Goal: Task Accomplishment & Management: Use online tool/utility

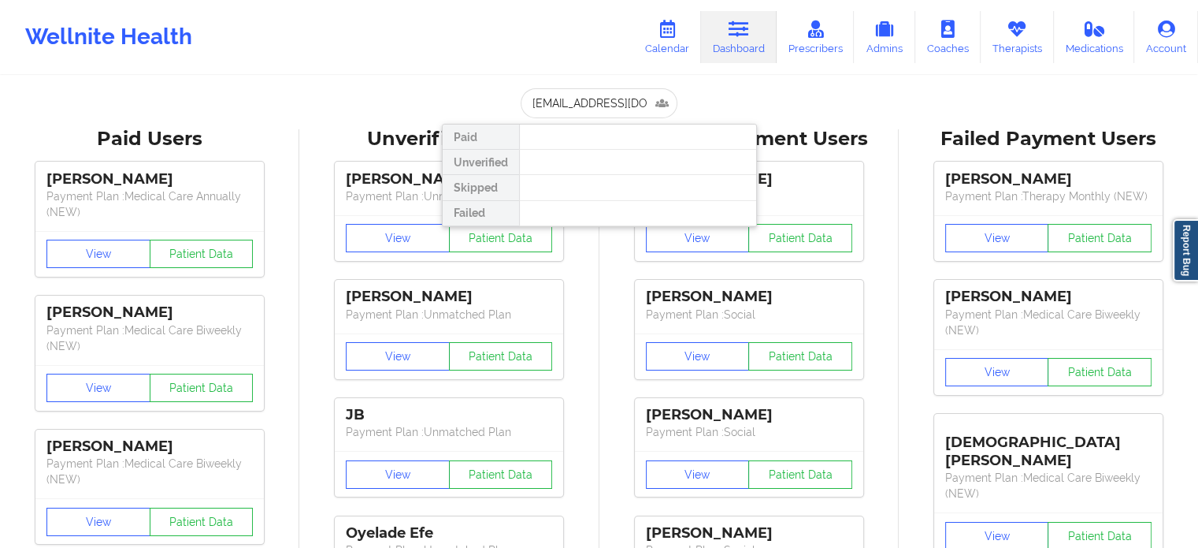
drag, startPoint x: 648, startPoint y: 100, endPoint x: 415, endPoint y: 113, distance: 233.6
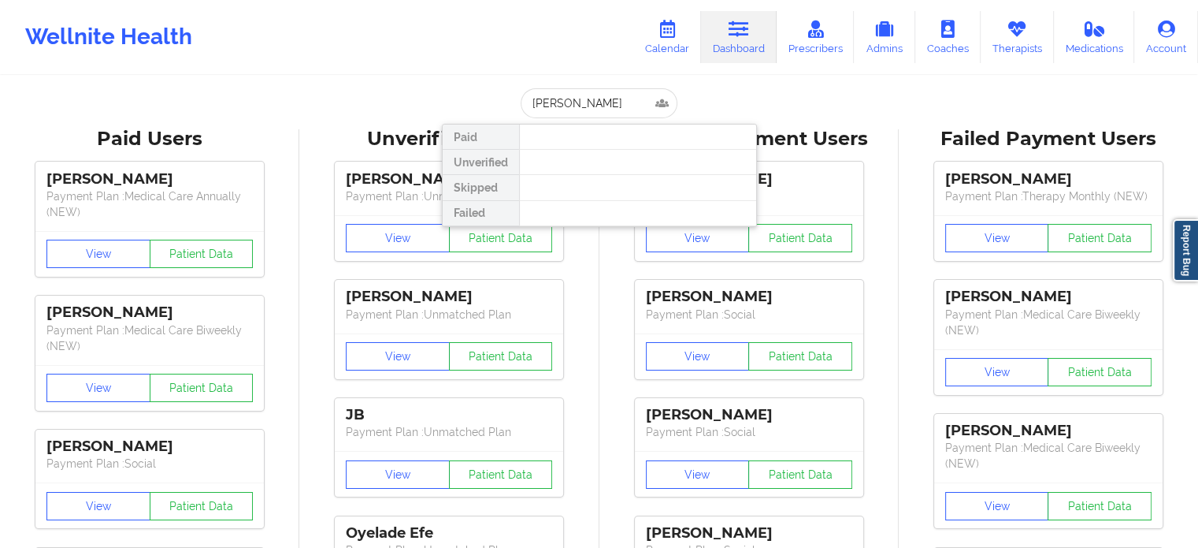
type input "[PERSON_NAME]"
click at [671, 34] on icon at bounding box center [667, 28] width 20 height 17
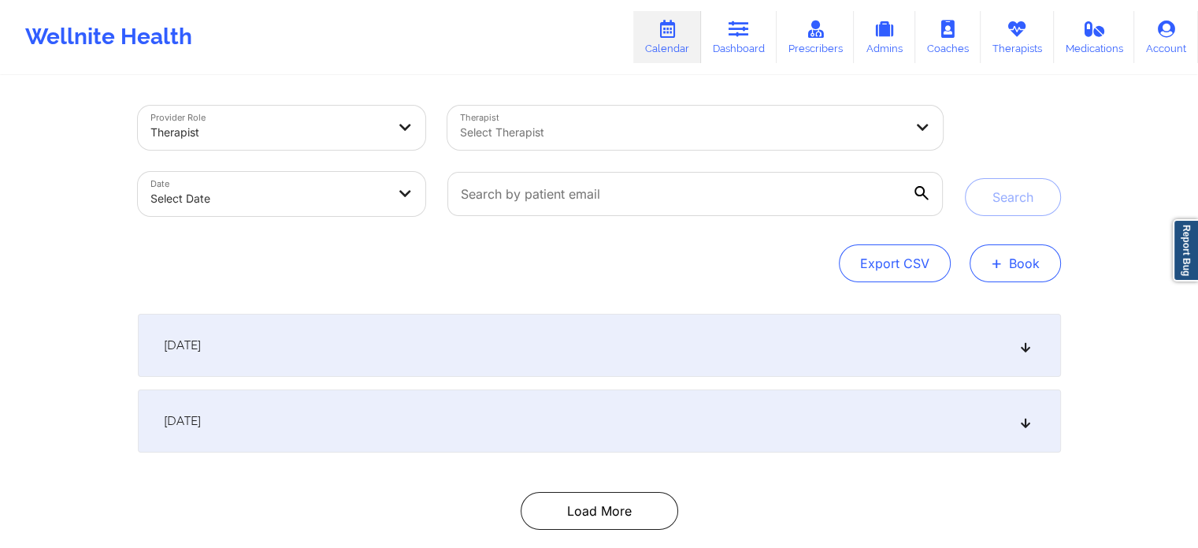
click at [1014, 273] on button "+ Book" at bounding box center [1015, 263] width 91 height 38
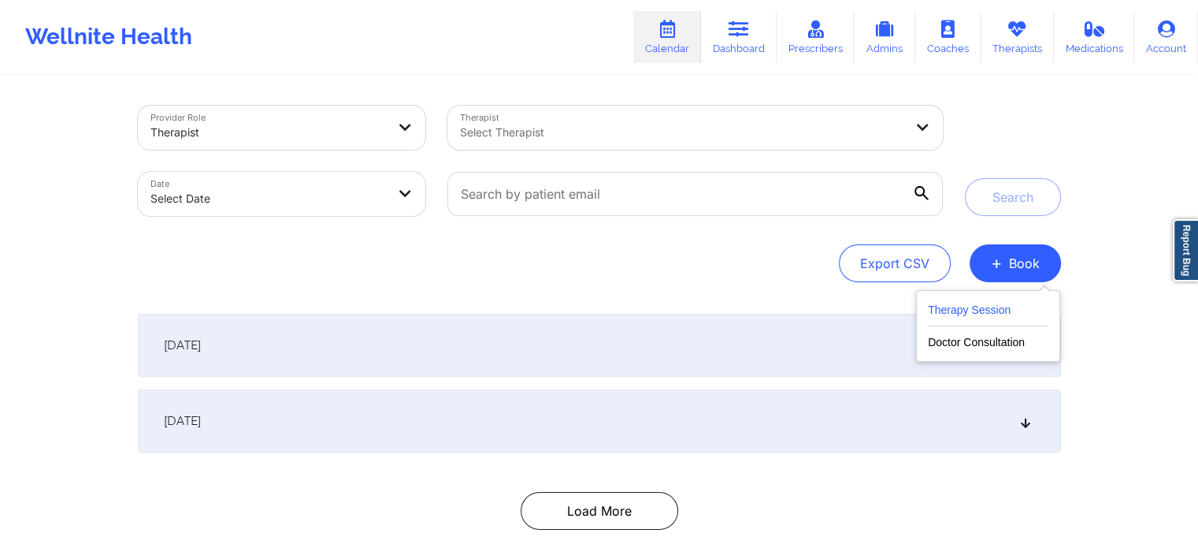
click at [979, 318] on button "Therapy Session" at bounding box center [988, 313] width 121 height 26
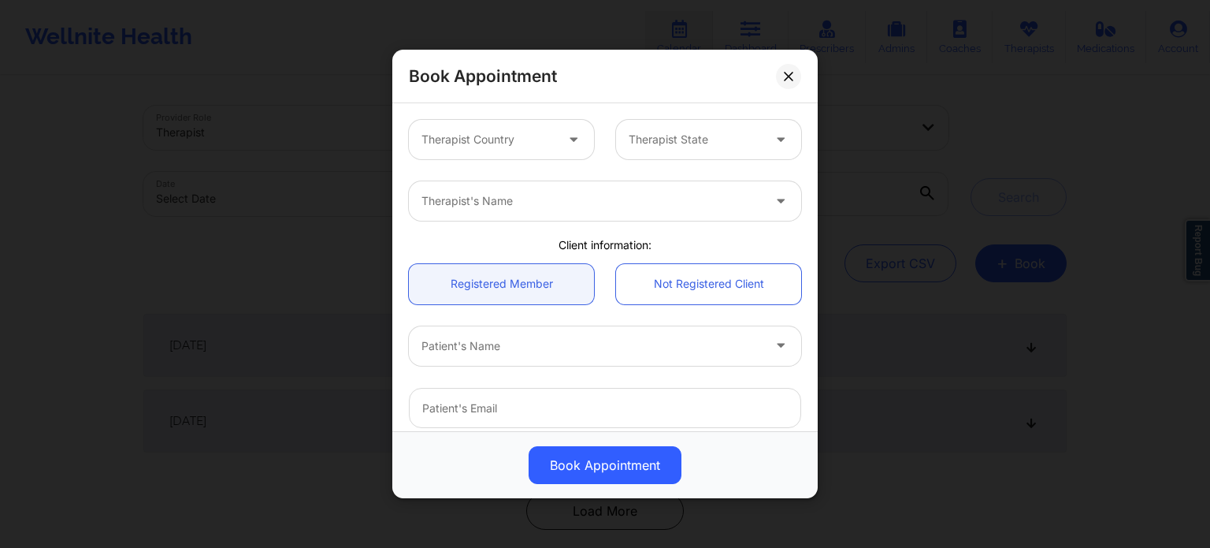
click at [489, 133] on div at bounding box center [488, 139] width 133 height 19
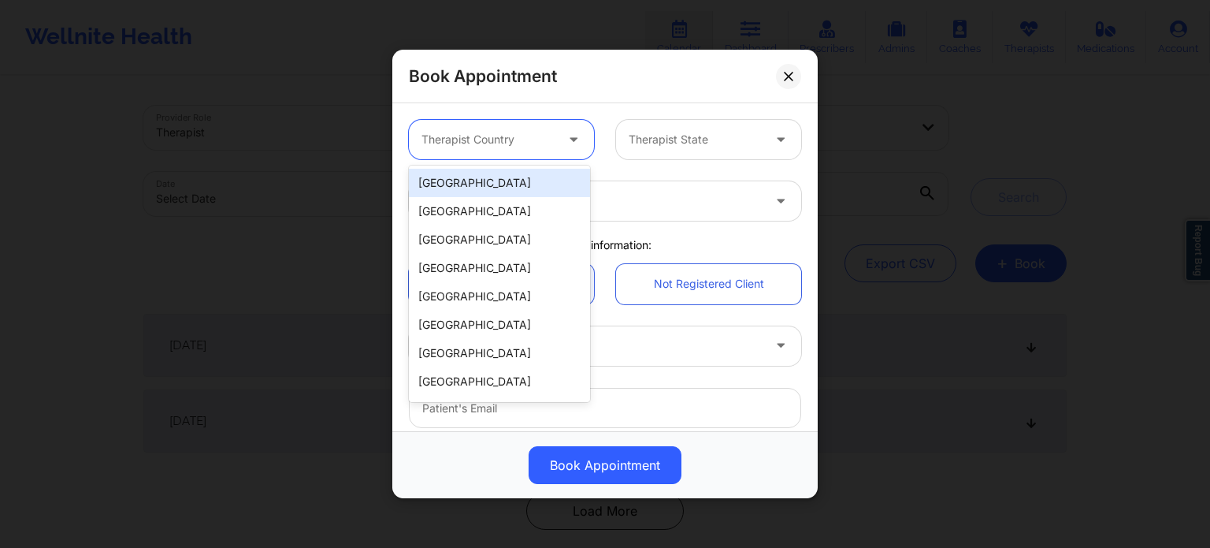
click at [484, 185] on div "[GEOGRAPHIC_DATA]" at bounding box center [499, 183] width 181 height 28
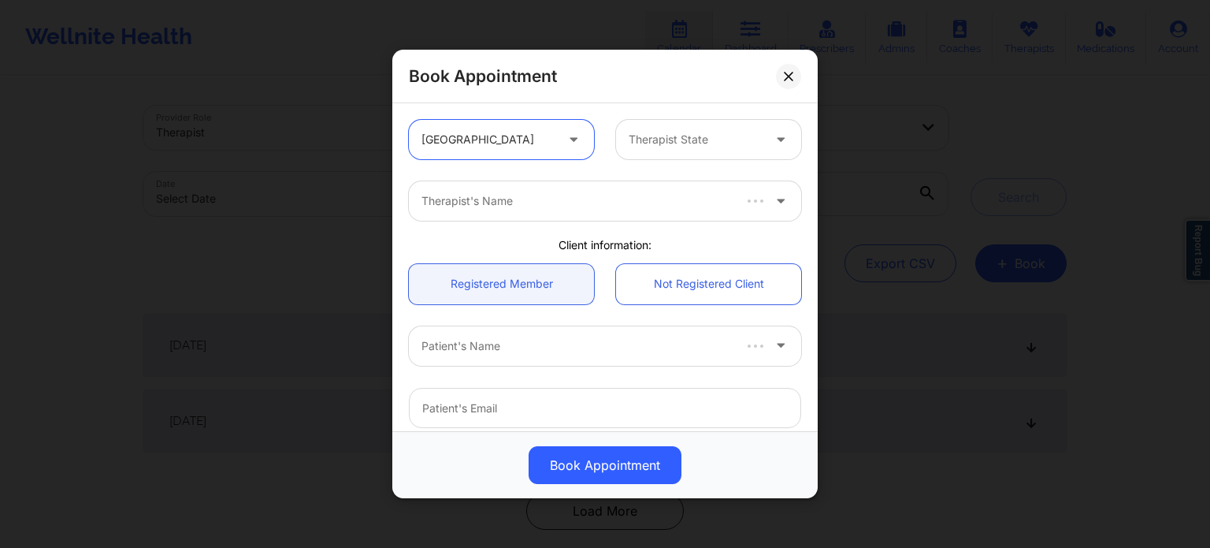
click at [665, 132] on div at bounding box center [695, 139] width 133 height 19
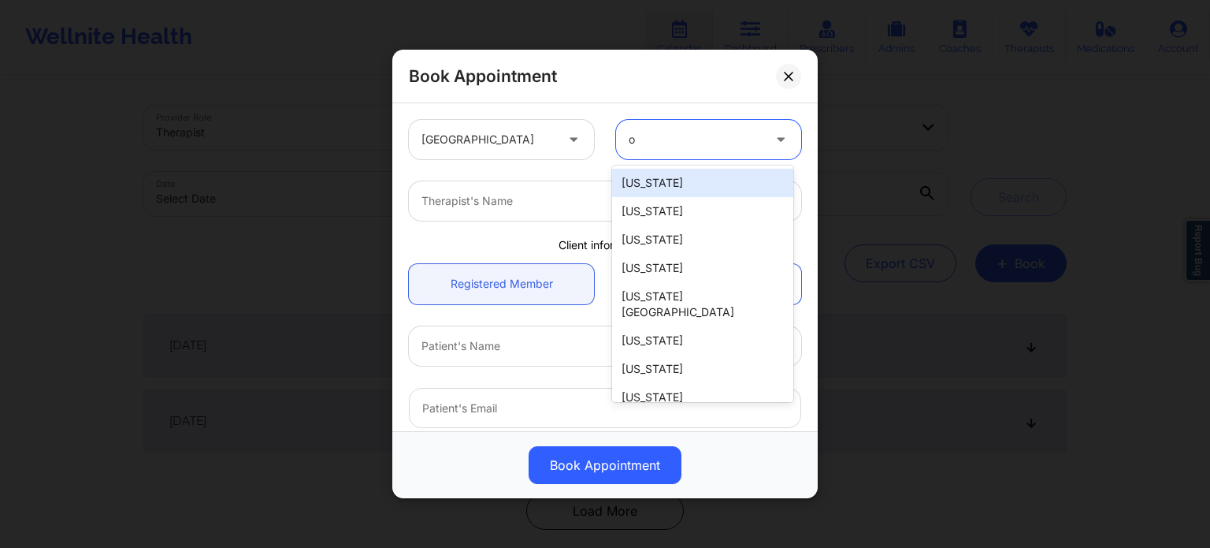
type input "ok"
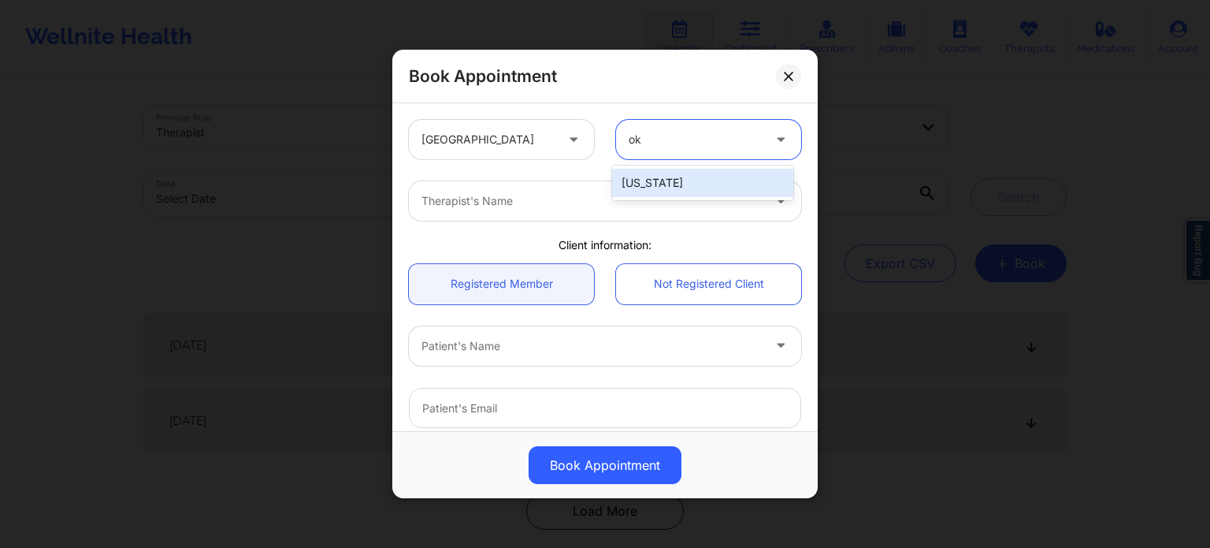
click at [654, 184] on div "[US_STATE]" at bounding box center [702, 183] width 181 height 28
click at [584, 205] on div at bounding box center [592, 200] width 340 height 19
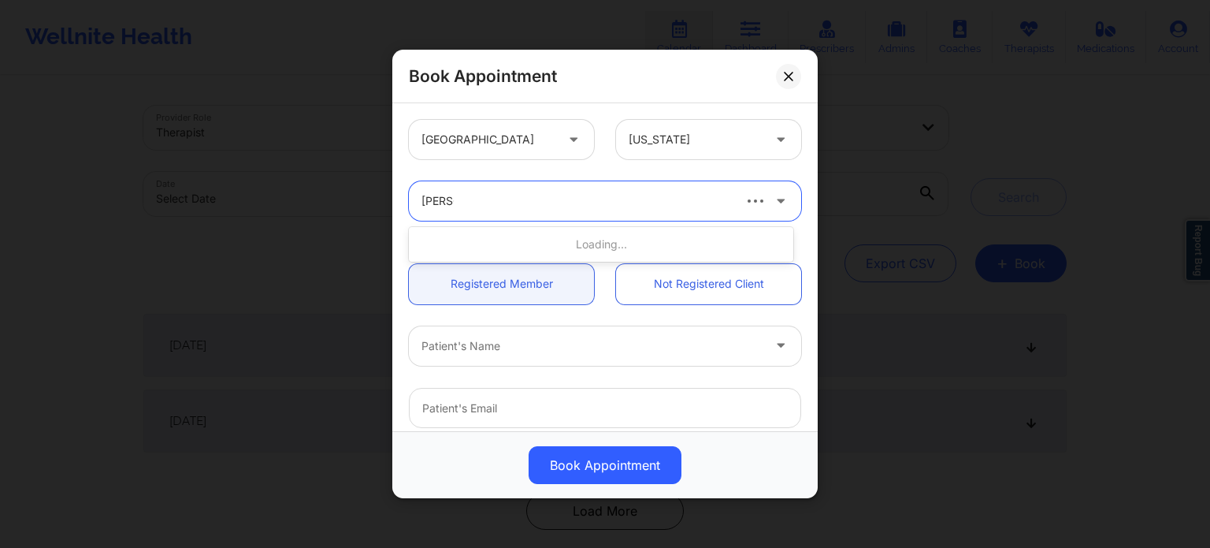
type input "[PERSON_NAME] w"
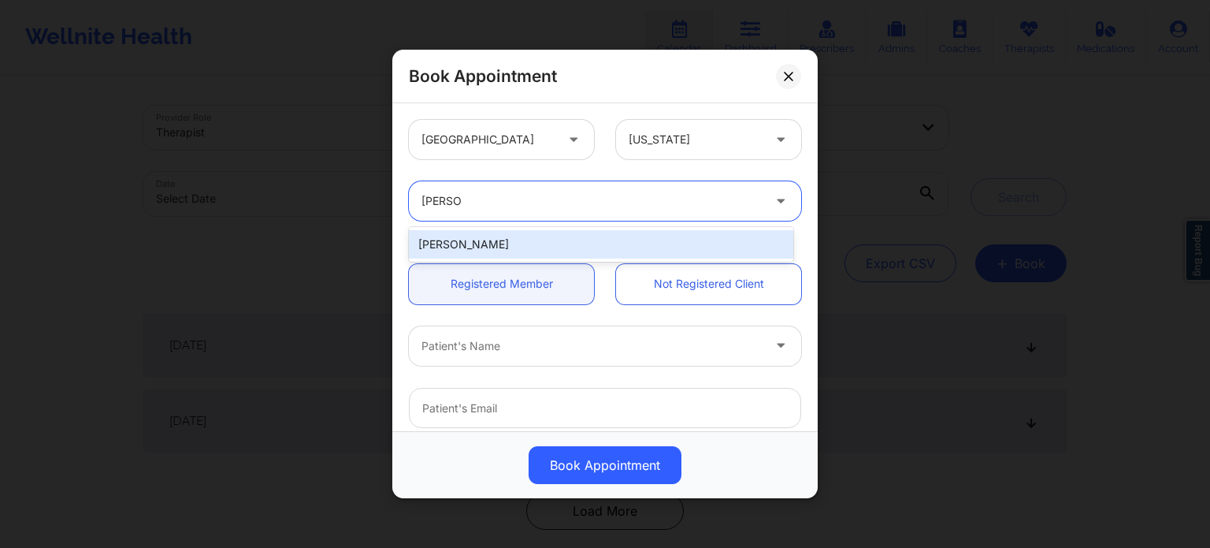
click at [566, 234] on div "[PERSON_NAME]" at bounding box center [601, 244] width 384 height 28
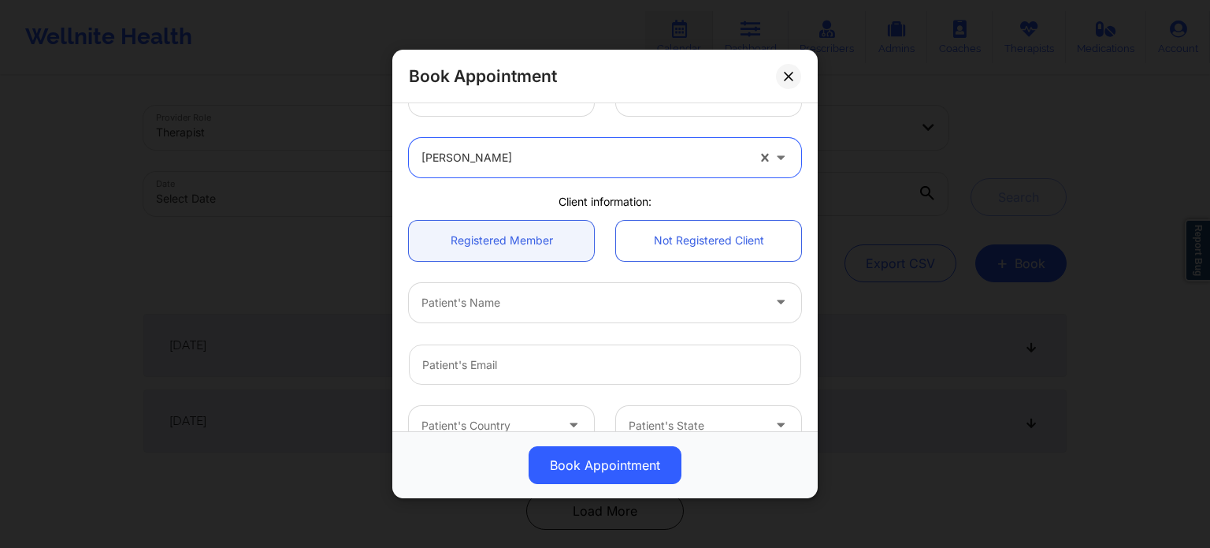
scroll to position [79, 0]
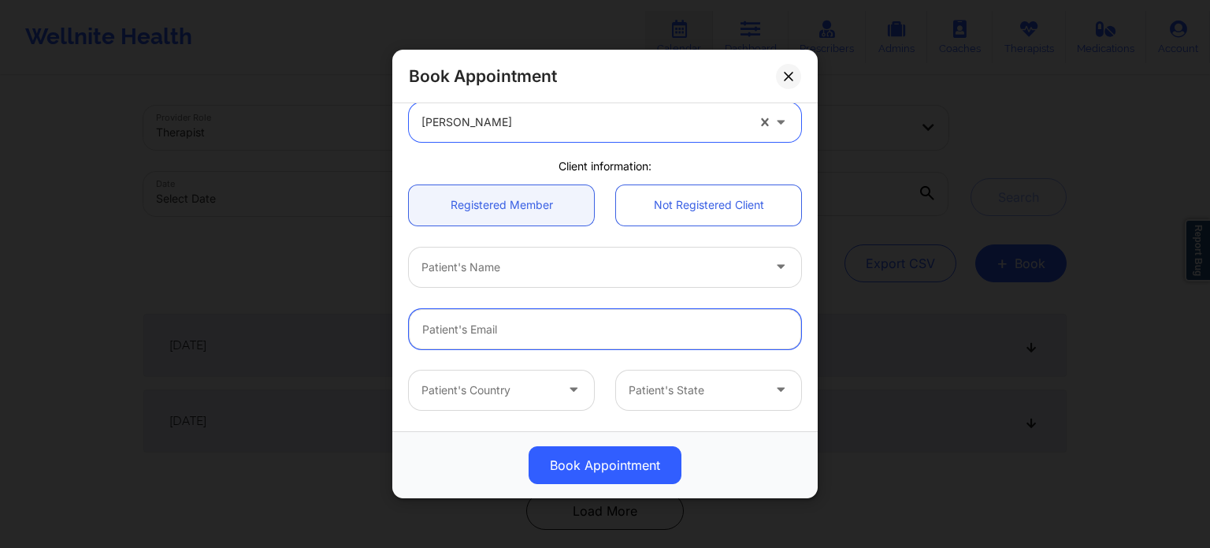
click at [507, 328] on input "email" at bounding box center [605, 329] width 392 height 40
paste input "[EMAIL_ADDRESS][DOMAIN_NAME]"
type input "[EMAIL_ADDRESS][DOMAIN_NAME]"
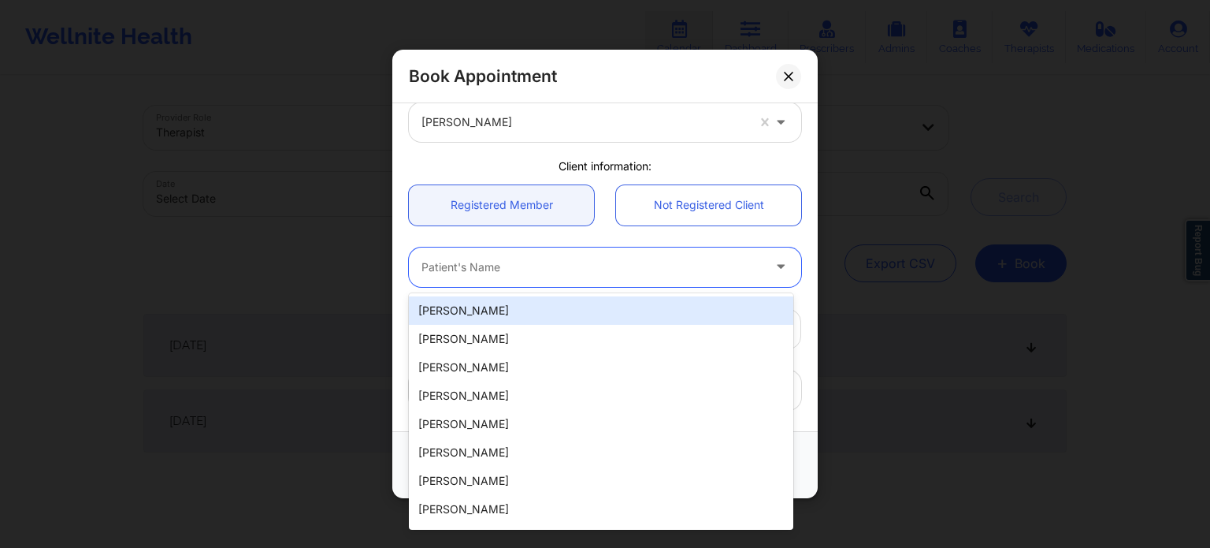
click at [532, 274] on div at bounding box center [592, 267] width 340 height 19
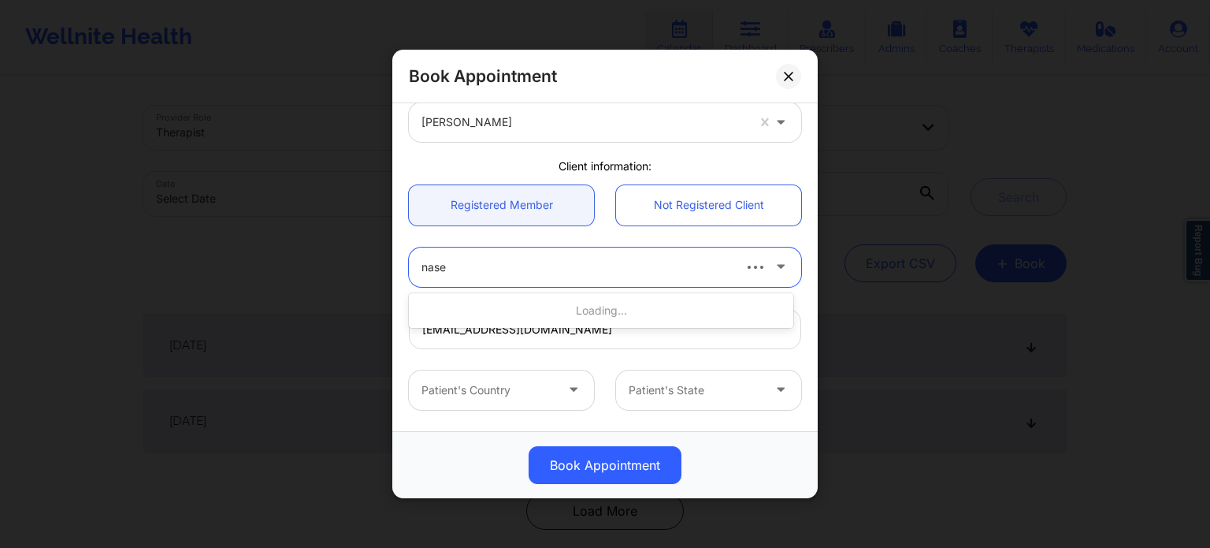
type input "nasee"
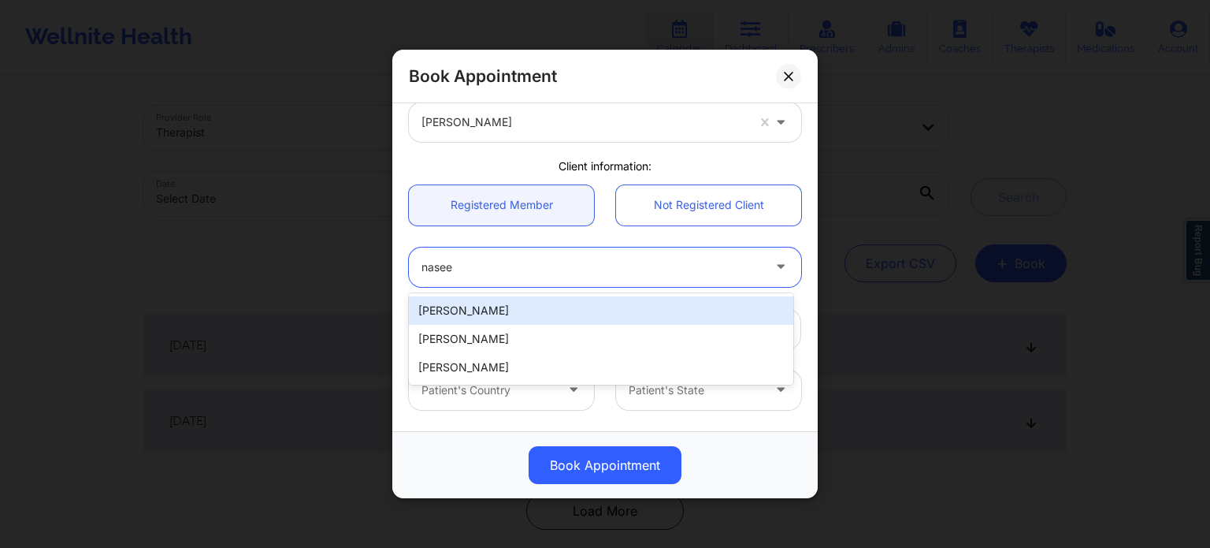
click at [526, 311] on div "[PERSON_NAME]" at bounding box center [601, 310] width 384 height 28
type input "[PHONE_NUMBER]"
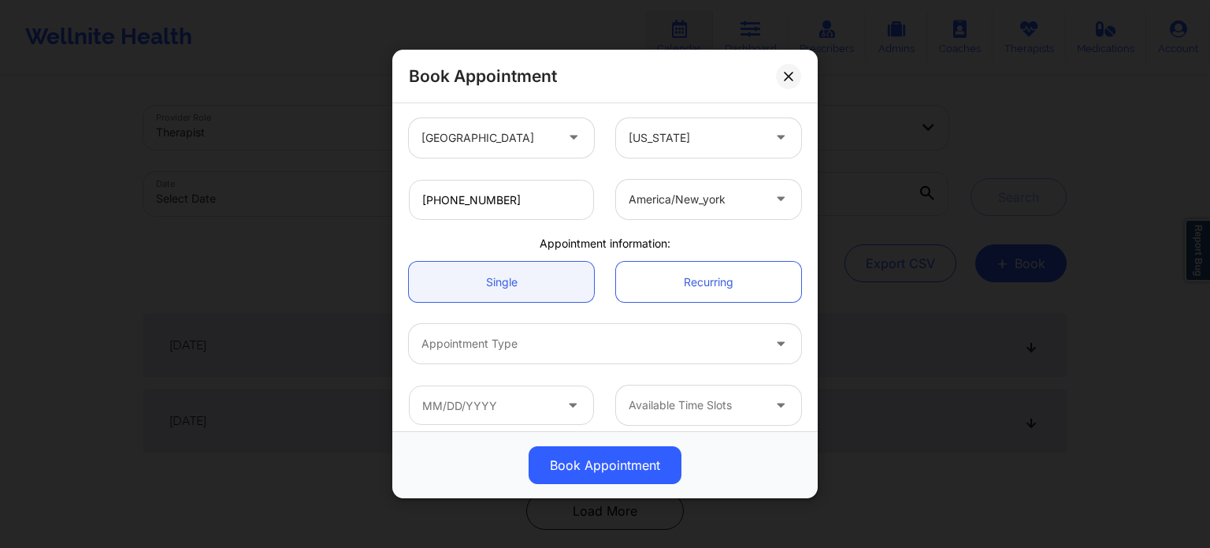
scroll to position [340, 0]
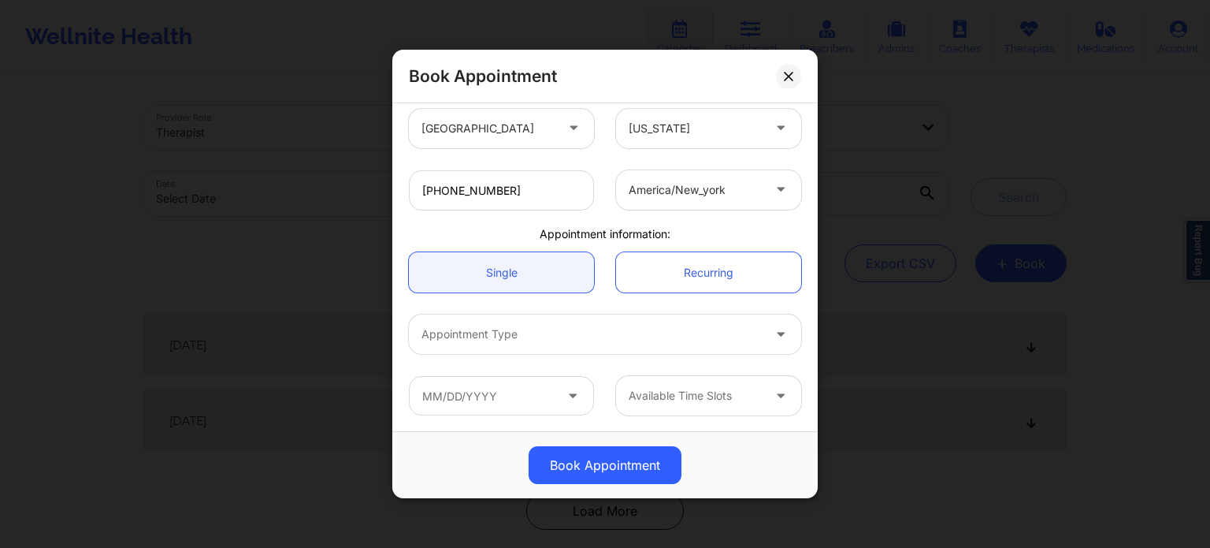
click at [512, 334] on div at bounding box center [592, 334] width 340 height 19
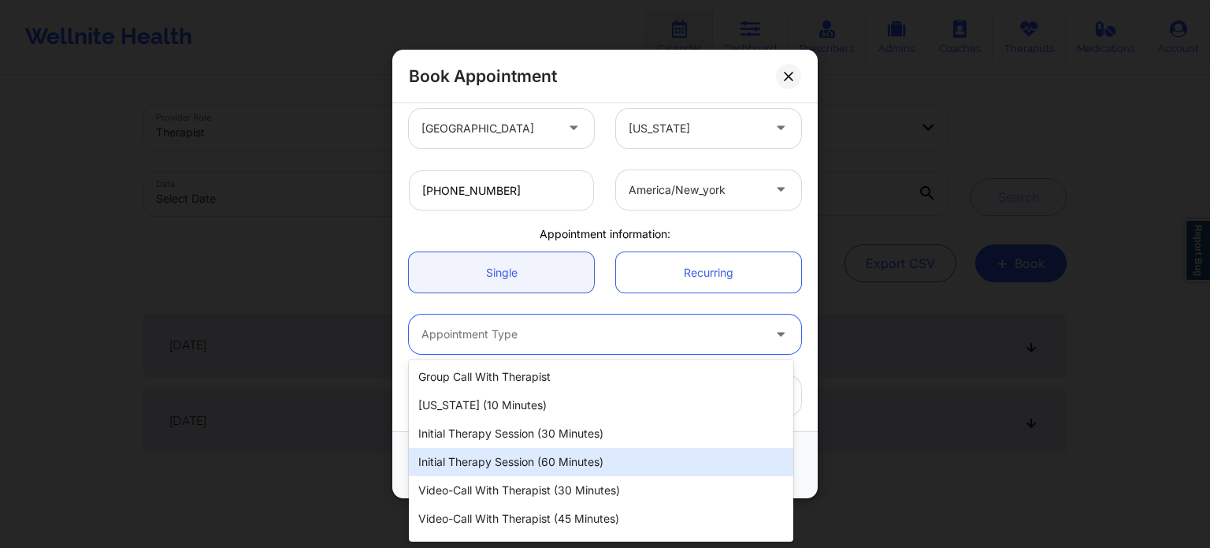
click at [515, 459] on div "Initial Therapy Session (60 minutes)" at bounding box center [601, 462] width 384 height 28
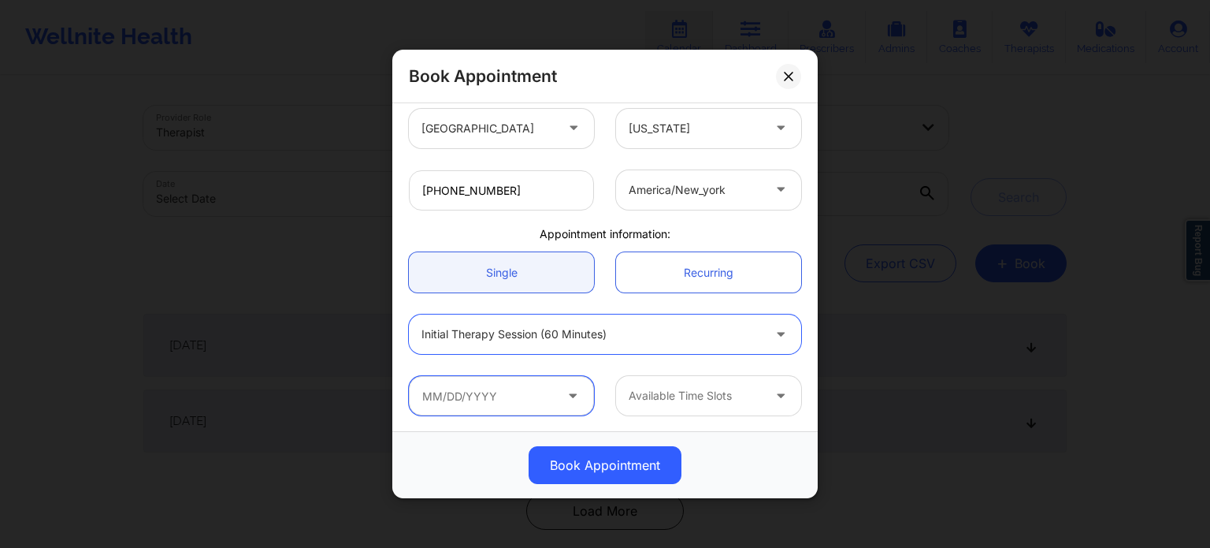
click at [506, 398] on input "text" at bounding box center [501, 395] width 185 height 39
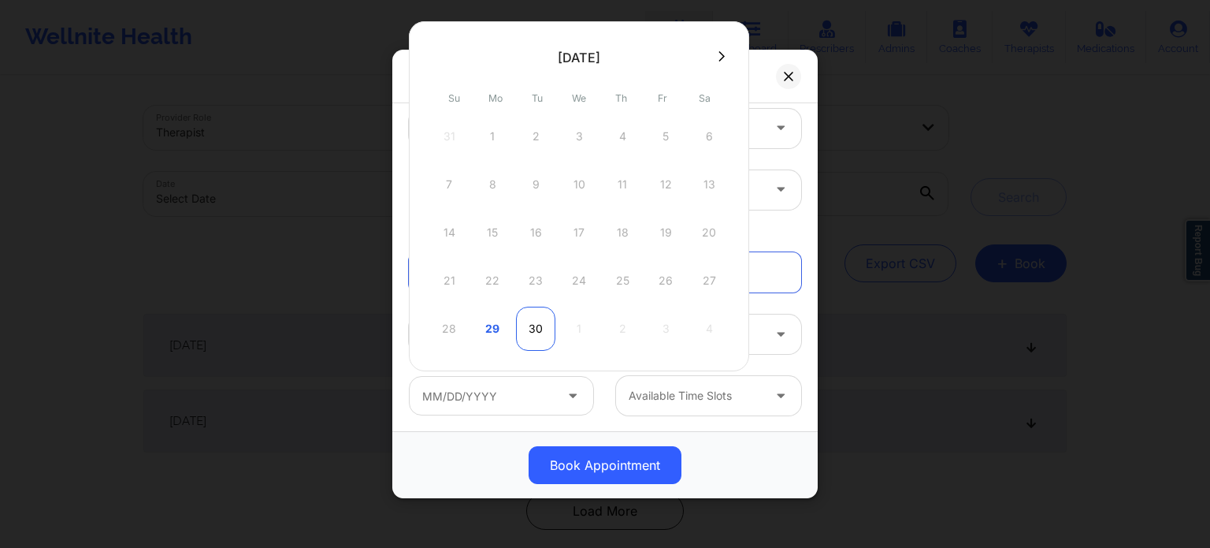
click at [537, 327] on div "30" at bounding box center [535, 328] width 39 height 44
type input "[DATE]"
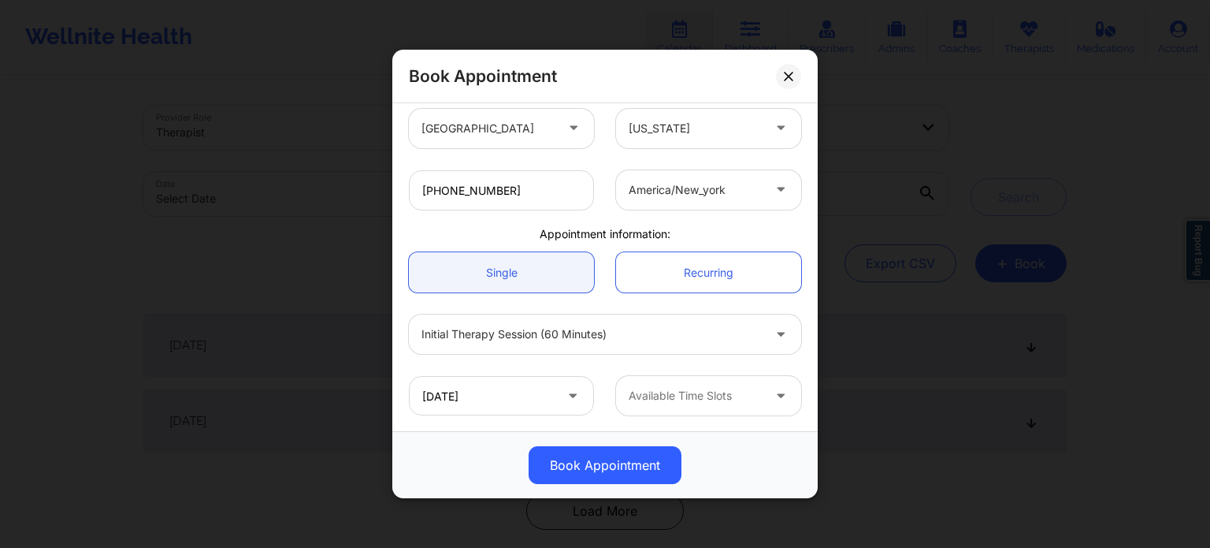
click at [673, 388] on div at bounding box center [695, 395] width 133 height 19
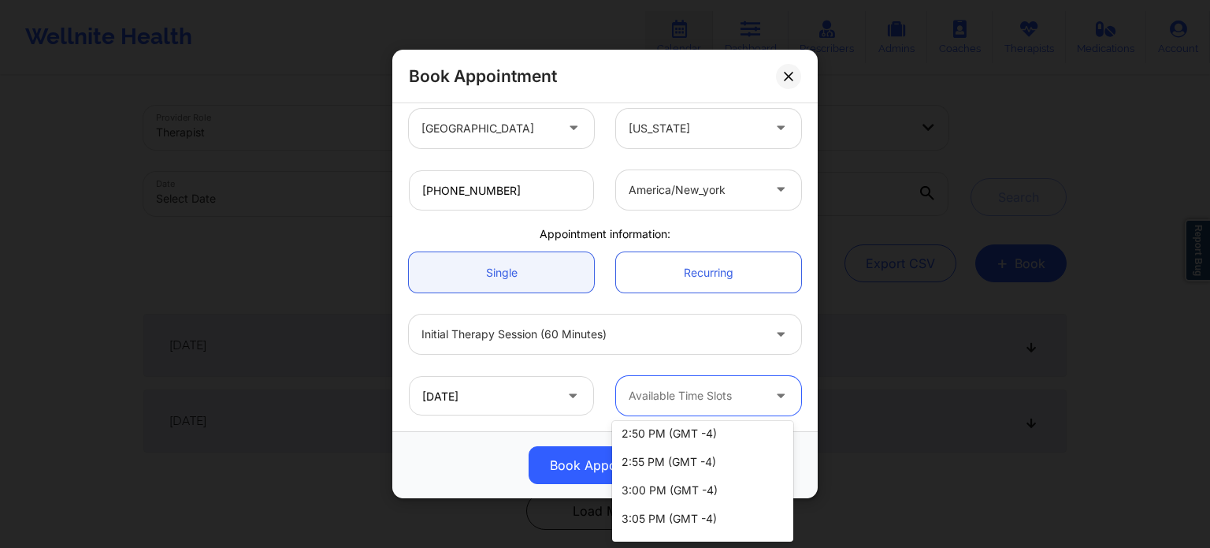
scroll to position [315, 0]
click at [702, 459] on div "3:00 PM (GMT -4)" at bounding box center [702, 463] width 181 height 28
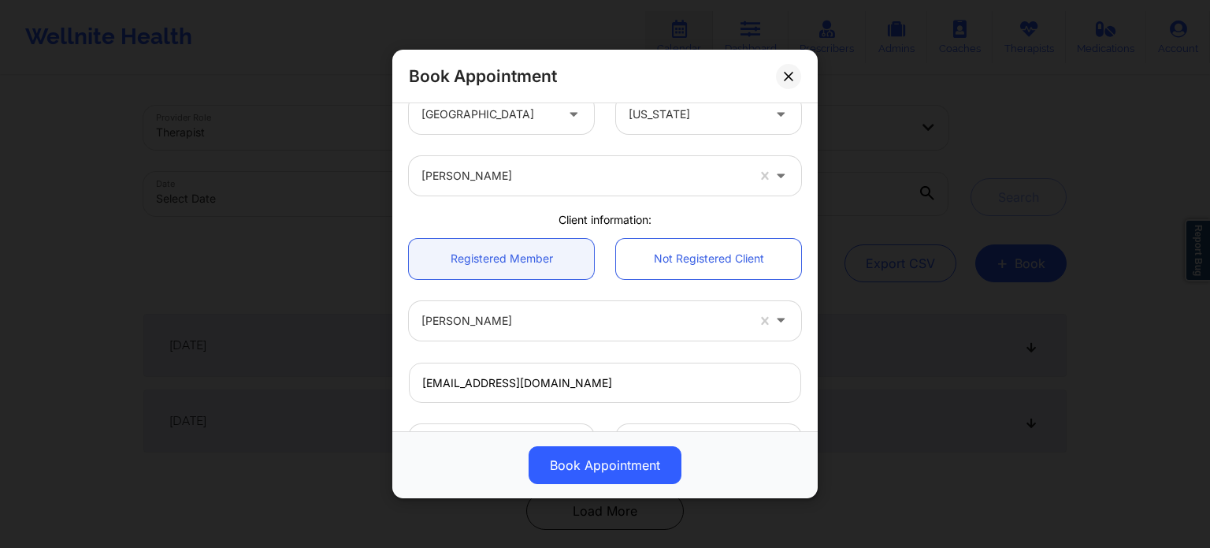
scroll to position [0, 0]
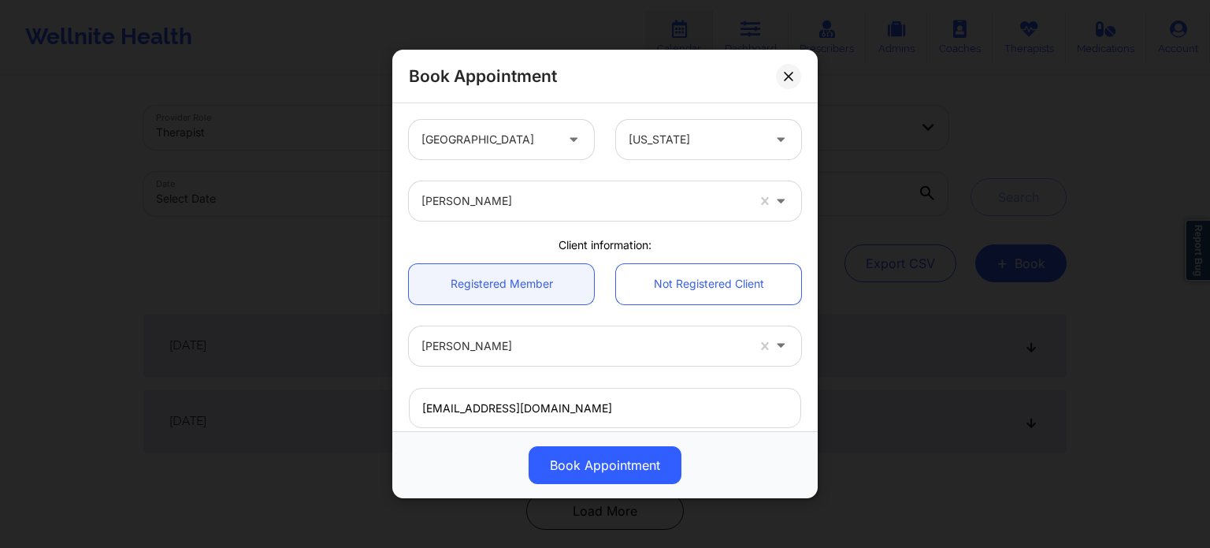
click at [501, 239] on div "Client information:" at bounding box center [605, 245] width 414 height 16
click at [698, 147] on div at bounding box center [695, 139] width 133 height 19
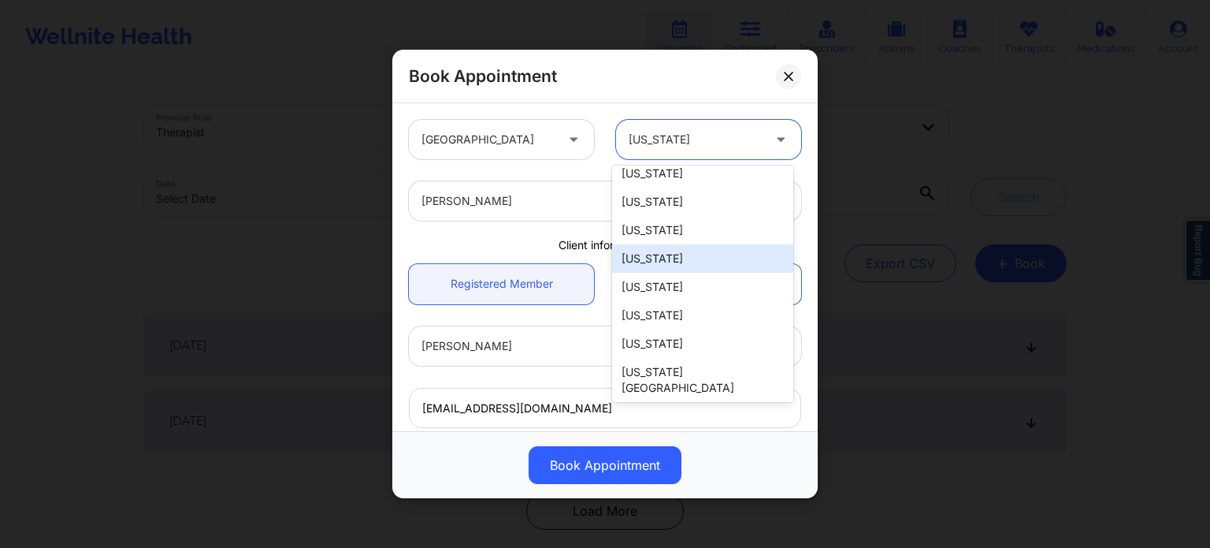
scroll to position [73, 0]
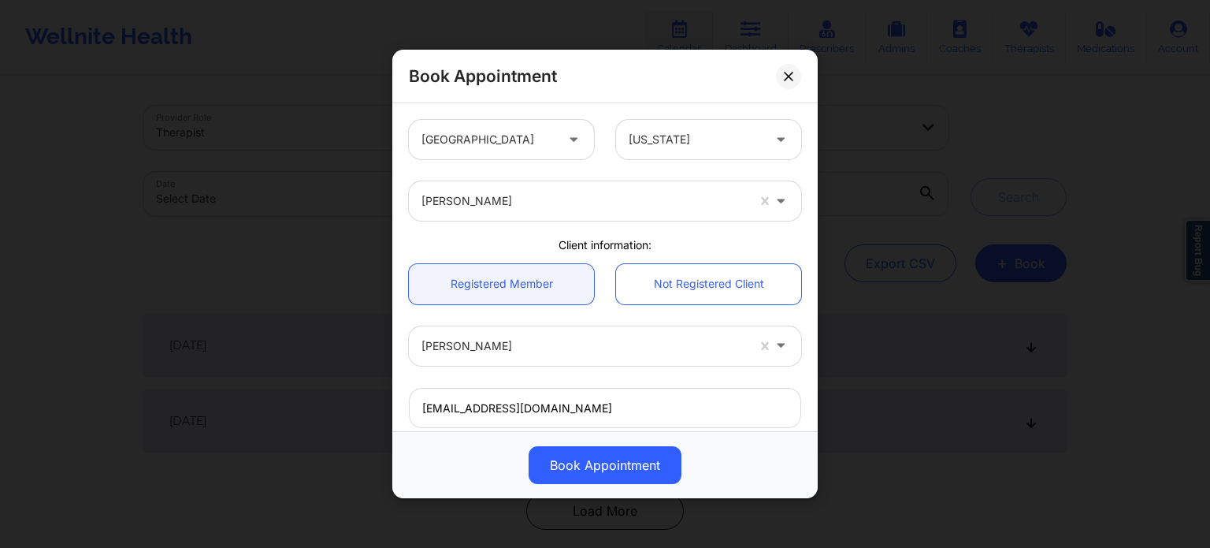
click at [458, 230] on div "[PERSON_NAME]" at bounding box center [605, 200] width 414 height 61
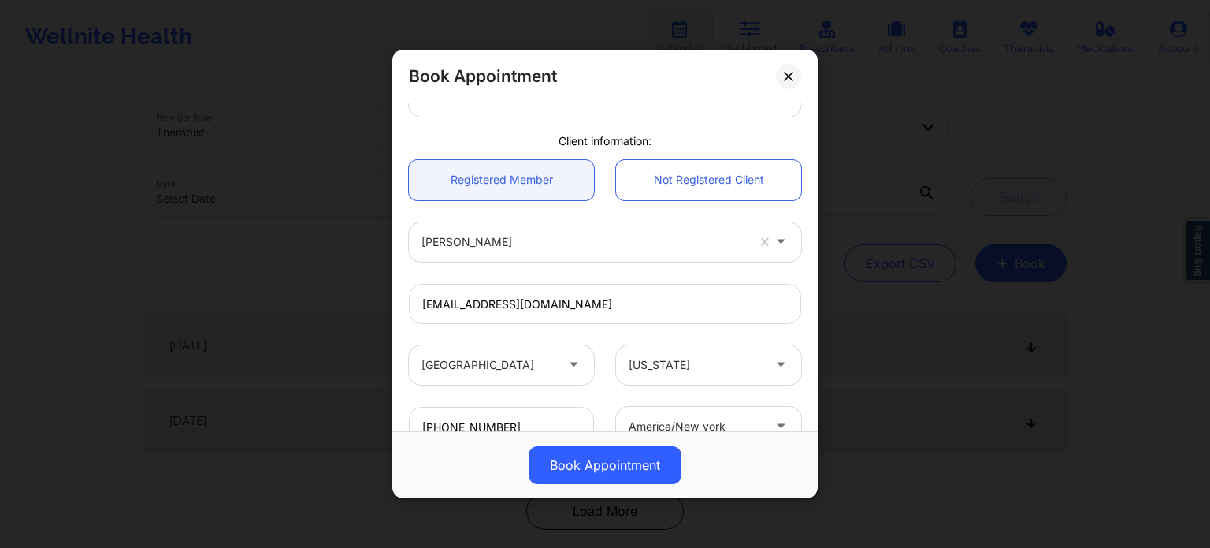
scroll to position [0, 0]
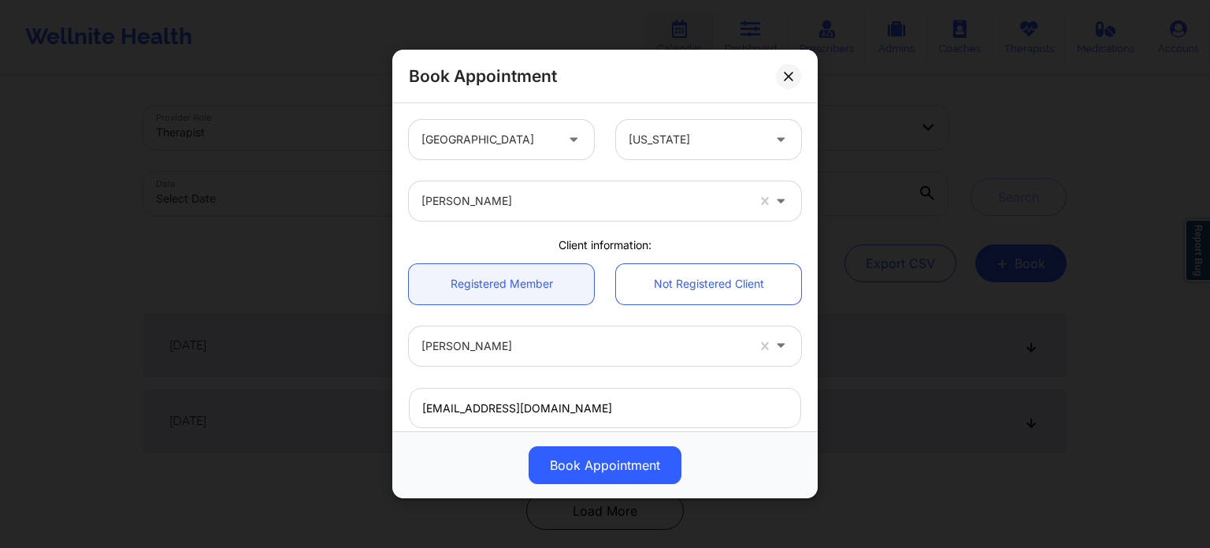
click at [722, 139] on div at bounding box center [695, 139] width 133 height 19
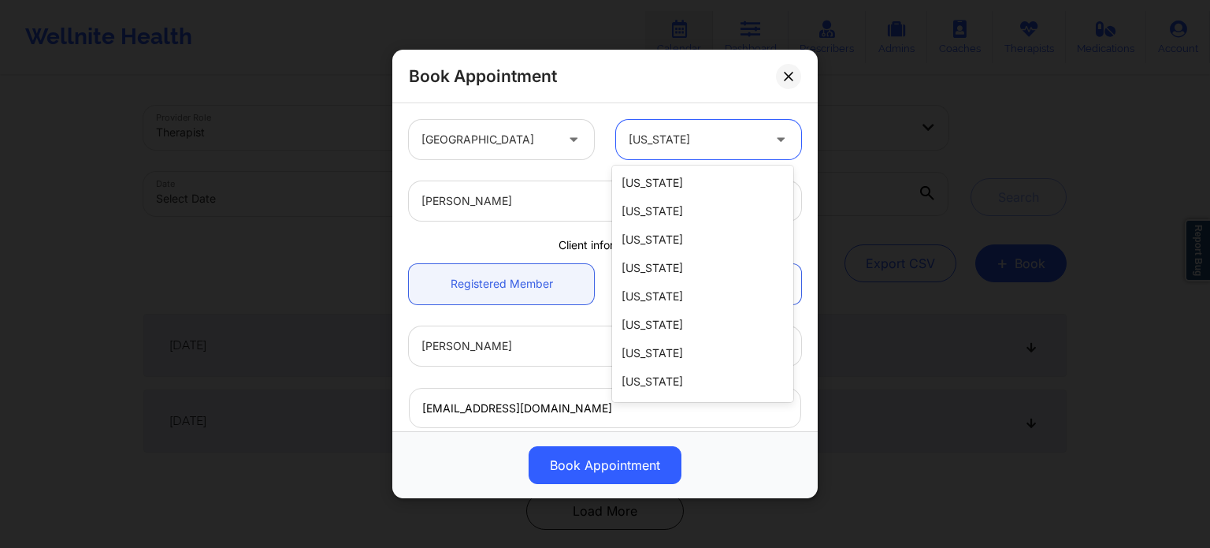
click at [722, 140] on div at bounding box center [695, 139] width 133 height 19
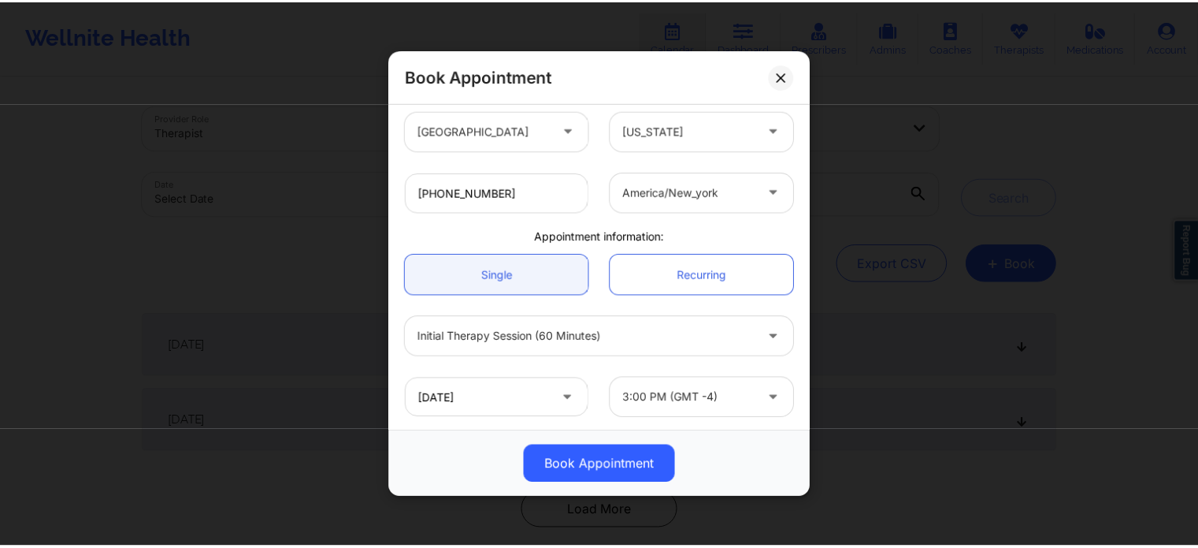
scroll to position [340, 0]
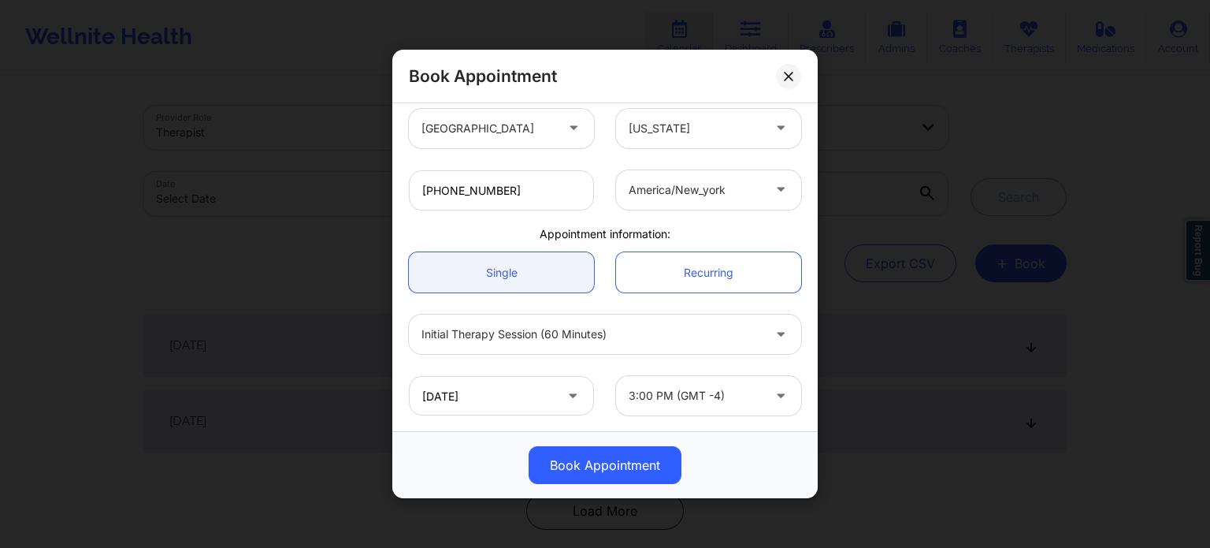
click at [622, 474] on button "Book Appointment" at bounding box center [605, 465] width 153 height 38
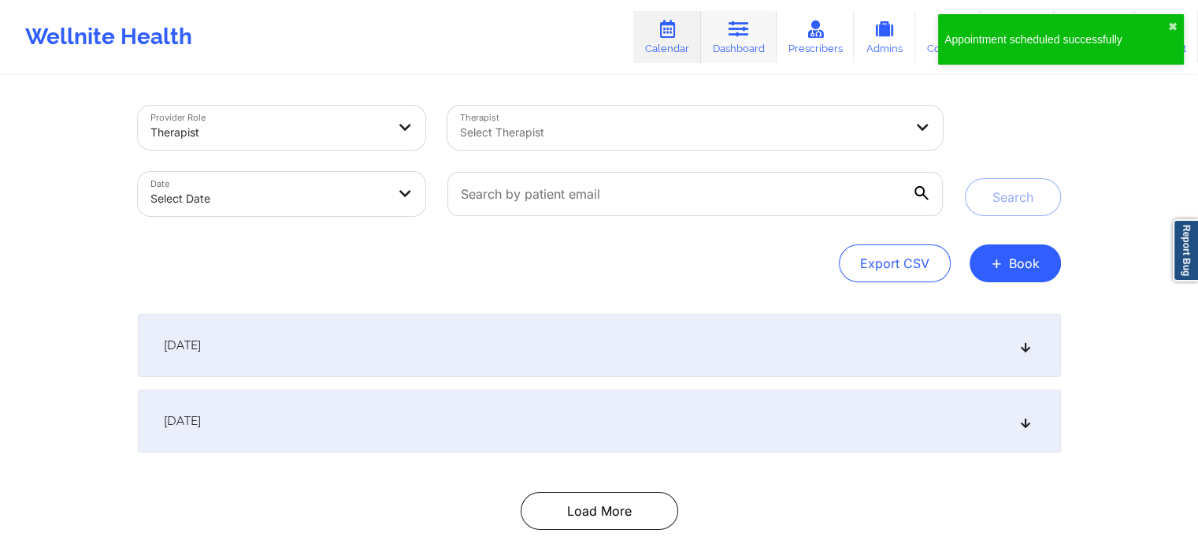
click at [734, 36] on icon at bounding box center [739, 28] width 20 height 17
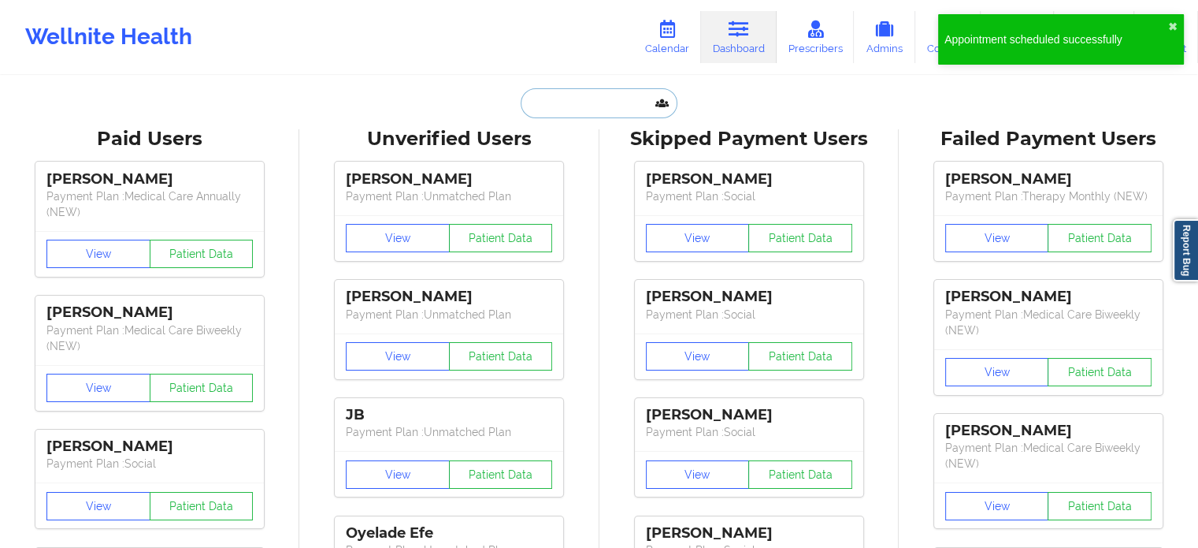
click at [597, 106] on input "text" at bounding box center [599, 103] width 156 height 30
paste input "[EMAIL_ADDRESS][DOMAIN_NAME]"
type input "[EMAIL_ADDRESS][DOMAIN_NAME]"
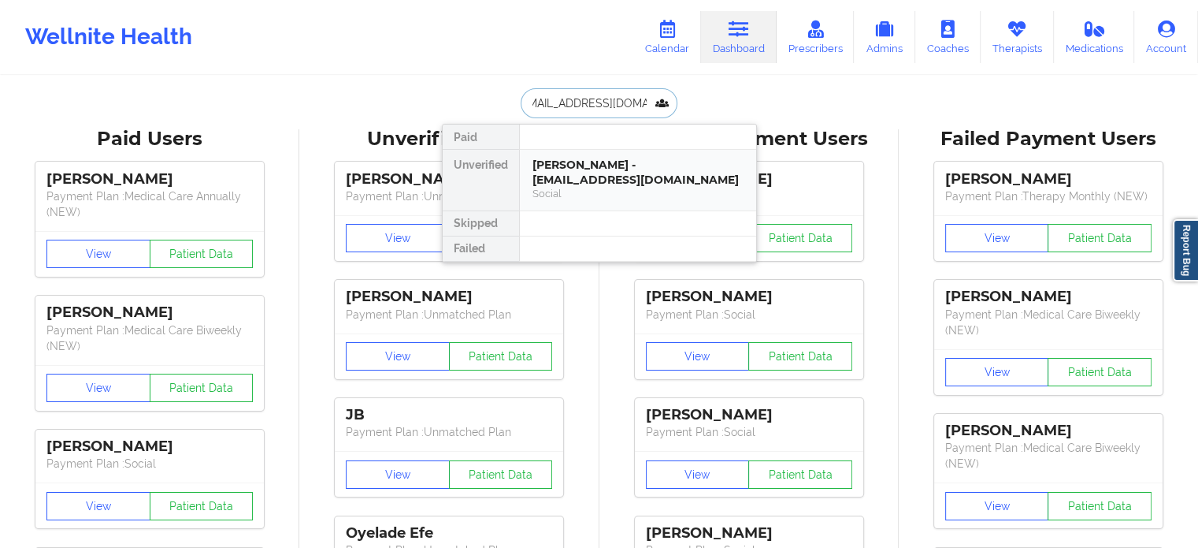
click at [591, 166] on div "[PERSON_NAME] - [EMAIL_ADDRESS][DOMAIN_NAME]" at bounding box center [638, 172] width 211 height 29
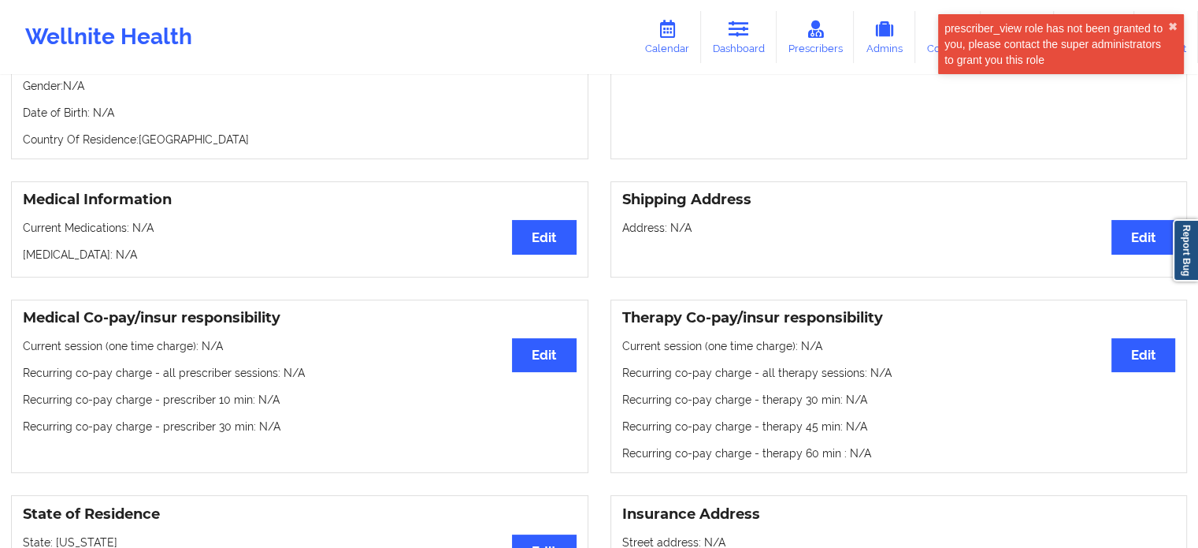
scroll to position [47, 0]
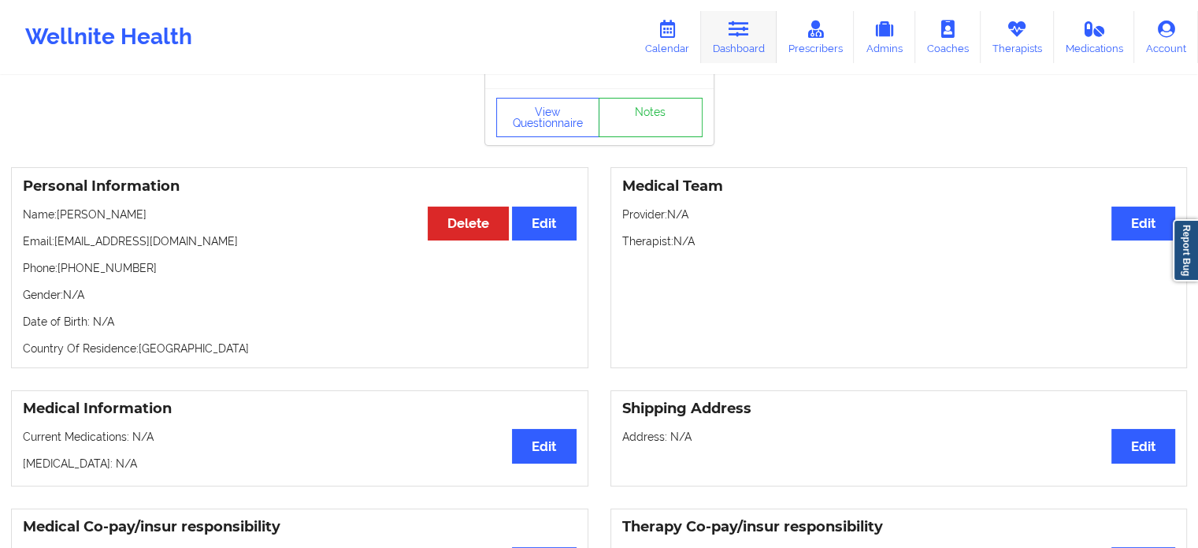
click at [756, 34] on link "Dashboard" at bounding box center [739, 37] width 76 height 52
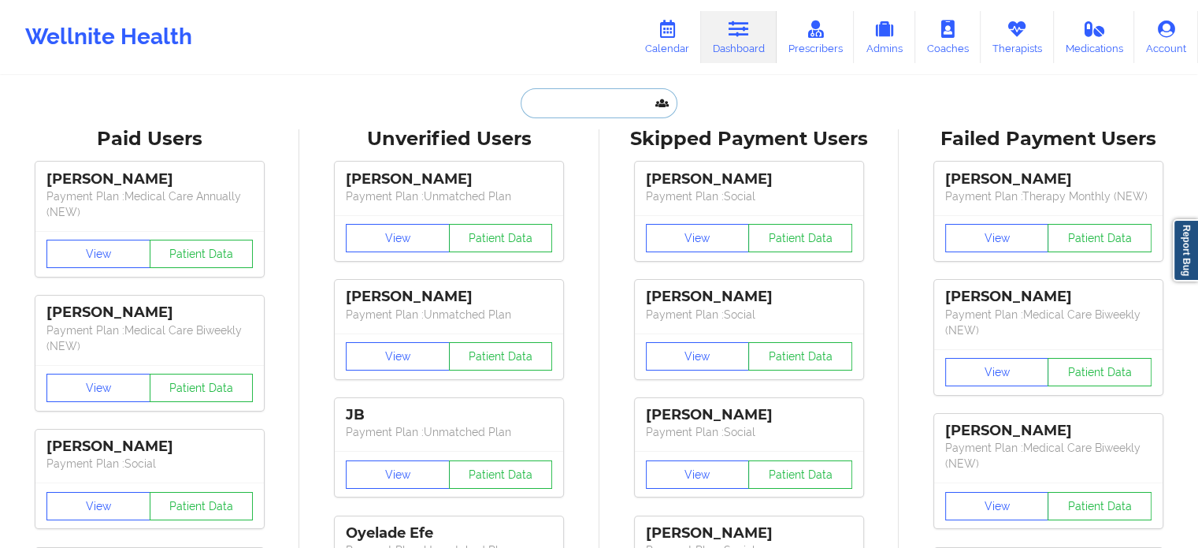
click at [546, 101] on input "text" at bounding box center [599, 103] width 156 height 30
paste input "[EMAIL_ADDRESS][DOMAIN_NAME]"
type input "[EMAIL_ADDRESS][DOMAIN_NAME]"
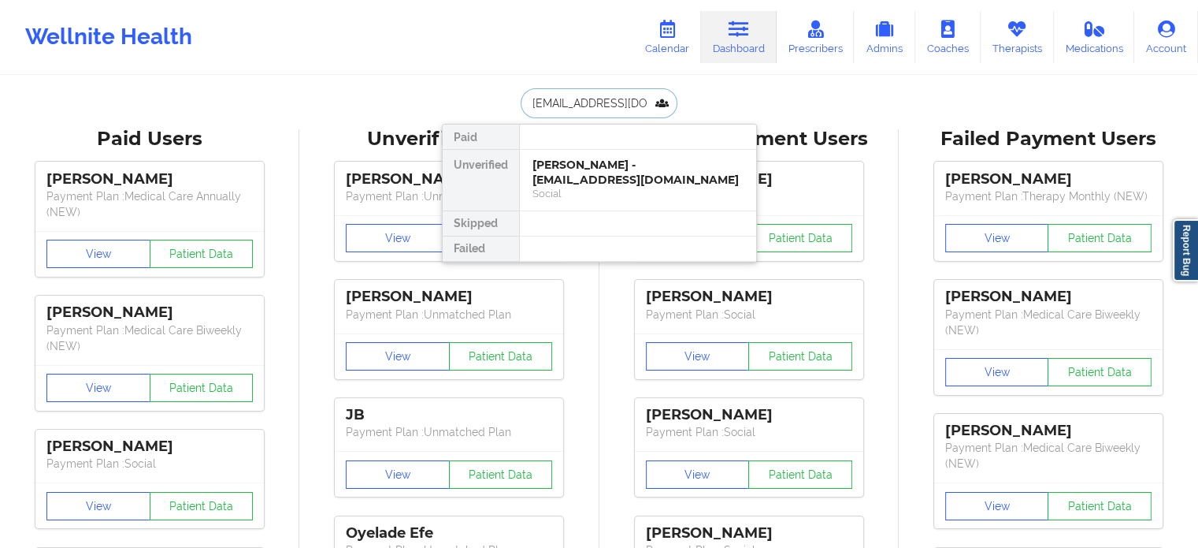
scroll to position [0, 6]
click at [577, 165] on div "[PERSON_NAME] - [EMAIL_ADDRESS][DOMAIN_NAME]" at bounding box center [638, 172] width 211 height 29
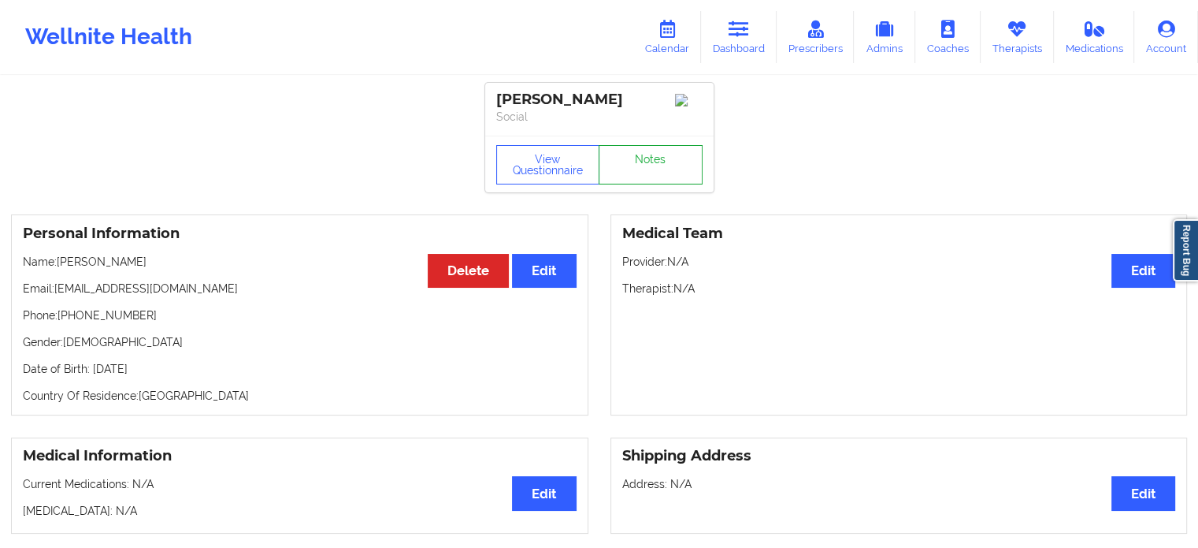
click at [671, 167] on link "Notes" at bounding box center [651, 164] width 104 height 39
click at [731, 48] on link "Dashboard" at bounding box center [739, 37] width 76 height 52
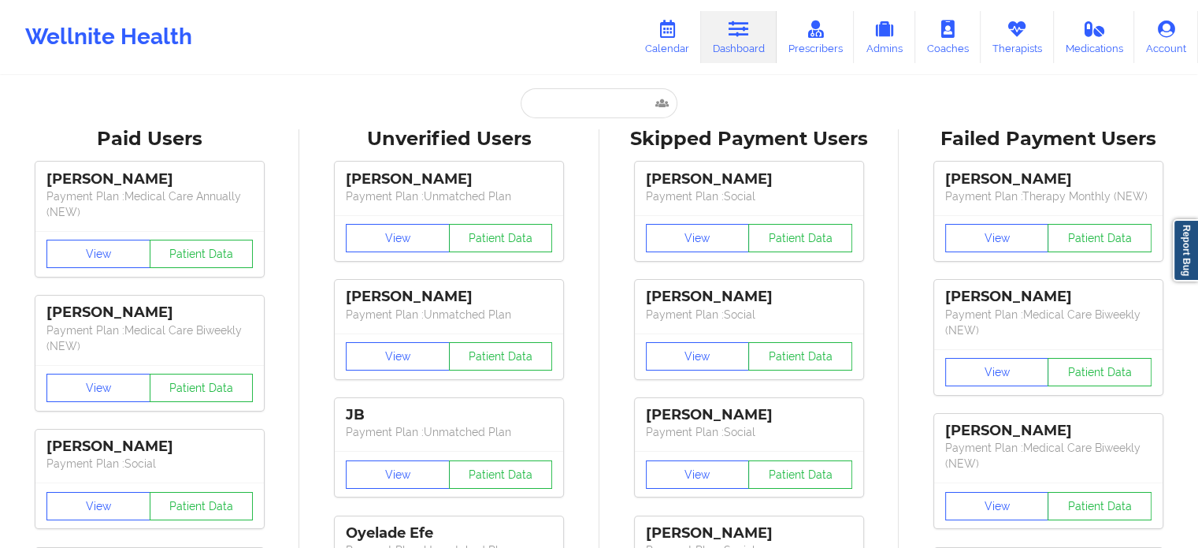
click at [575, 103] on input "text" at bounding box center [599, 103] width 156 height 30
paste input "[PERSON_NAME]"
type input "[PERSON_NAME]"
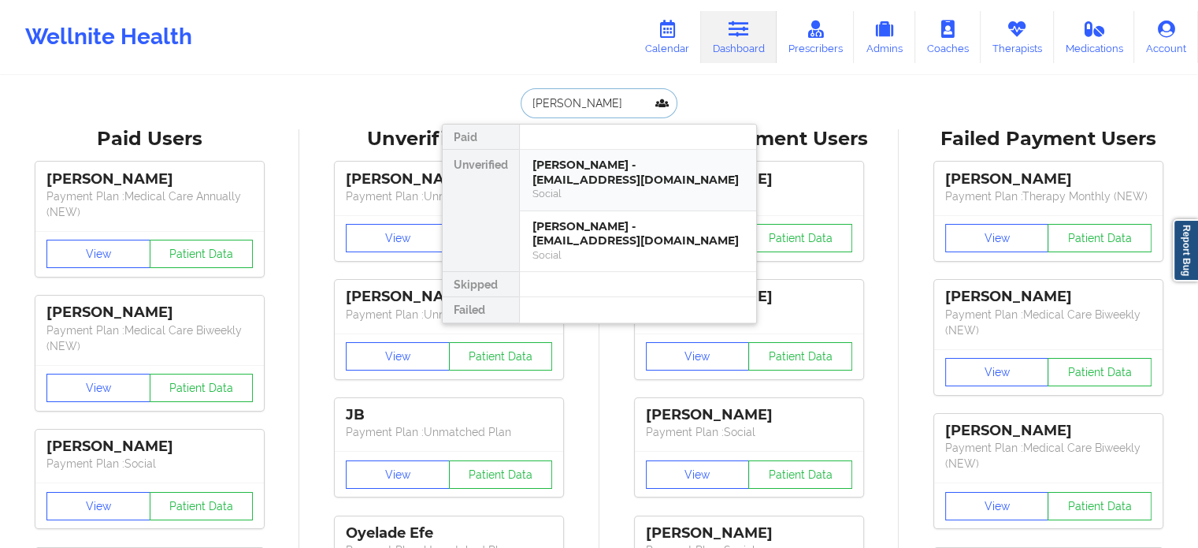
click at [598, 186] on div "[PERSON_NAME] - [EMAIL_ADDRESS][DOMAIN_NAME] Social" at bounding box center [638, 179] width 211 height 43
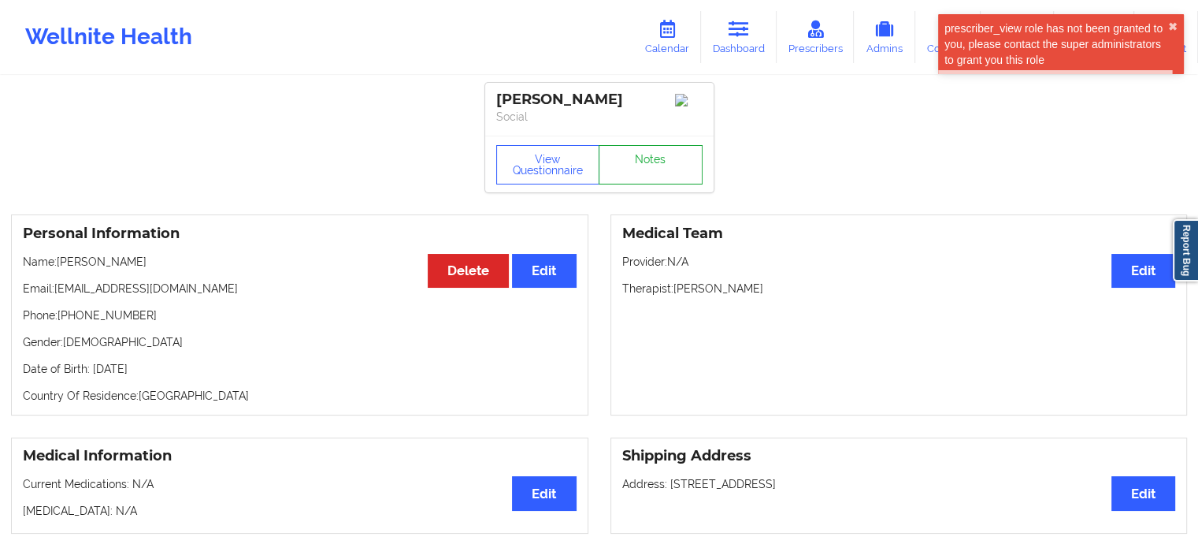
click at [667, 170] on link "Notes" at bounding box center [651, 164] width 104 height 39
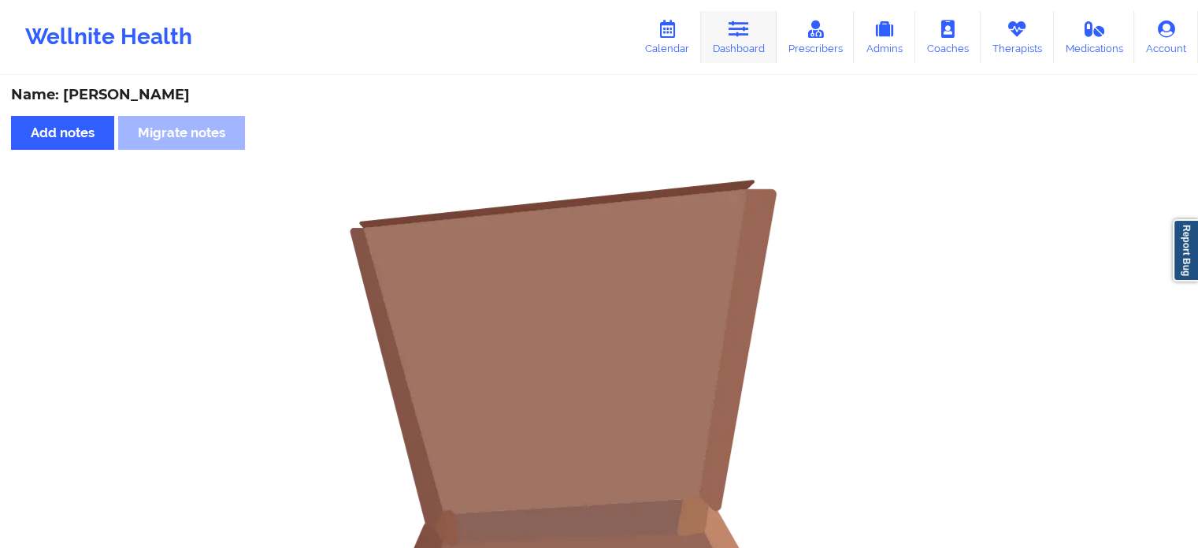
click at [744, 32] on icon at bounding box center [739, 28] width 20 height 17
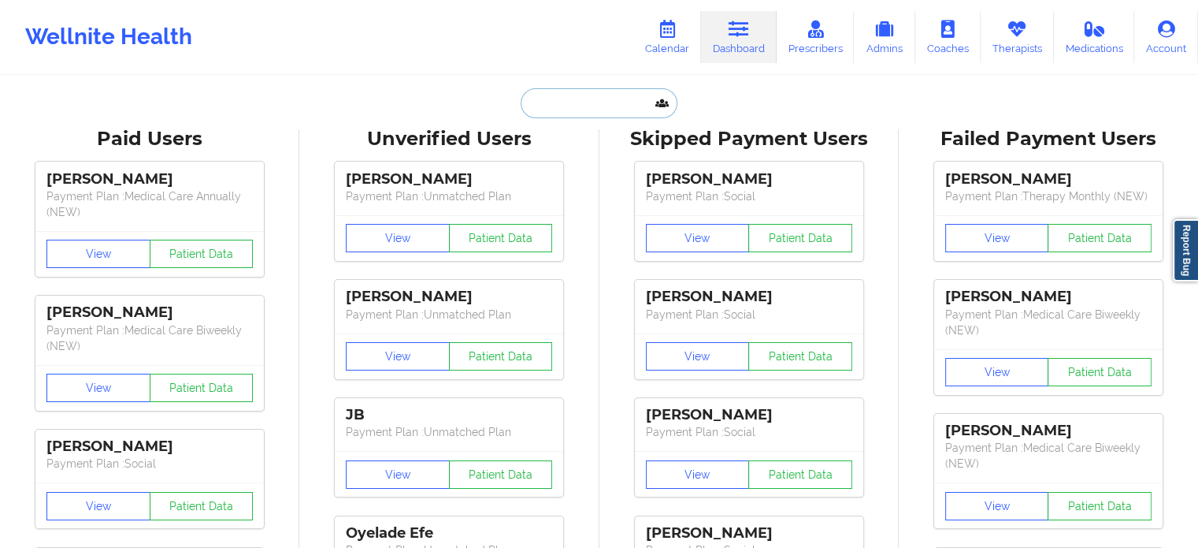
drag, startPoint x: 553, startPoint y: 103, endPoint x: 579, endPoint y: 112, distance: 27.4
click at [553, 102] on input "text" at bounding box center [599, 103] width 156 height 30
click at [691, 25] on link "Calendar" at bounding box center [667, 37] width 68 height 52
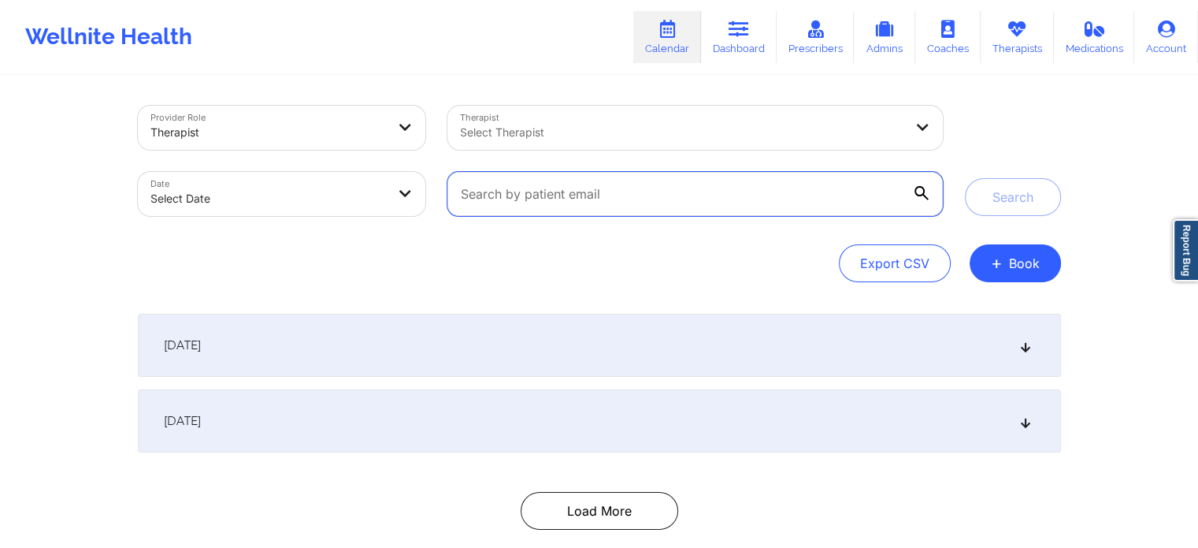
click at [628, 194] on input "text" at bounding box center [695, 194] width 495 height 44
paste input "[EMAIL_ADDRESS][DOMAIN_NAME]"
type input "[EMAIL_ADDRESS][DOMAIN_NAME]"
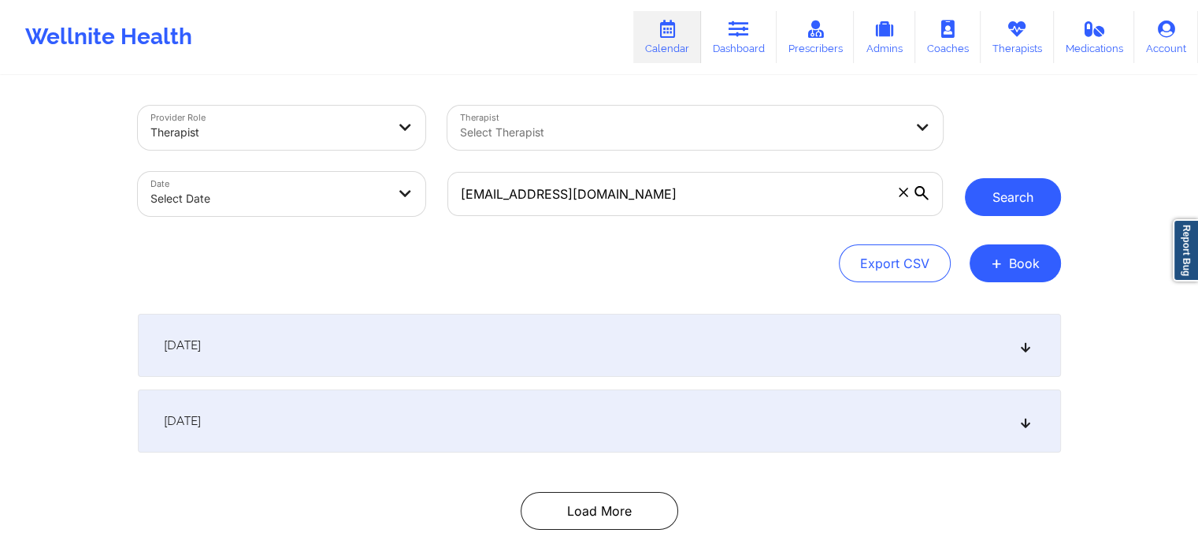
click at [997, 201] on button "Search" at bounding box center [1013, 197] width 96 height 38
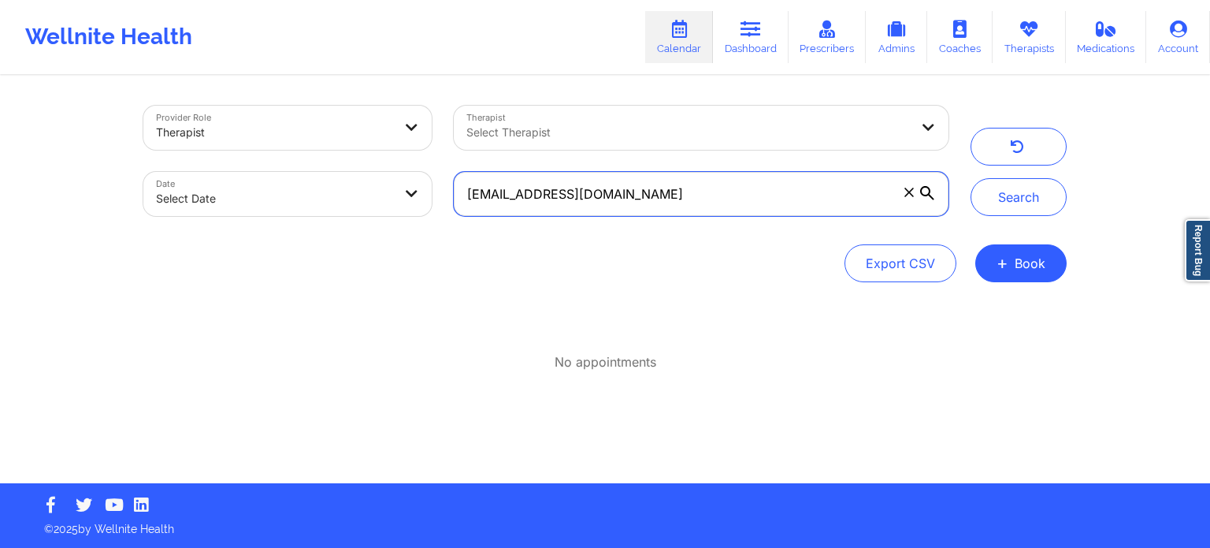
click at [659, 208] on input "[EMAIL_ADDRESS][DOMAIN_NAME]" at bounding box center [701, 194] width 495 height 44
click at [652, 146] on div "Select Therapist" at bounding box center [683, 128] width 458 height 44
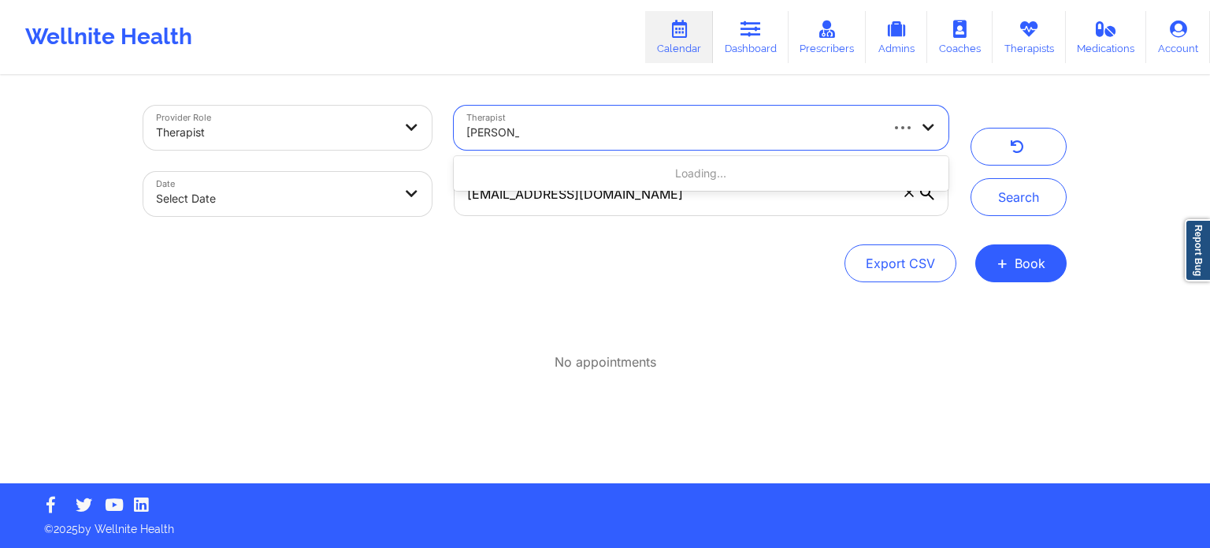
type input "[PERSON_NAME]"
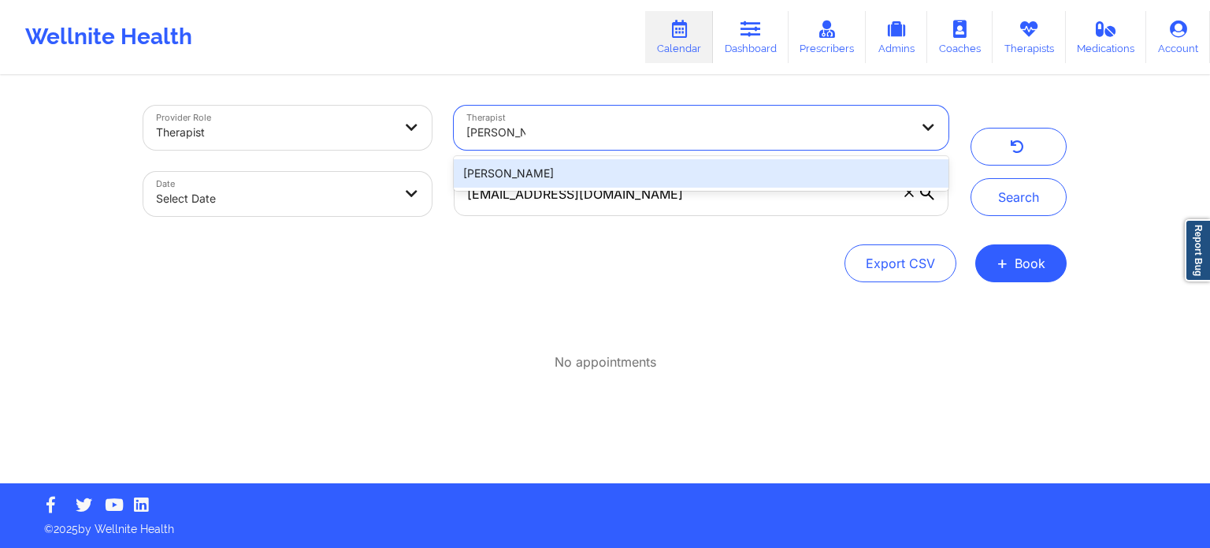
click at [595, 171] on div "[PERSON_NAME]" at bounding box center [701, 173] width 495 height 28
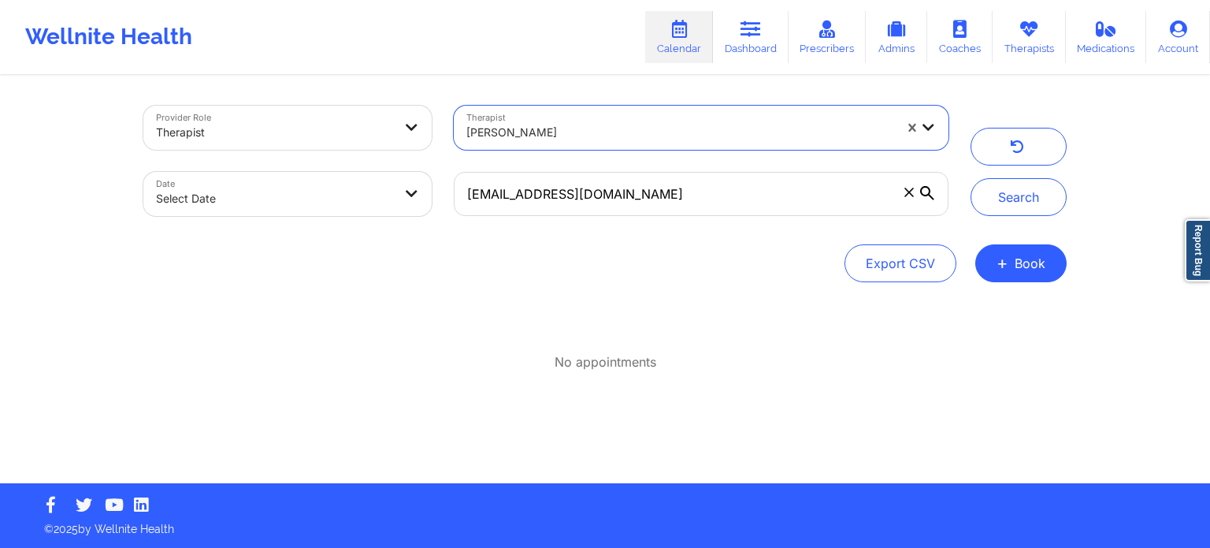
click at [911, 196] on icon at bounding box center [909, 192] width 9 height 9
click at [911, 196] on input "[EMAIL_ADDRESS][DOMAIN_NAME]" at bounding box center [701, 194] width 495 height 44
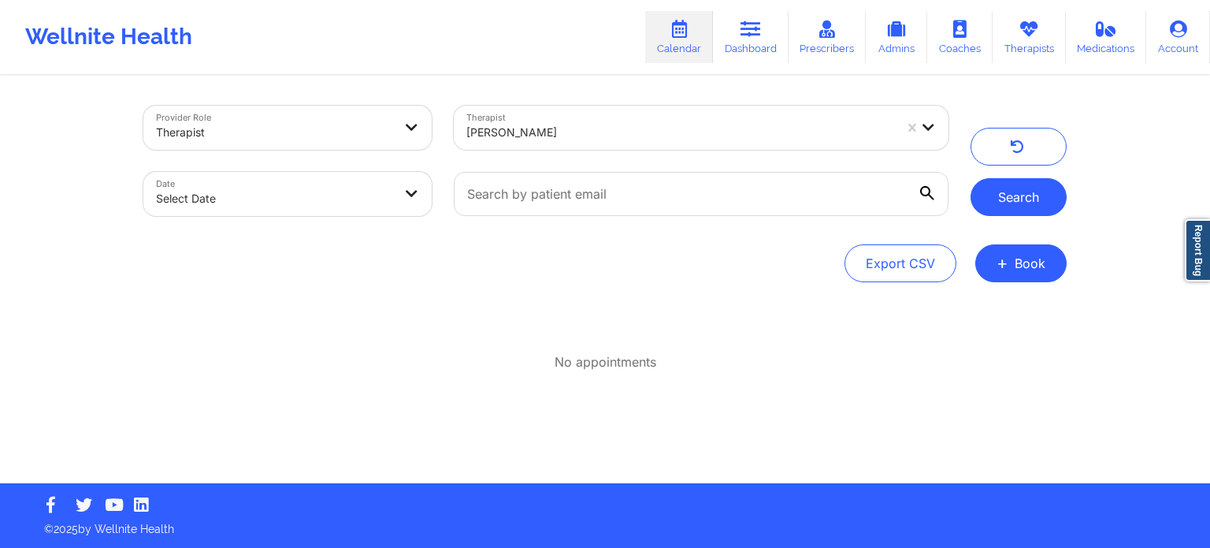
click at [1018, 188] on button "Search" at bounding box center [1019, 197] width 96 height 38
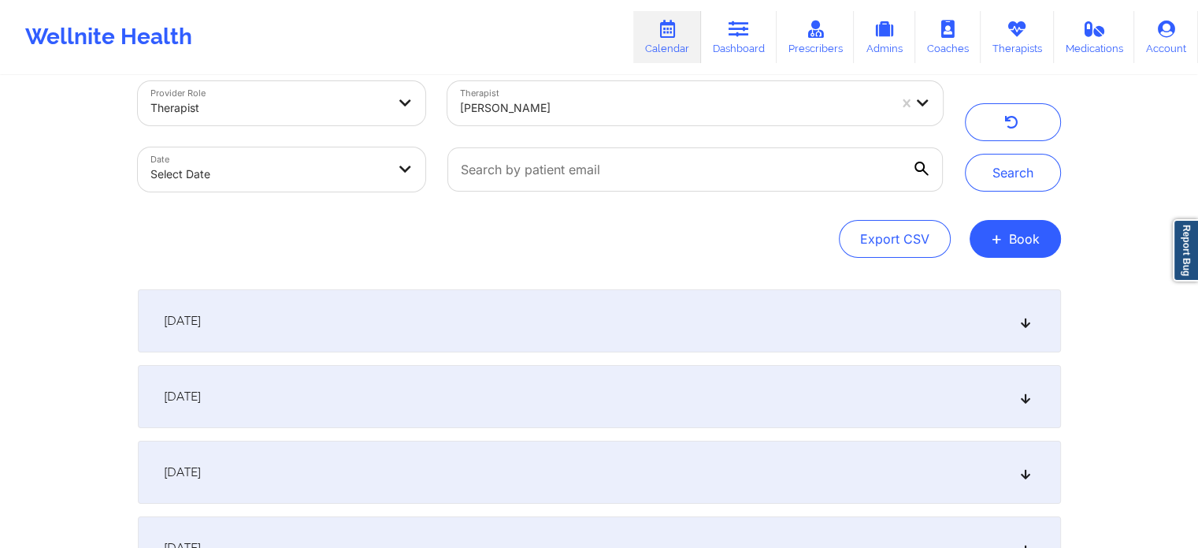
scroll to position [236, 0]
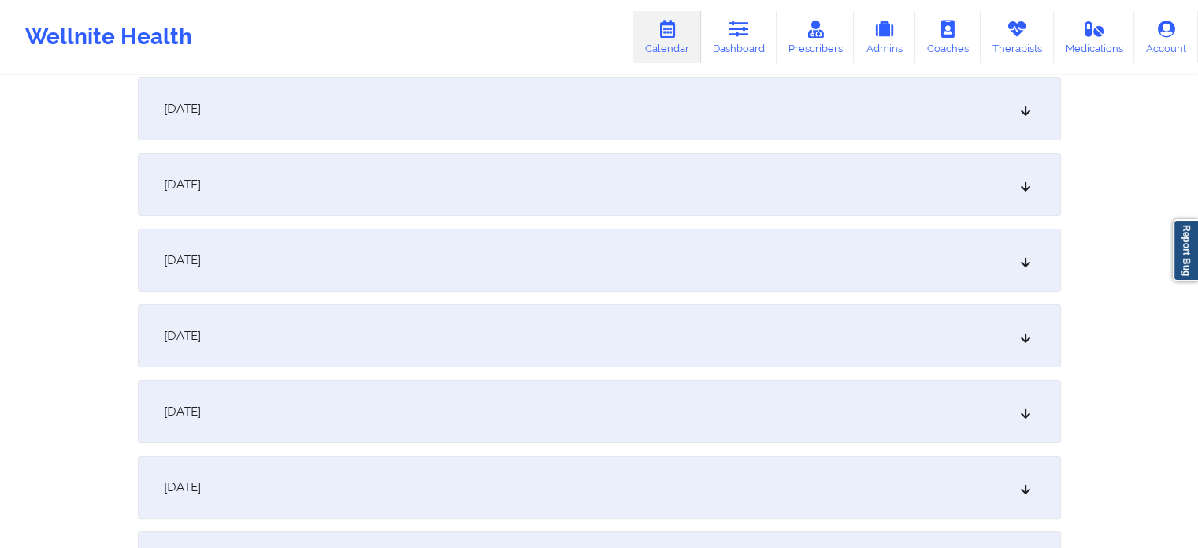
click at [294, 420] on div "[DATE]" at bounding box center [599, 411] width 923 height 63
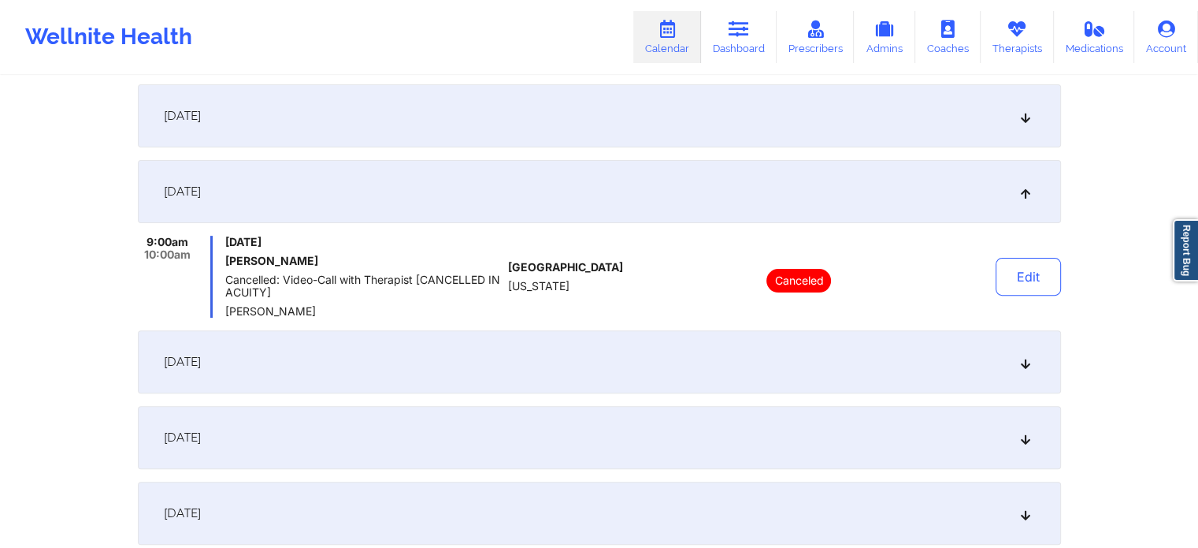
scroll to position [473, 0]
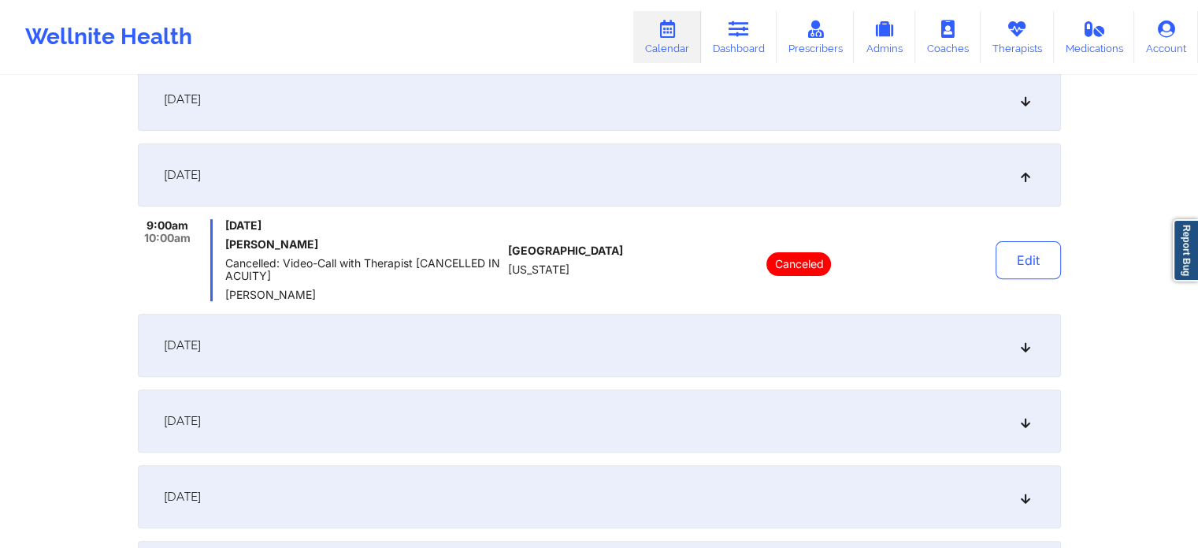
click at [454, 346] on div "[DATE]" at bounding box center [599, 345] width 923 height 63
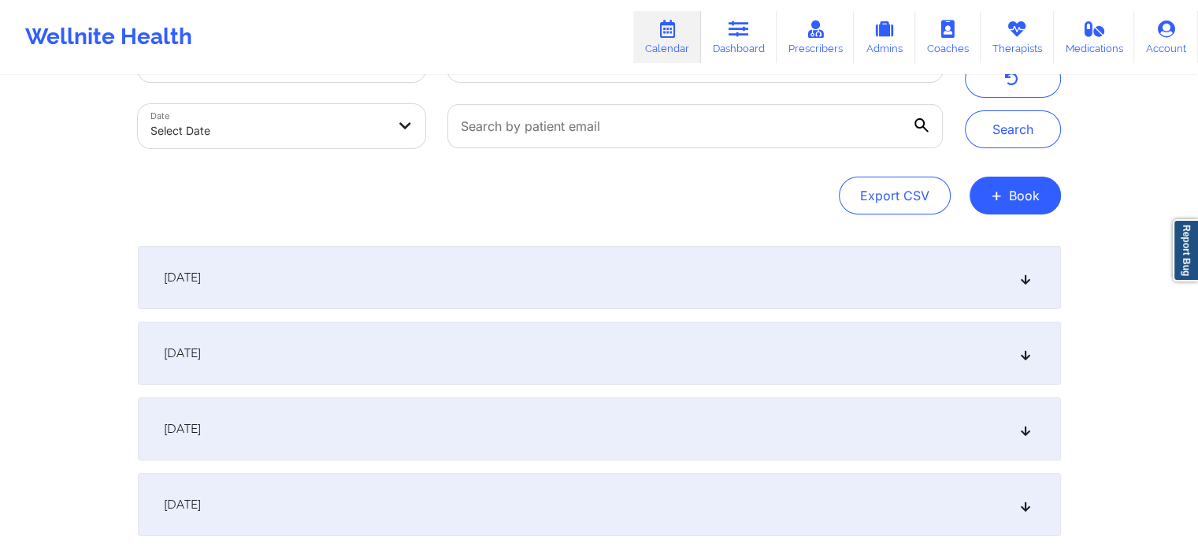
scroll to position [0, 0]
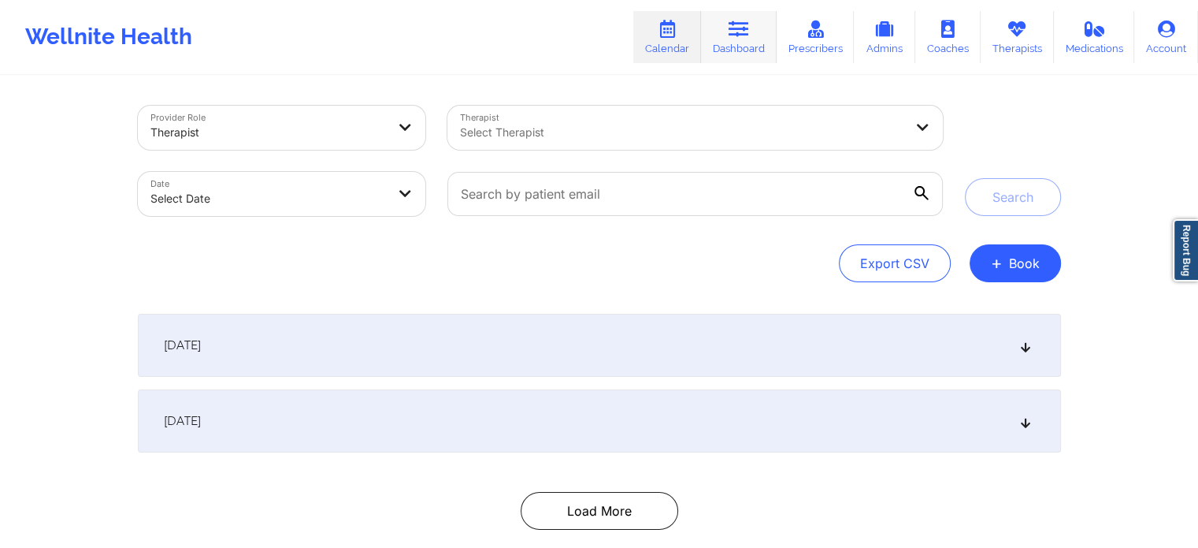
drag, startPoint x: 749, startPoint y: 49, endPoint x: 739, endPoint y: 61, distance: 16.2
click at [749, 49] on link "Dashboard" at bounding box center [739, 37] width 76 height 52
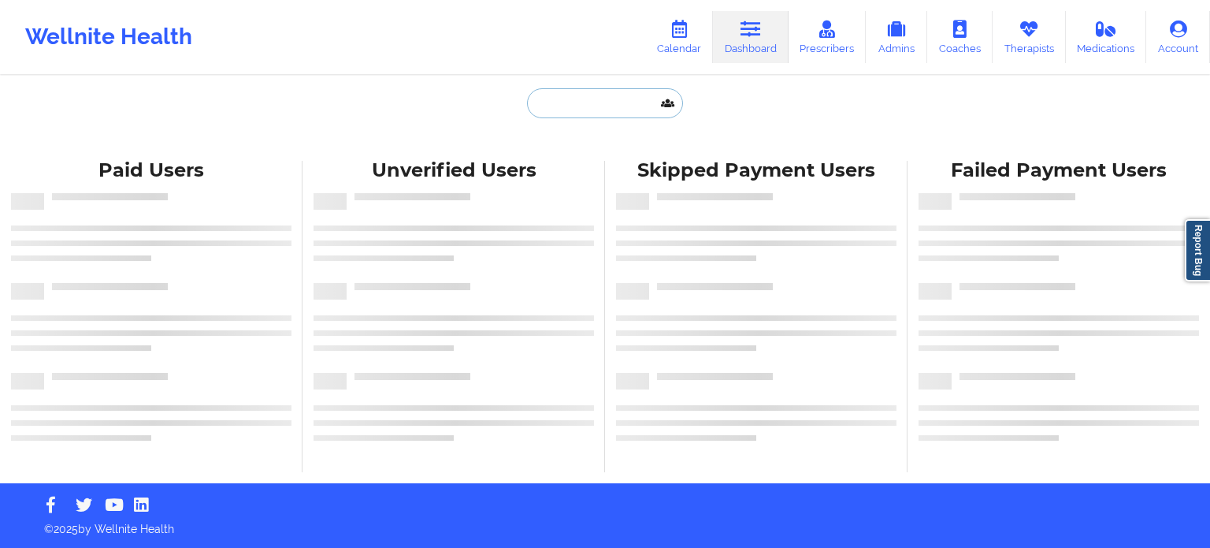
click at [611, 100] on input "text" at bounding box center [605, 103] width 156 height 30
paste input "[EMAIL_ADDRESS][DOMAIN_NAME]"
type input "[EMAIL_ADDRESS][DOMAIN_NAME]"
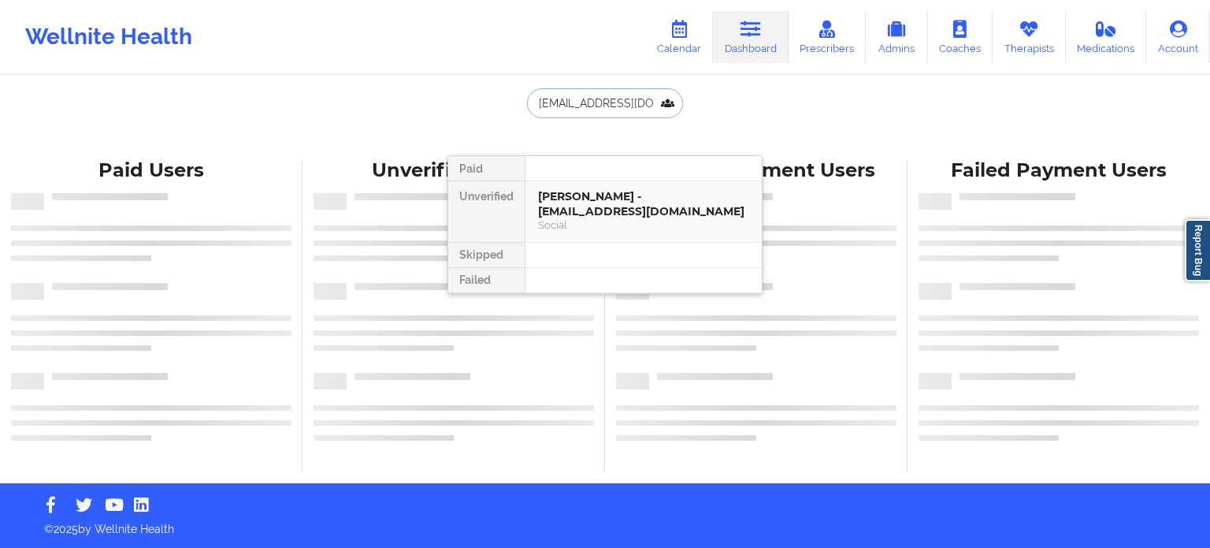
click at [622, 195] on div "NASEEM FILLALI - aikwanfillali@gmail.com" at bounding box center [643, 203] width 211 height 29
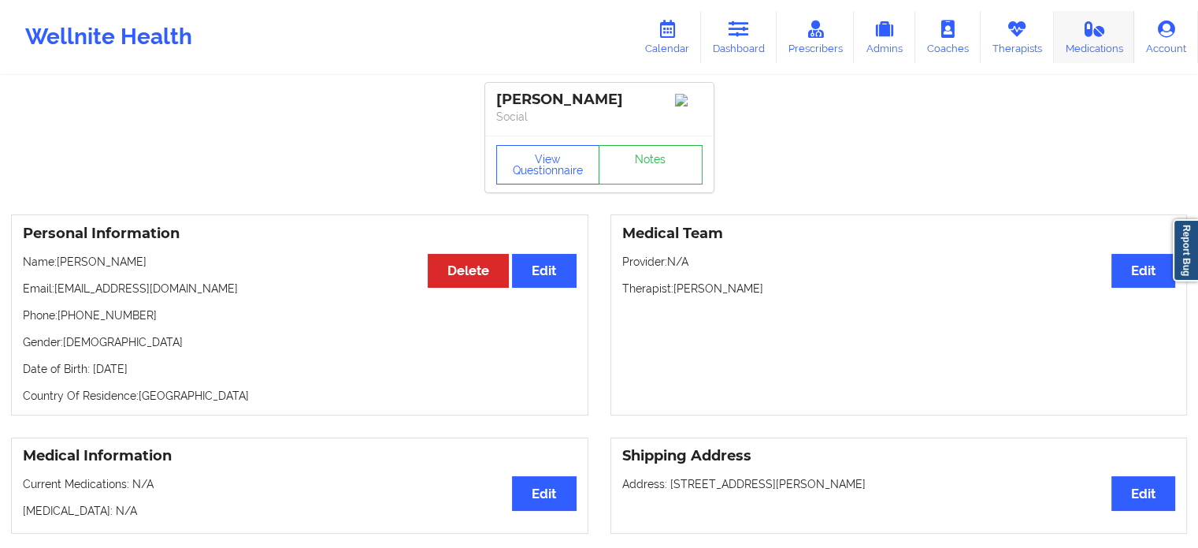
click at [1100, 37] on icon at bounding box center [1094, 28] width 20 height 17
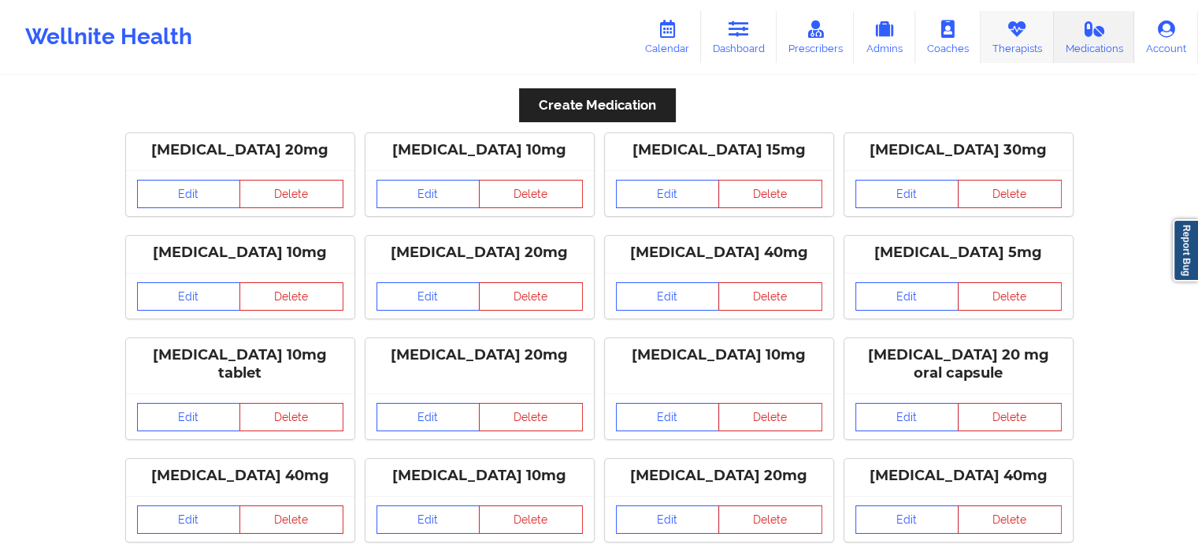
click at [1015, 45] on link "Therapists" at bounding box center [1017, 37] width 73 height 52
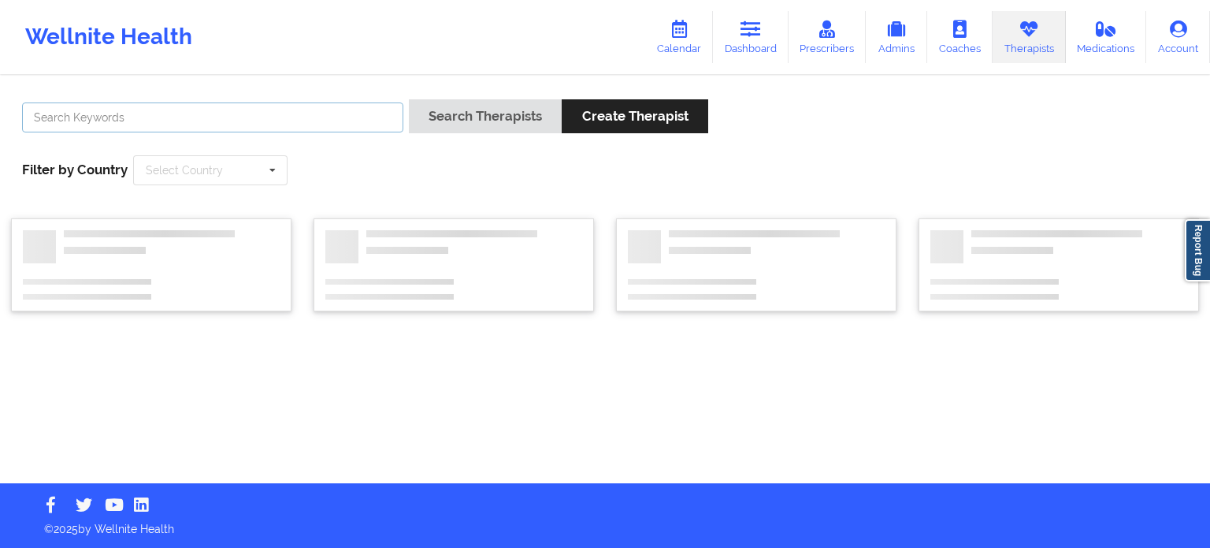
click at [249, 115] on input "text" at bounding box center [212, 117] width 381 height 30
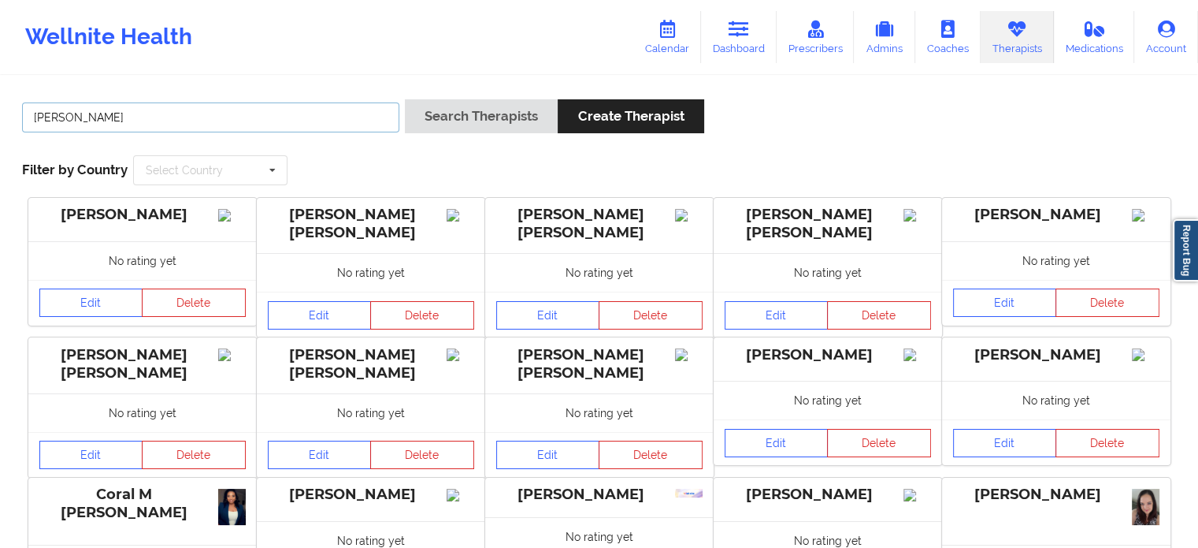
type input "[PERSON_NAME]"
click at [405, 99] on button "Search Therapists" at bounding box center [481, 116] width 153 height 34
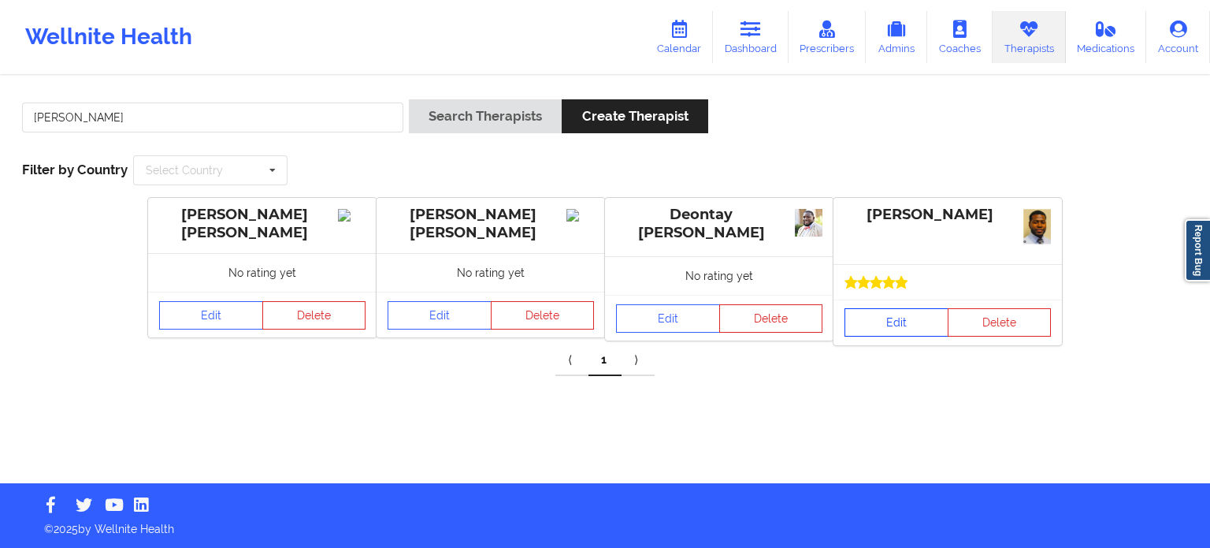
click at [894, 323] on link "Edit" at bounding box center [897, 322] width 104 height 28
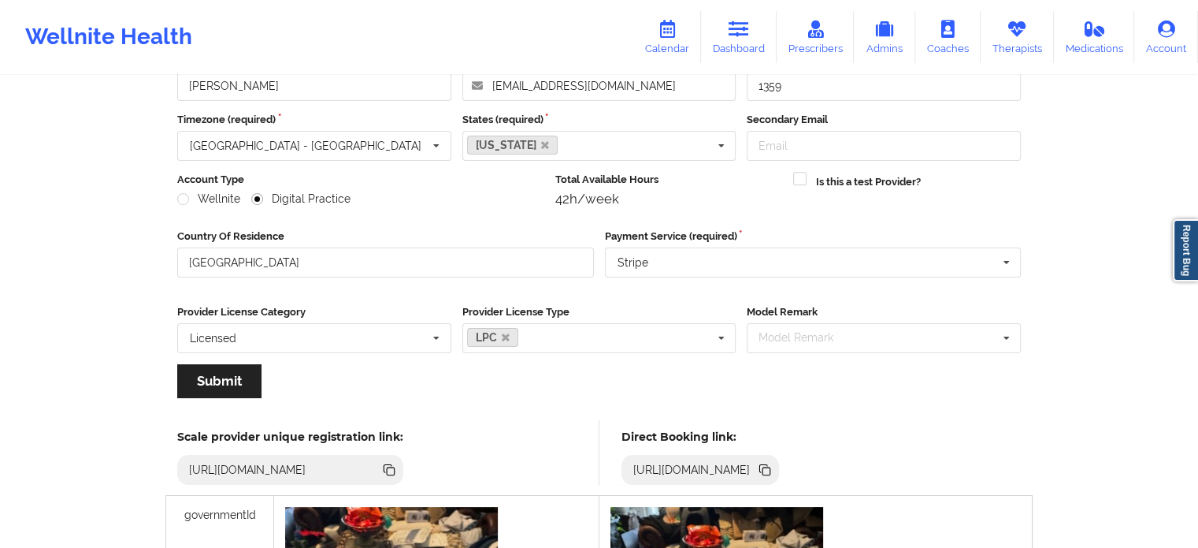
scroll to position [79, 0]
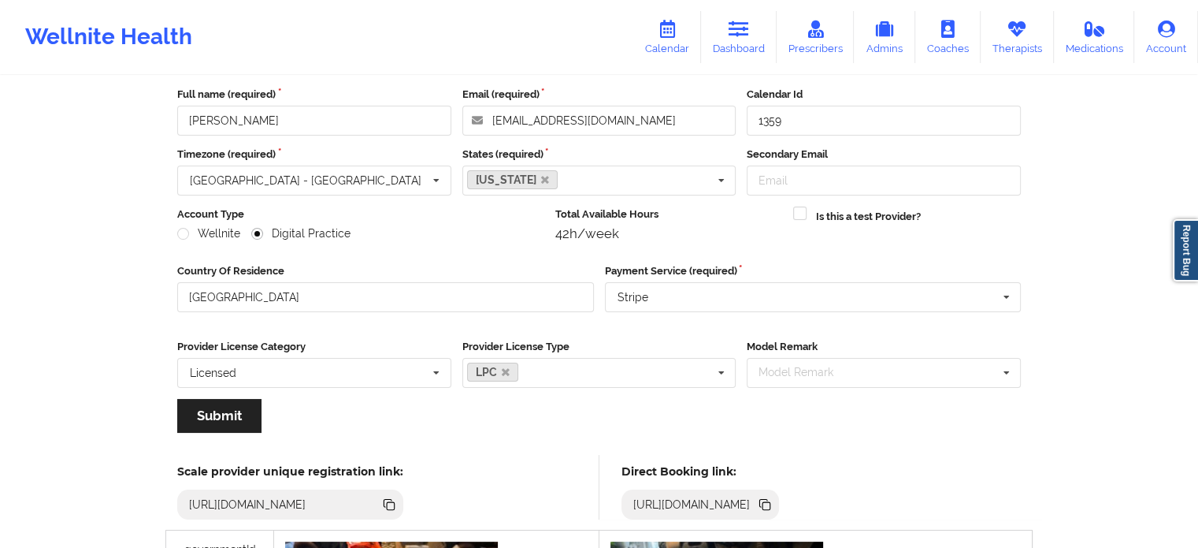
click at [768, 502] on icon at bounding box center [764, 503] width 8 height 8
click at [728, 34] on link "Dashboard" at bounding box center [739, 37] width 76 height 52
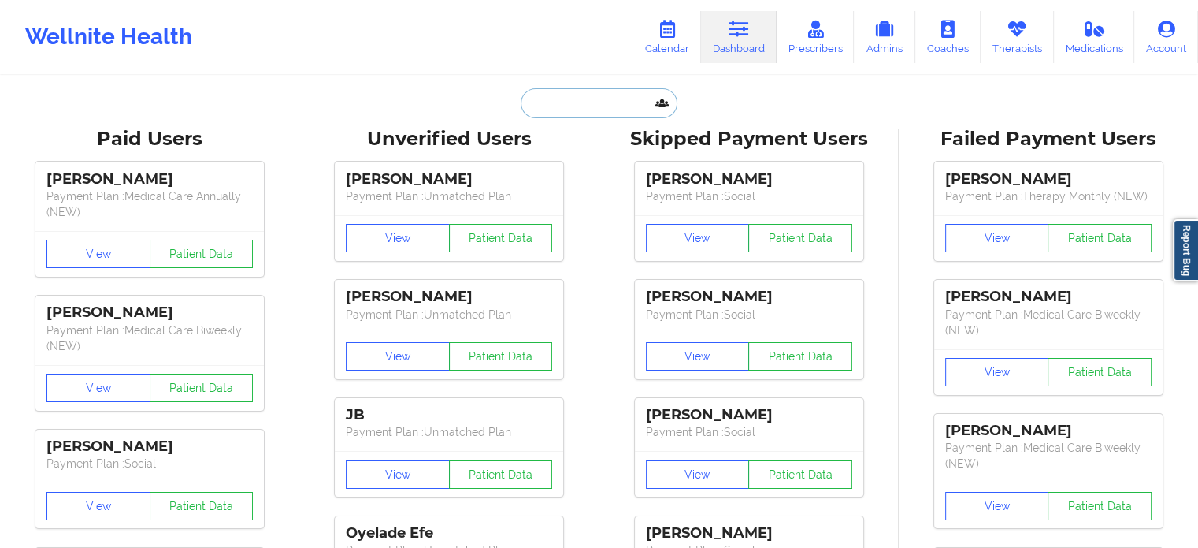
paste input "EMMA YU"
type input "EMMA YU"
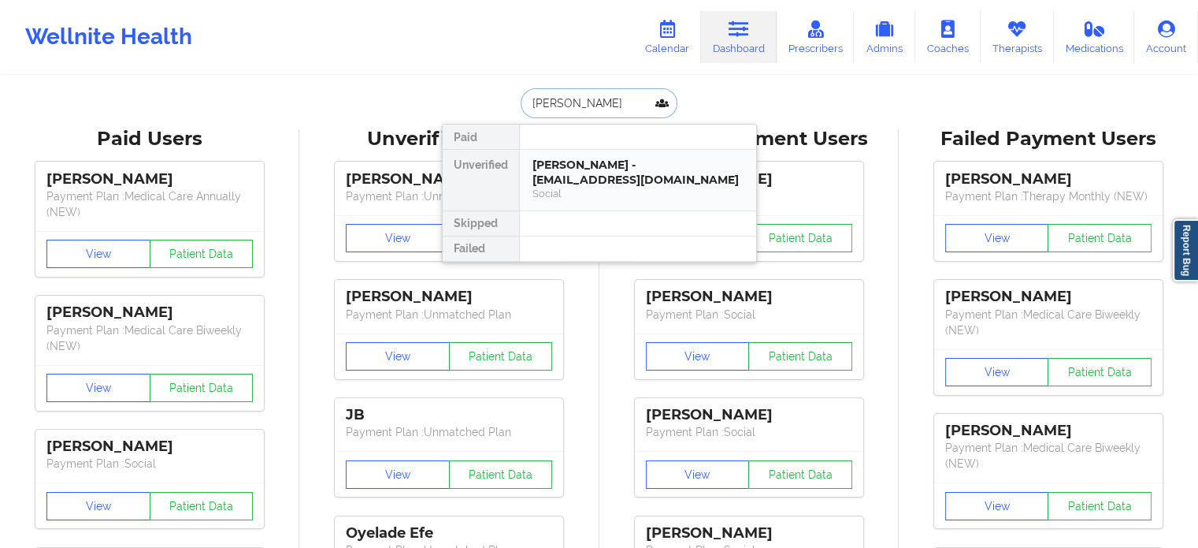
click at [591, 187] on div "Social" at bounding box center [638, 193] width 211 height 13
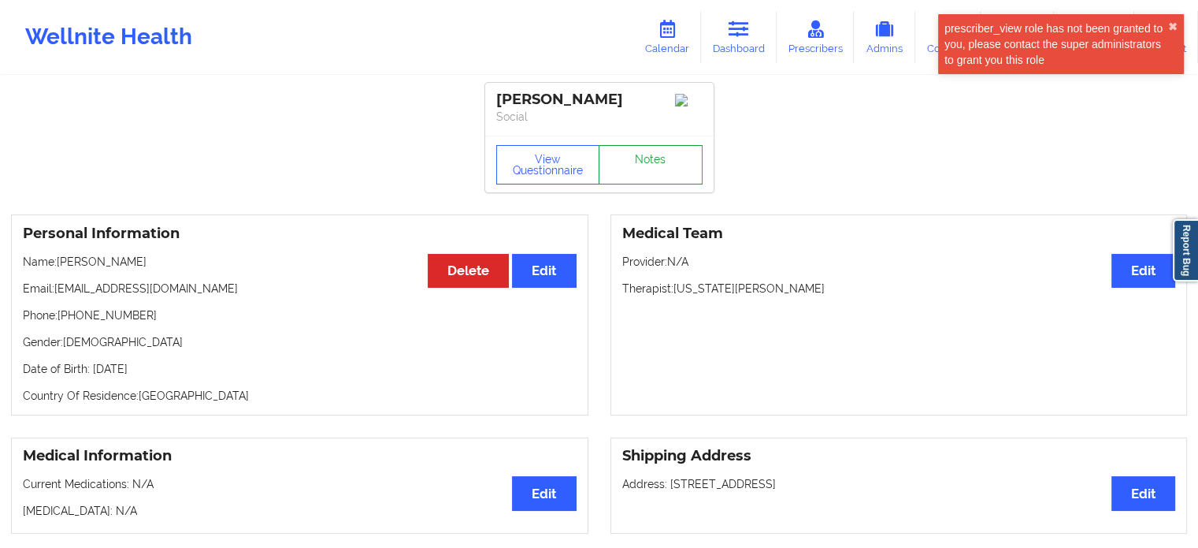
click at [641, 162] on link "Notes" at bounding box center [651, 164] width 104 height 39
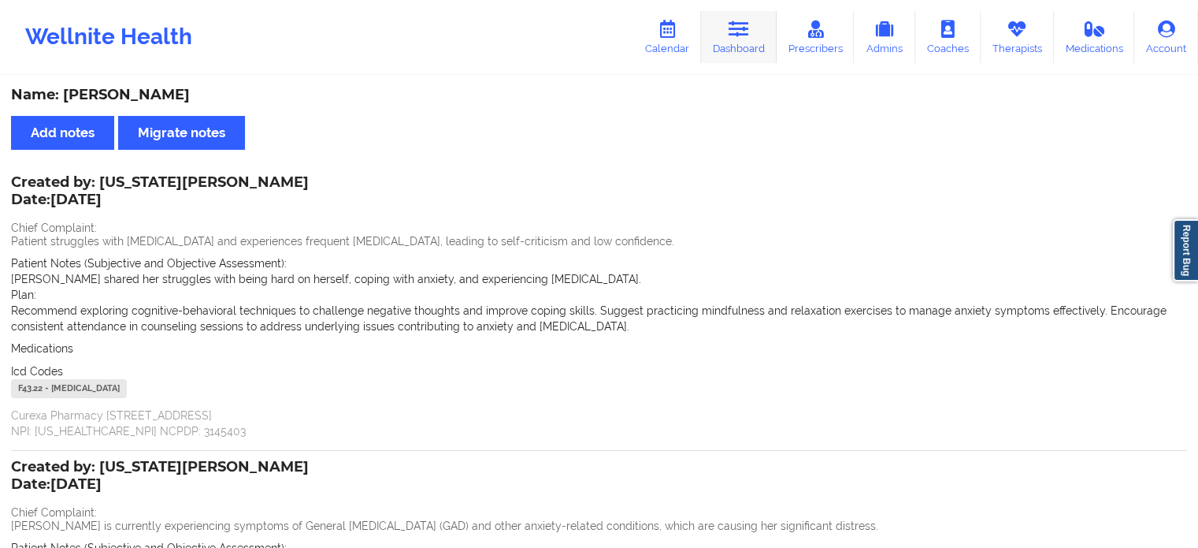
click at [738, 28] on icon at bounding box center [739, 28] width 20 height 17
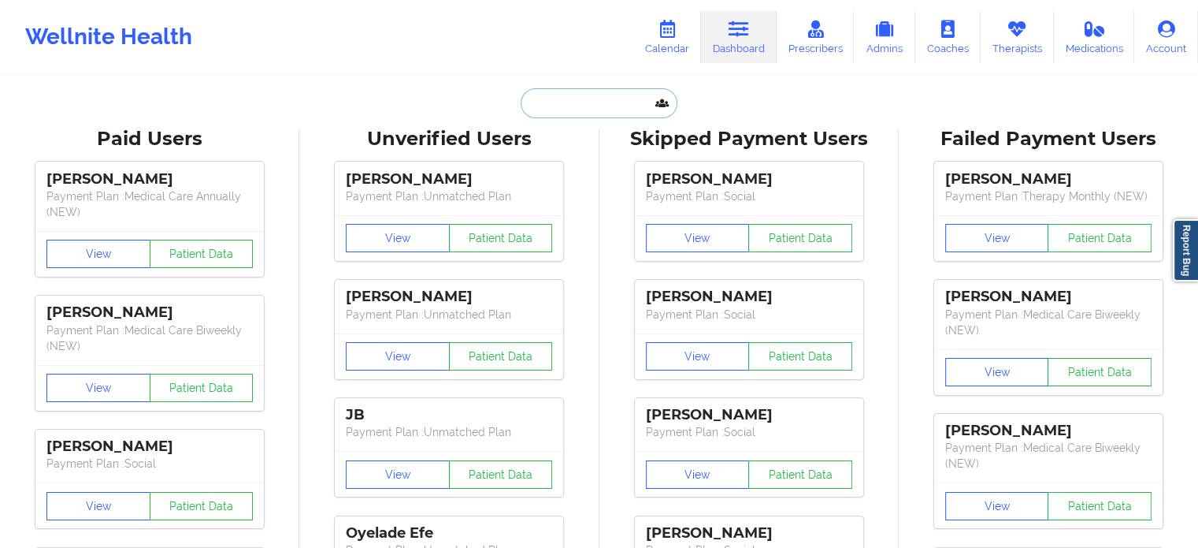
click at [604, 91] on input "text" at bounding box center [599, 103] width 156 height 30
paste input "jmitrega@icloud.com"
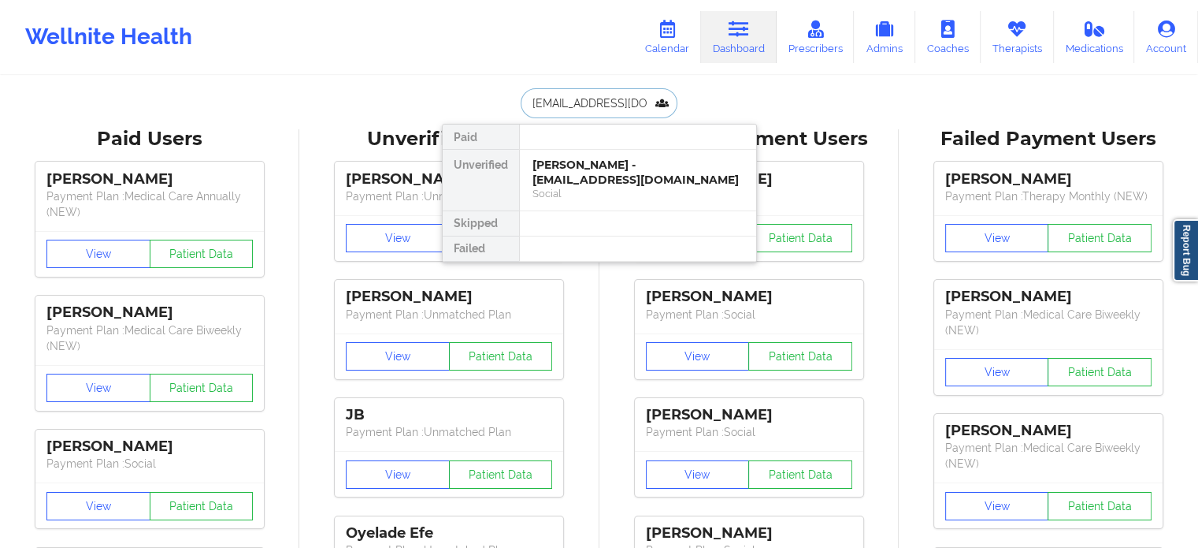
type input "jmitrega@icloud.com"
click at [598, 147] on div at bounding box center [637, 136] width 237 height 25
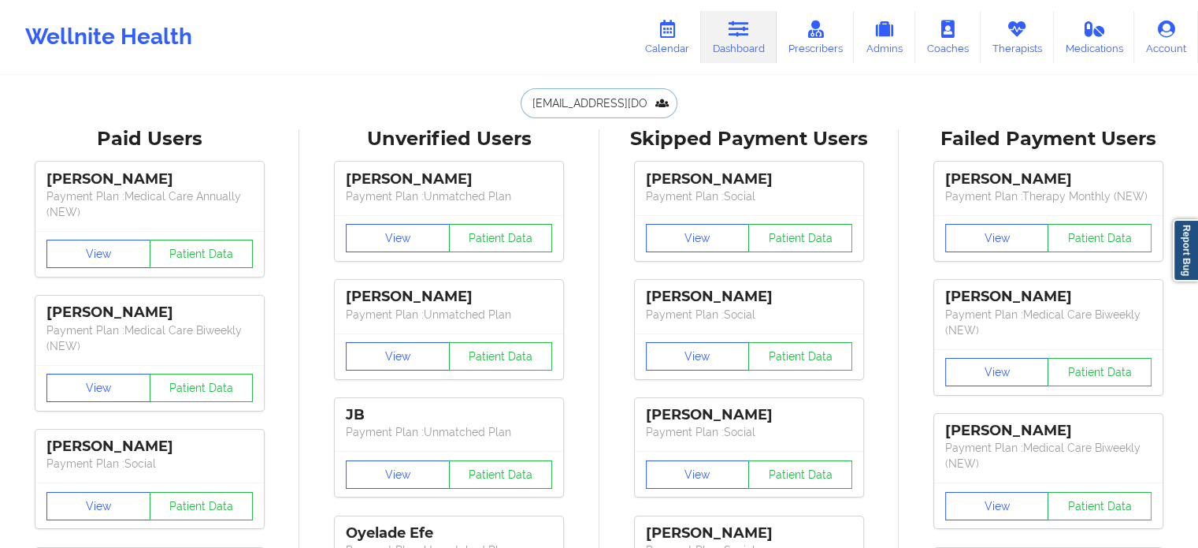
click at [622, 102] on input "jmitrega@icloud.com" at bounding box center [599, 103] width 156 height 30
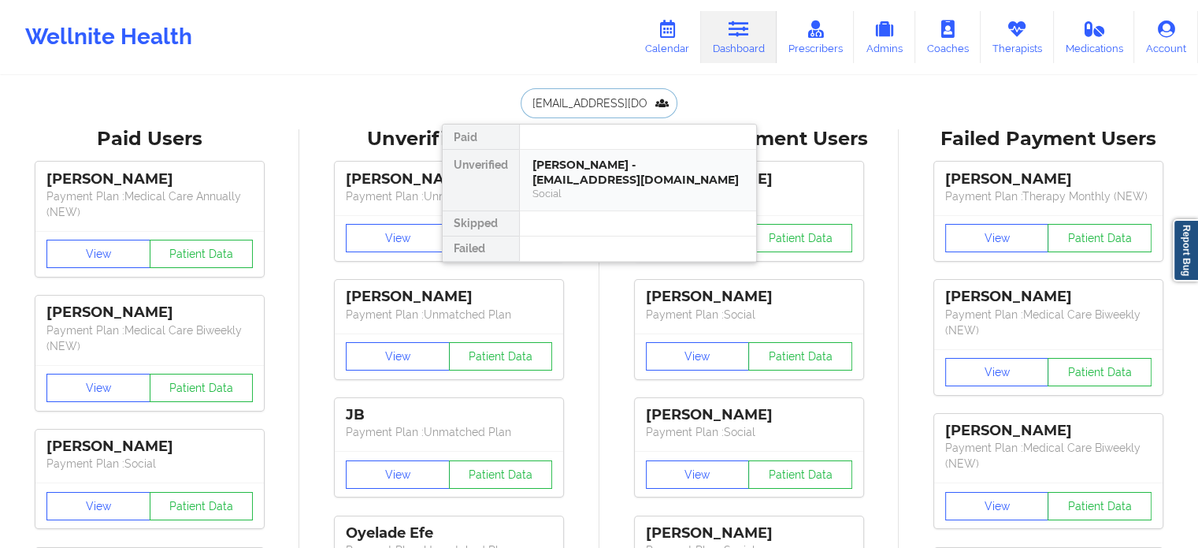
click at [600, 161] on div "Joanna Mitrega - jmitrega@icloud.com" at bounding box center [638, 172] width 211 height 29
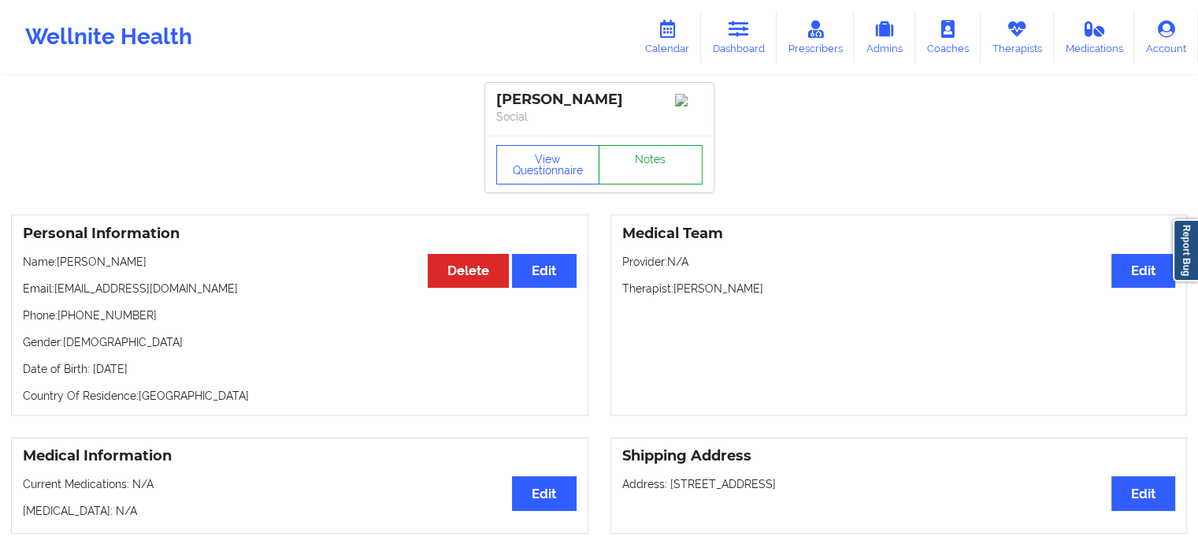
click at [649, 156] on link "Notes" at bounding box center [651, 164] width 104 height 39
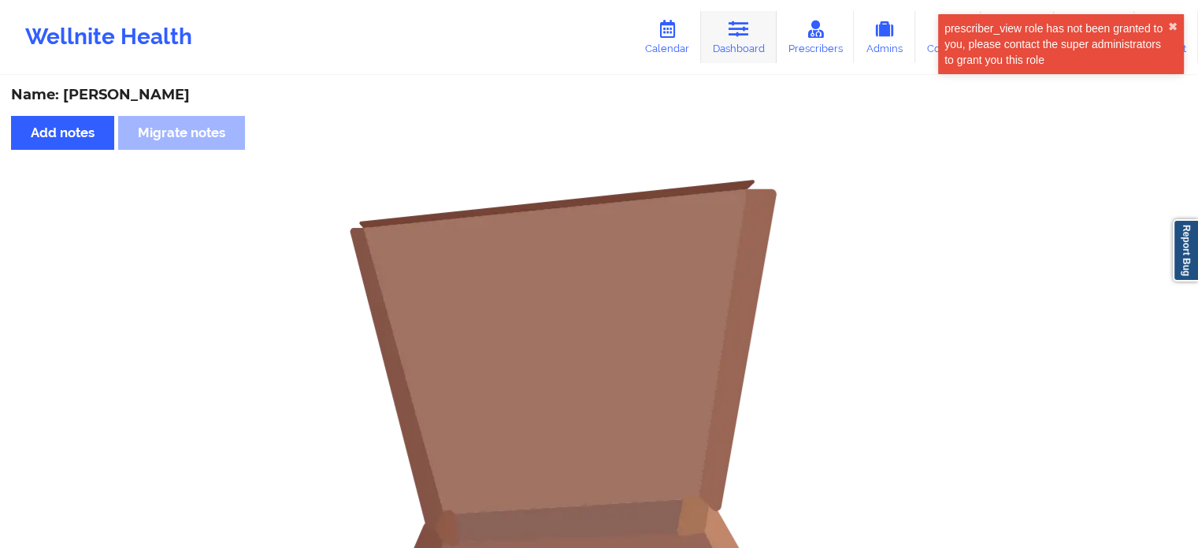
click at [719, 56] on link "Dashboard" at bounding box center [739, 37] width 76 height 52
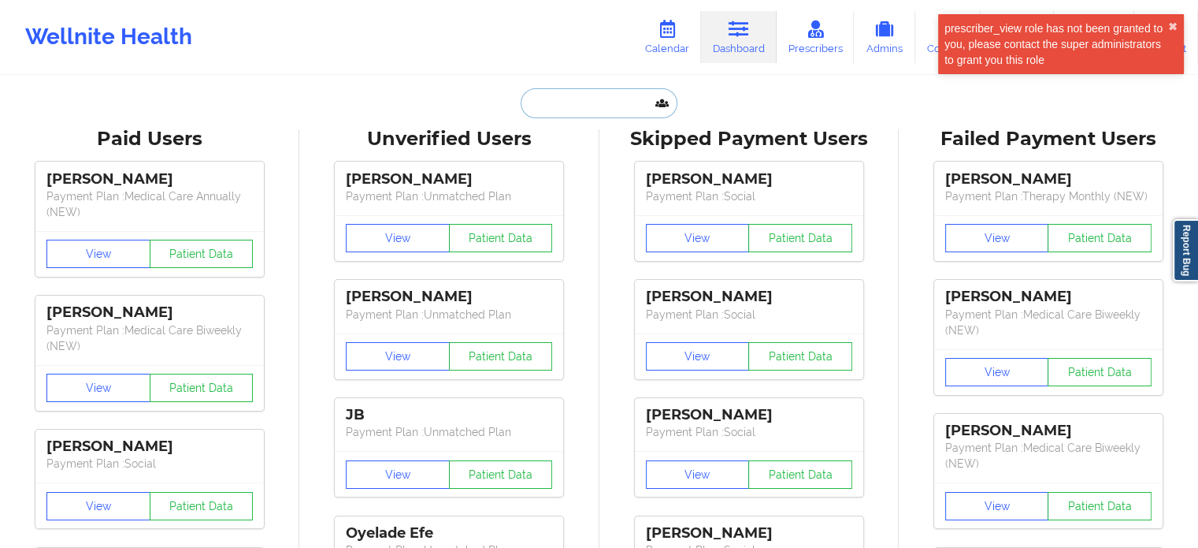
click at [599, 96] on input "text" at bounding box center [599, 103] width 156 height 30
paste input "ERICAPELLEGRINI37@GMAIL.COM"
type input "ERICAPELLEGRINI37@GMAIL.COM"
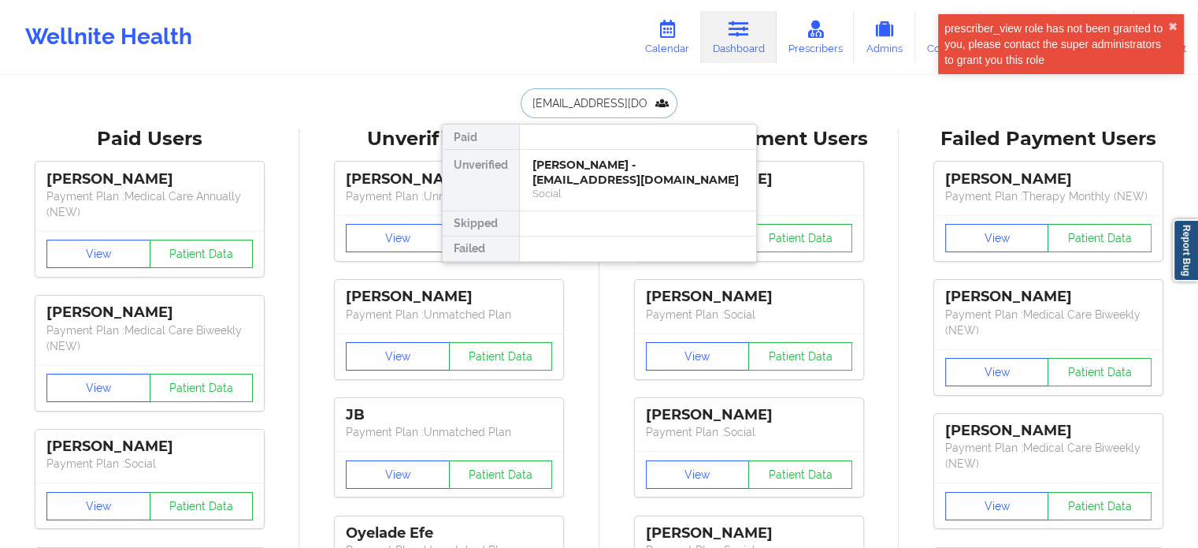
scroll to position [0, 50]
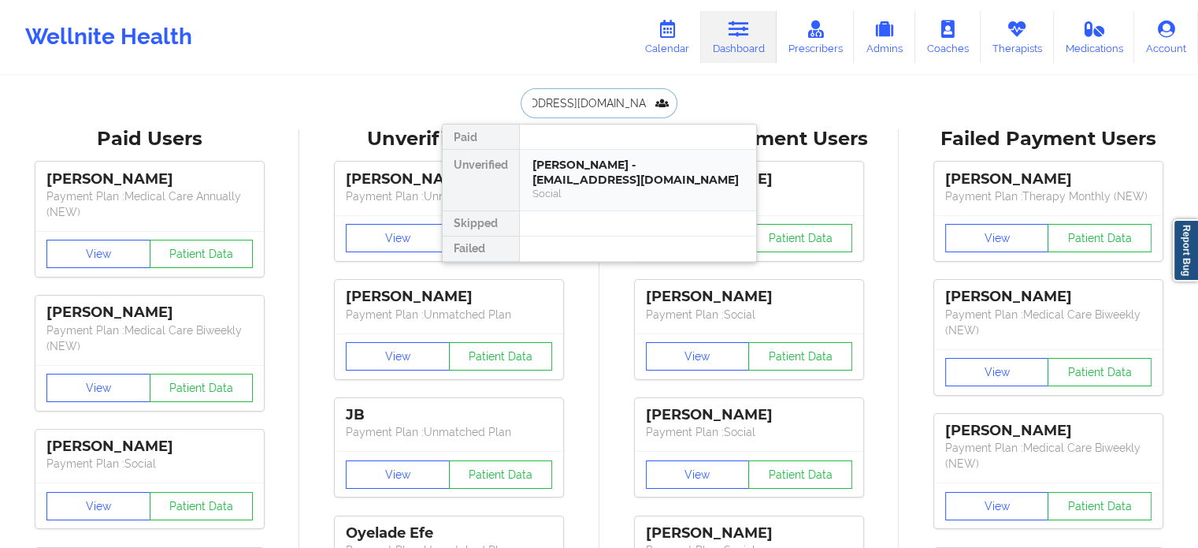
click at [600, 179] on div "Erica Pellegrini - ericapellegrini37@gmail.com" at bounding box center [638, 172] width 211 height 29
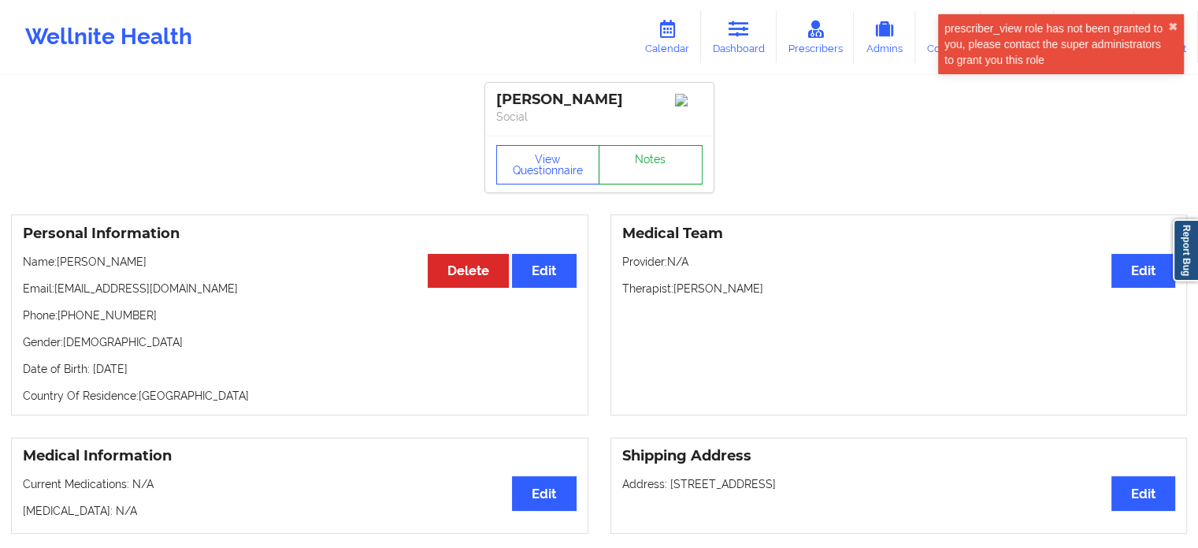
click at [646, 172] on link "Notes" at bounding box center [651, 164] width 104 height 39
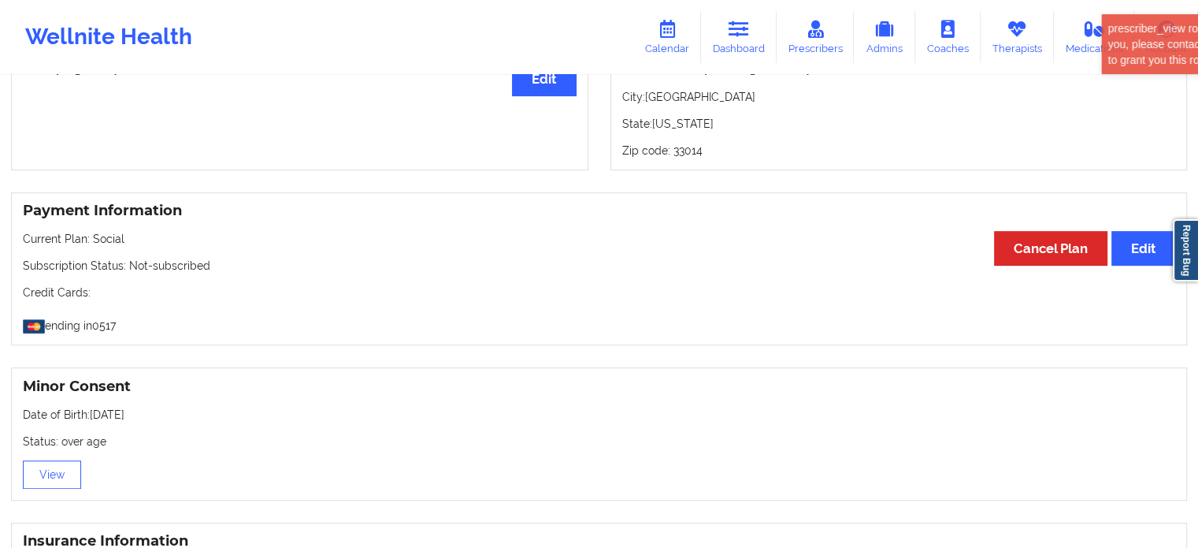
scroll to position [709, 0]
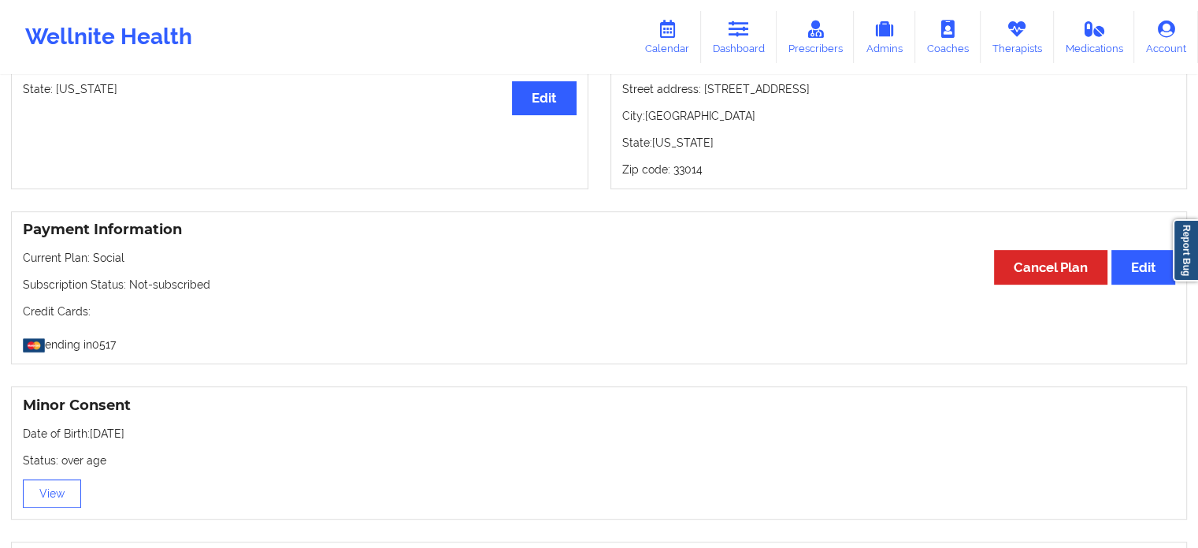
click at [643, 46] on link "Calendar" at bounding box center [667, 37] width 68 height 52
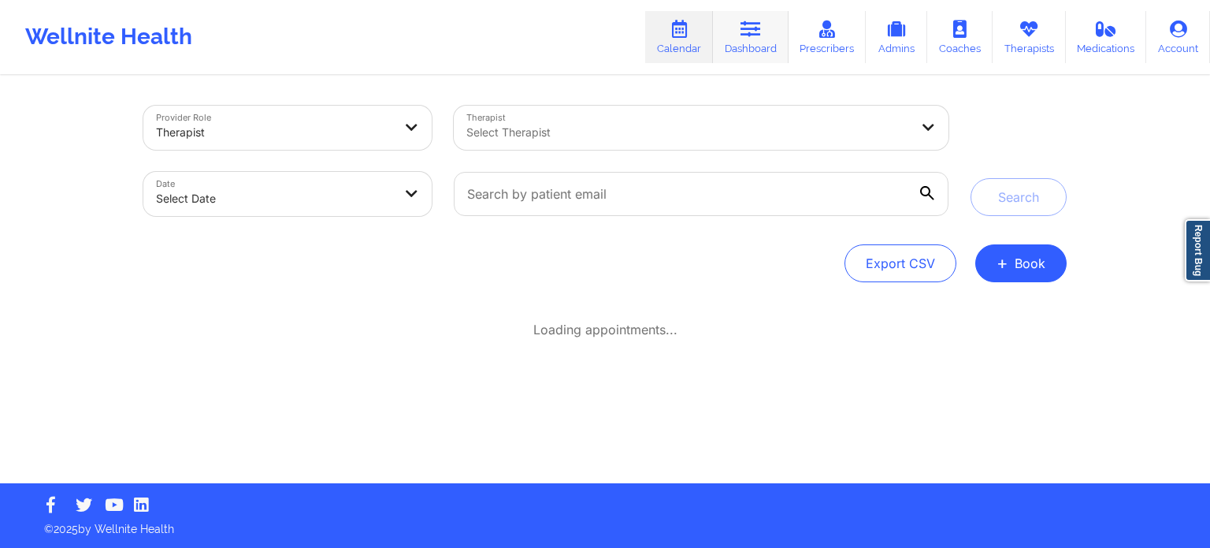
click at [747, 15] on link "Dashboard" at bounding box center [751, 37] width 76 height 52
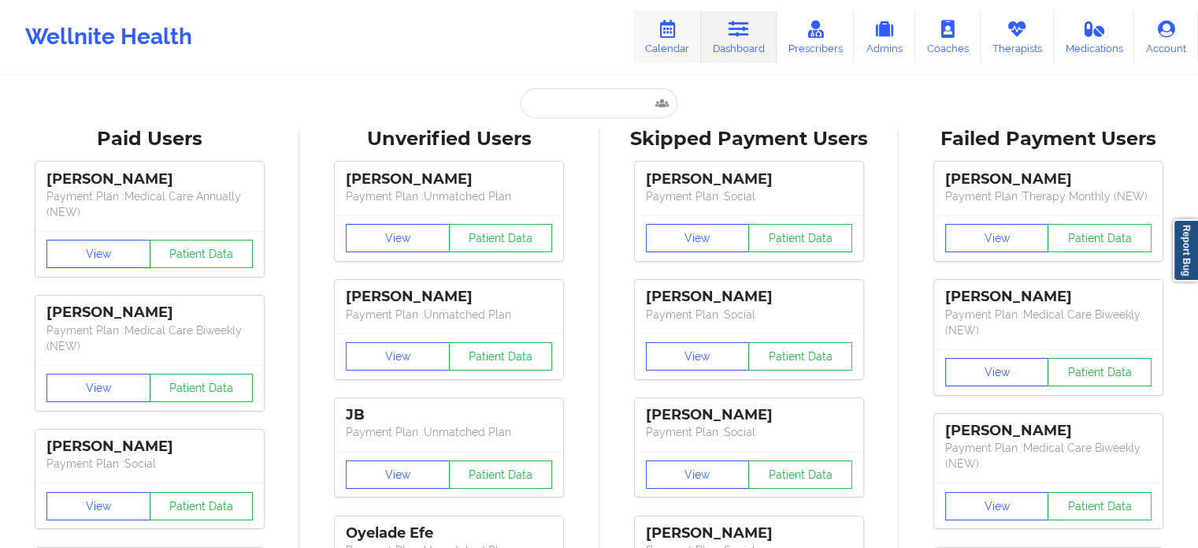
click at [671, 43] on link "Calendar" at bounding box center [667, 37] width 68 height 52
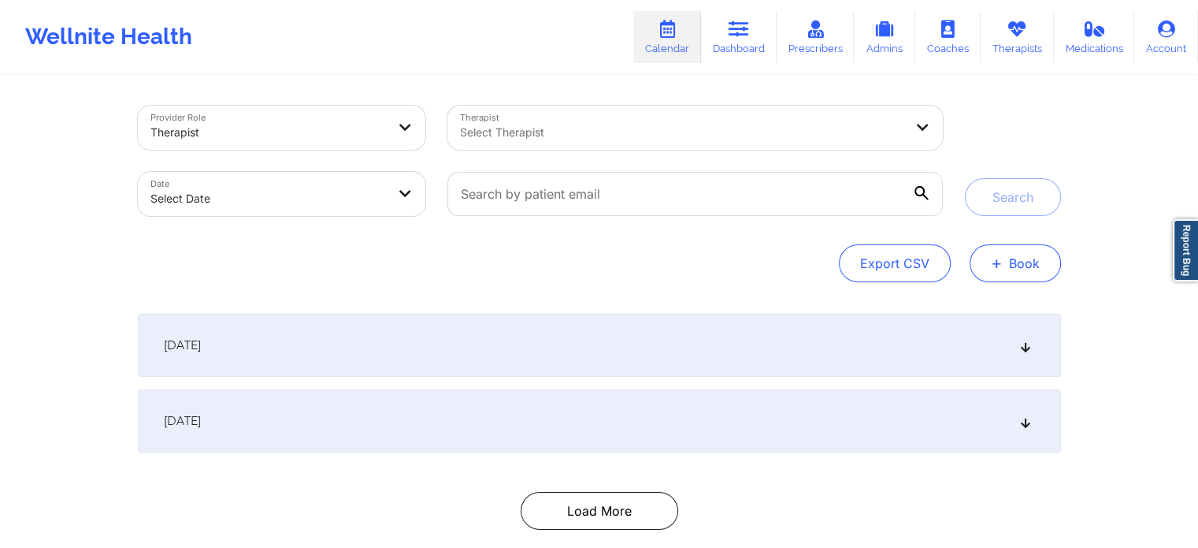
click at [1015, 266] on button "+ Book" at bounding box center [1015, 263] width 91 height 38
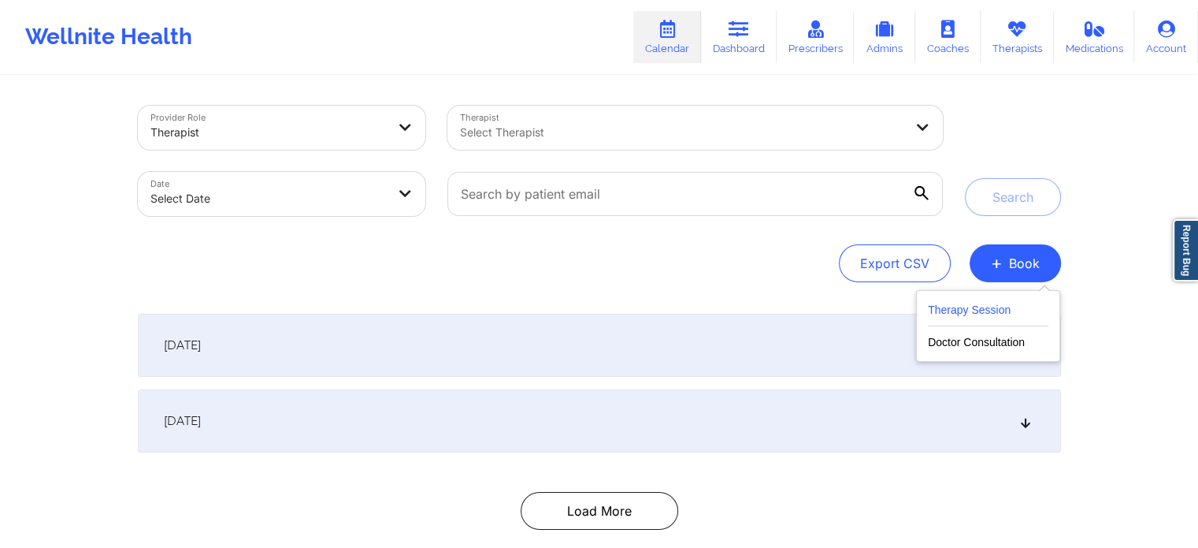
click at [966, 316] on button "Therapy Session" at bounding box center [988, 313] width 121 height 26
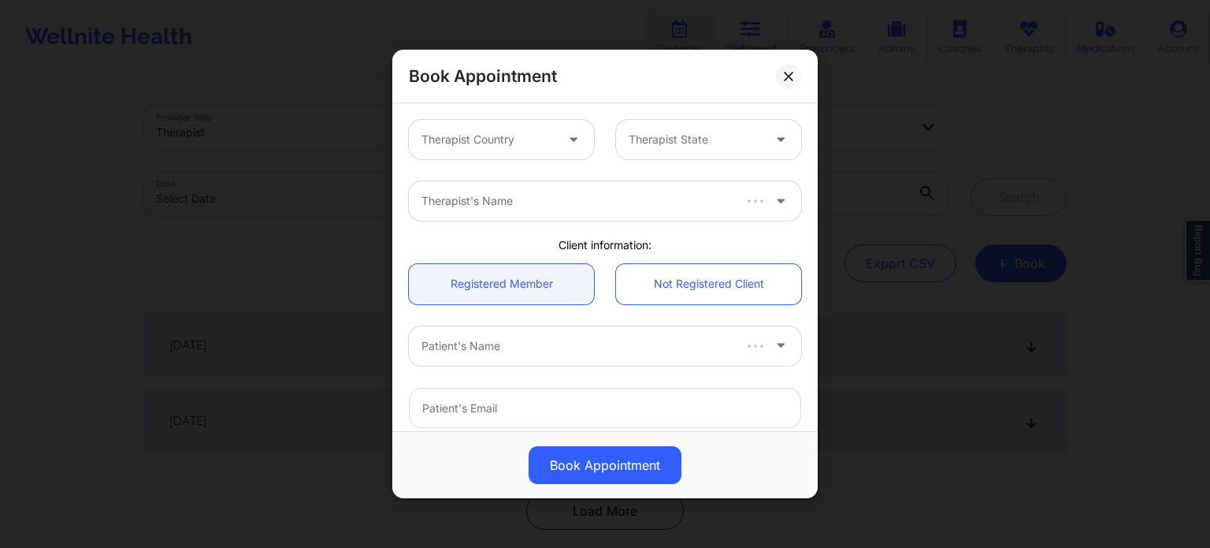
click at [504, 140] on div at bounding box center [488, 139] width 133 height 19
type input "jeri"
click at [534, 134] on div at bounding box center [488, 139] width 133 height 19
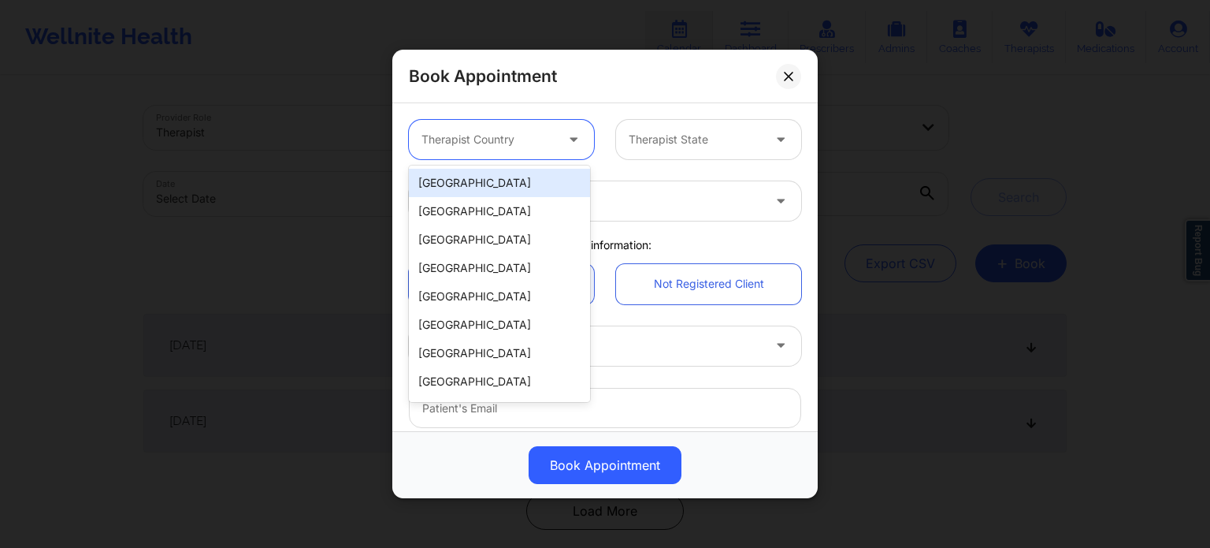
click at [499, 181] on div "[GEOGRAPHIC_DATA]" at bounding box center [499, 183] width 181 height 28
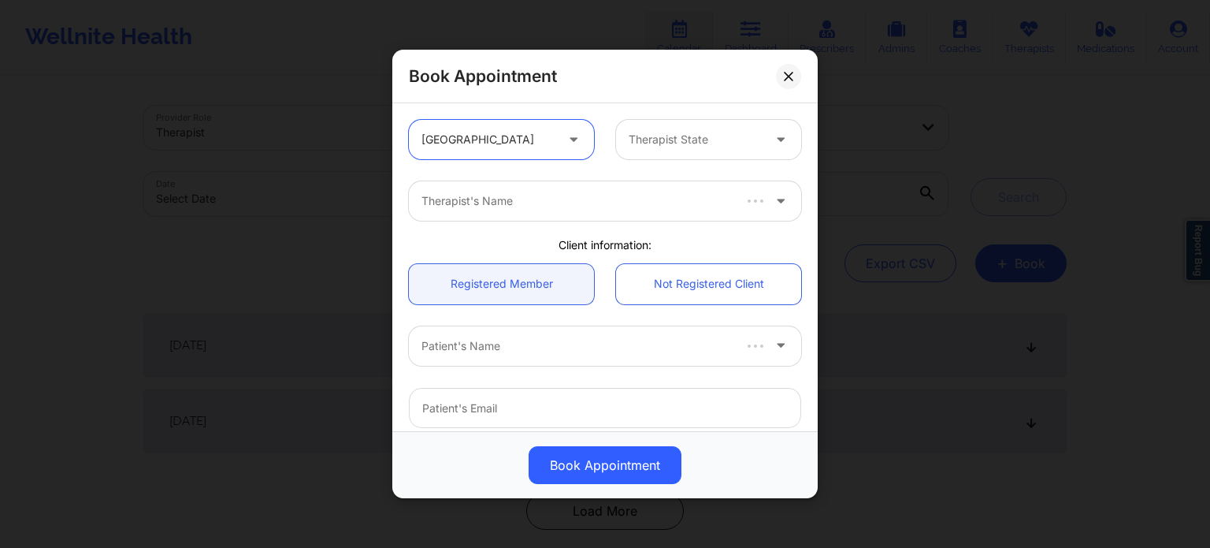
click at [662, 147] on div at bounding box center [695, 139] width 133 height 19
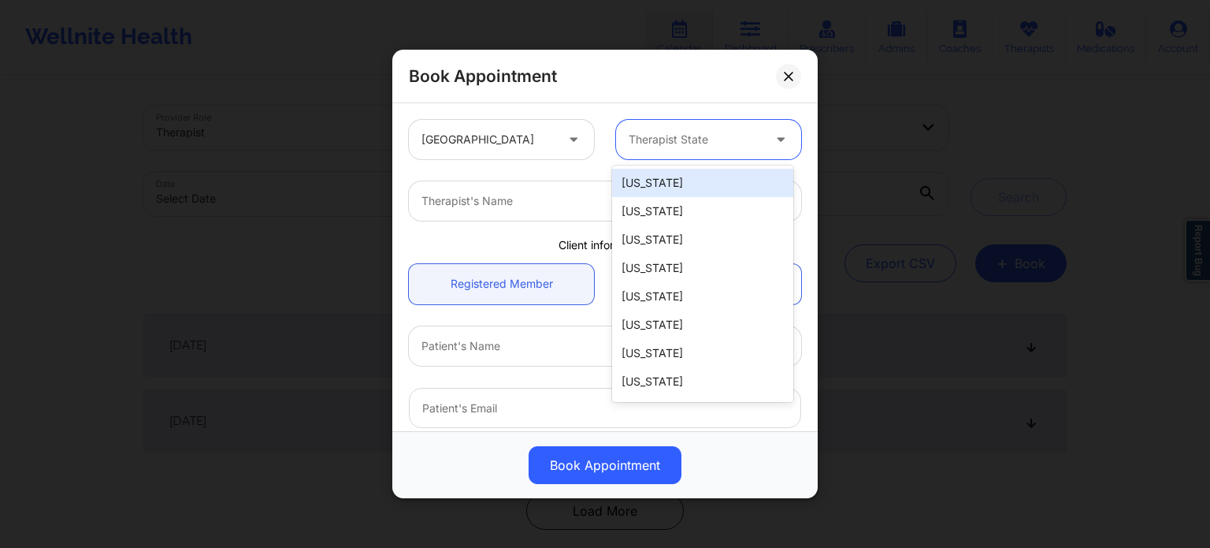
type input "f"
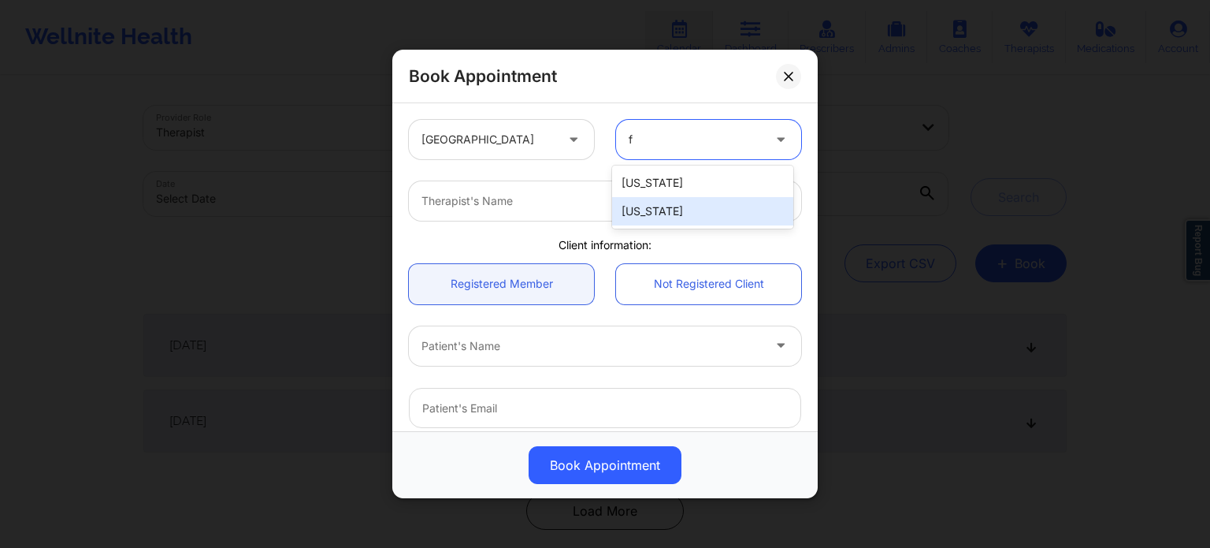
drag, startPoint x: 640, startPoint y: 213, endPoint x: 632, endPoint y: 216, distance: 8.5
click at [640, 214] on div "[US_STATE]" at bounding box center [702, 211] width 181 height 28
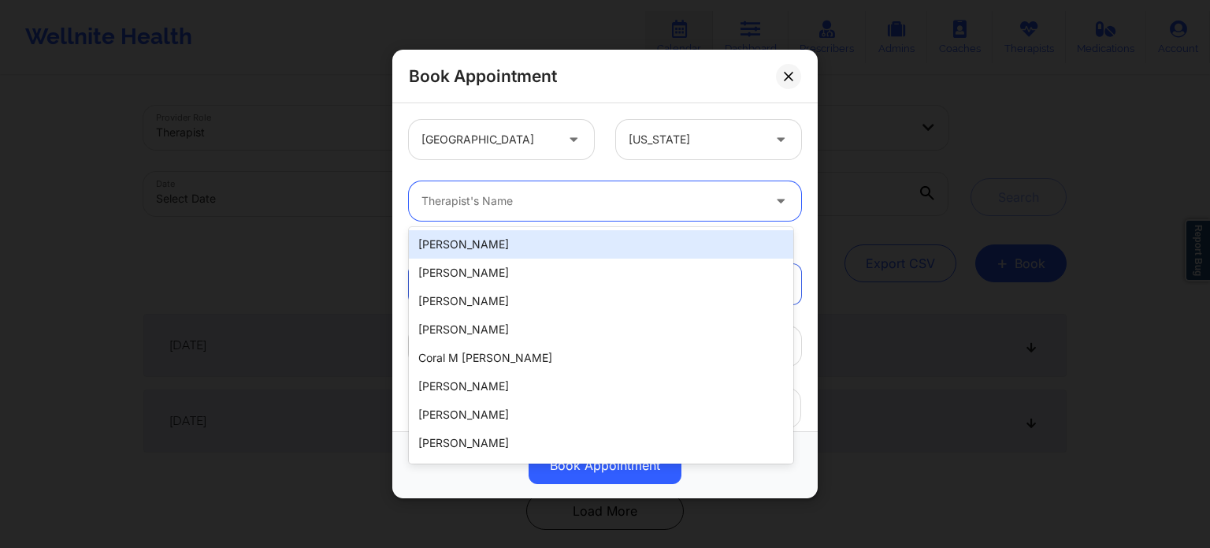
click at [577, 204] on div at bounding box center [592, 200] width 340 height 19
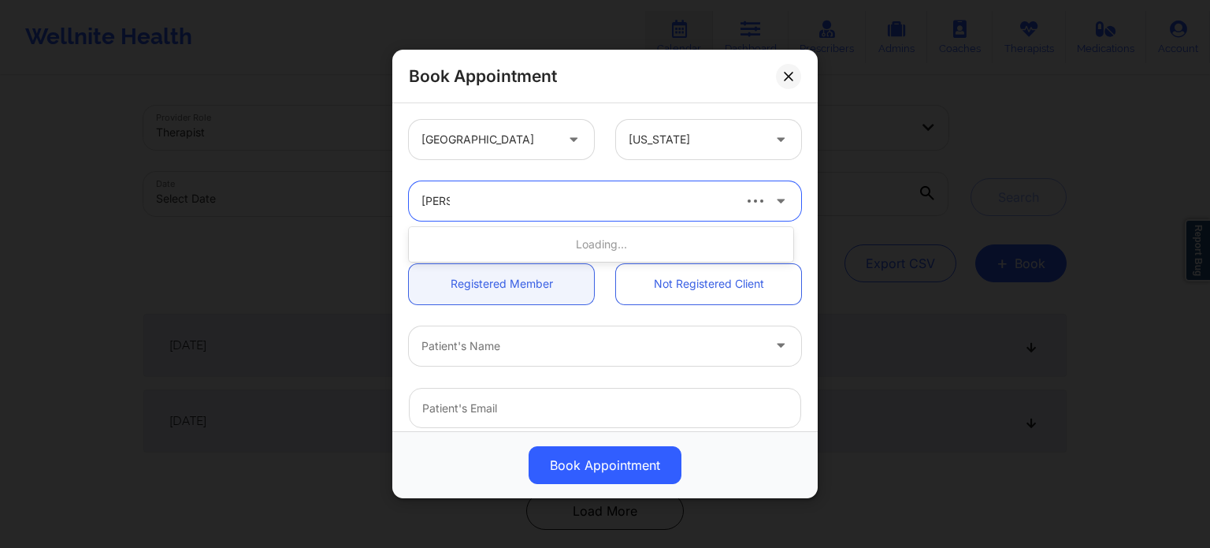
type input "jeri de"
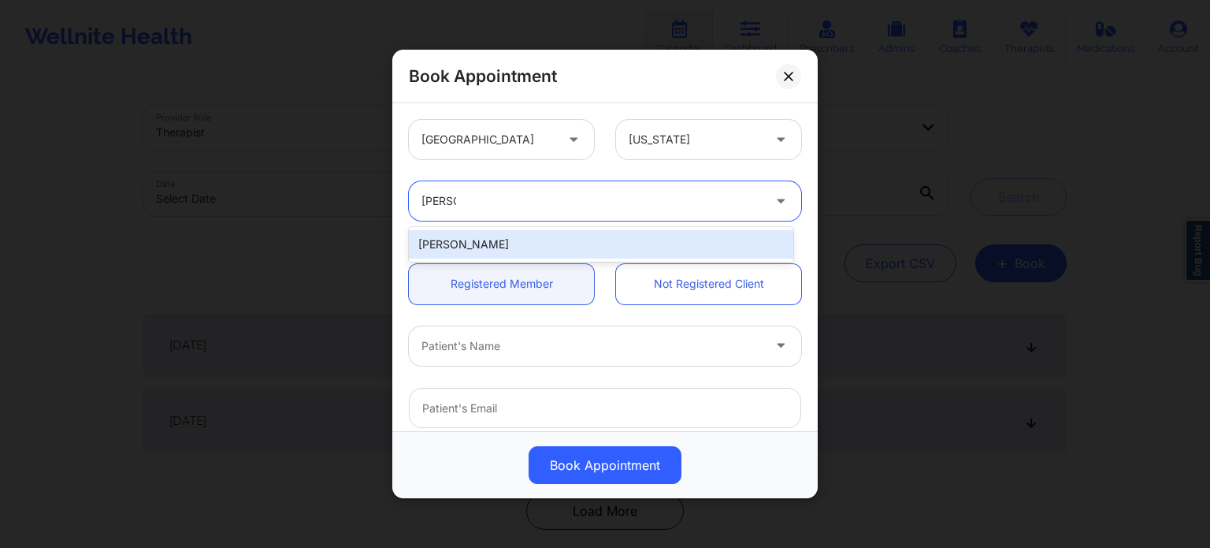
click at [544, 239] on div "Jeri DeVale" at bounding box center [601, 244] width 384 height 28
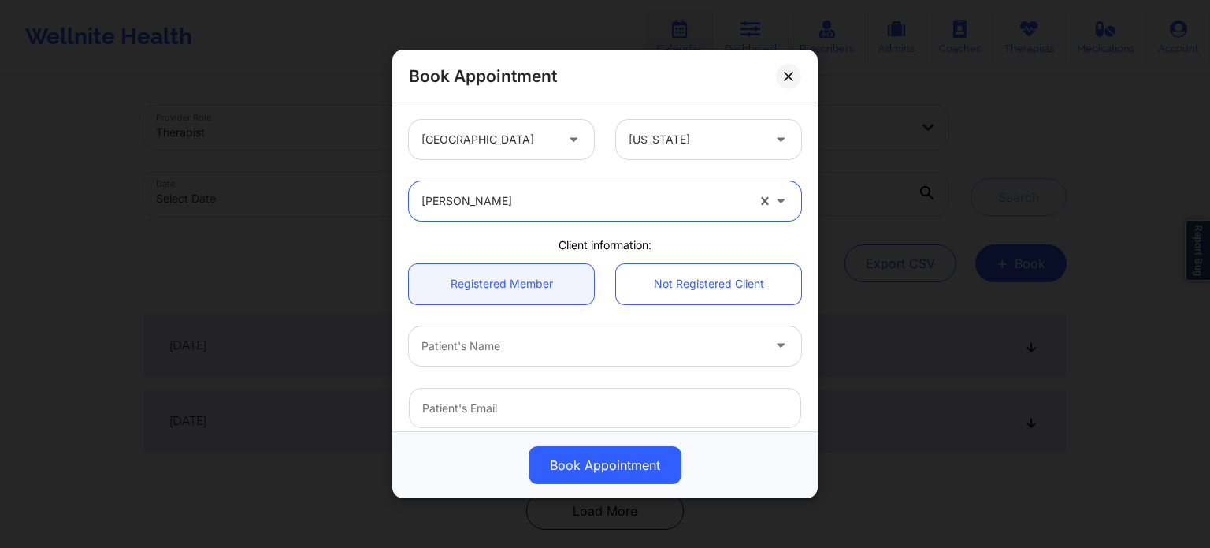
scroll to position [79, 0]
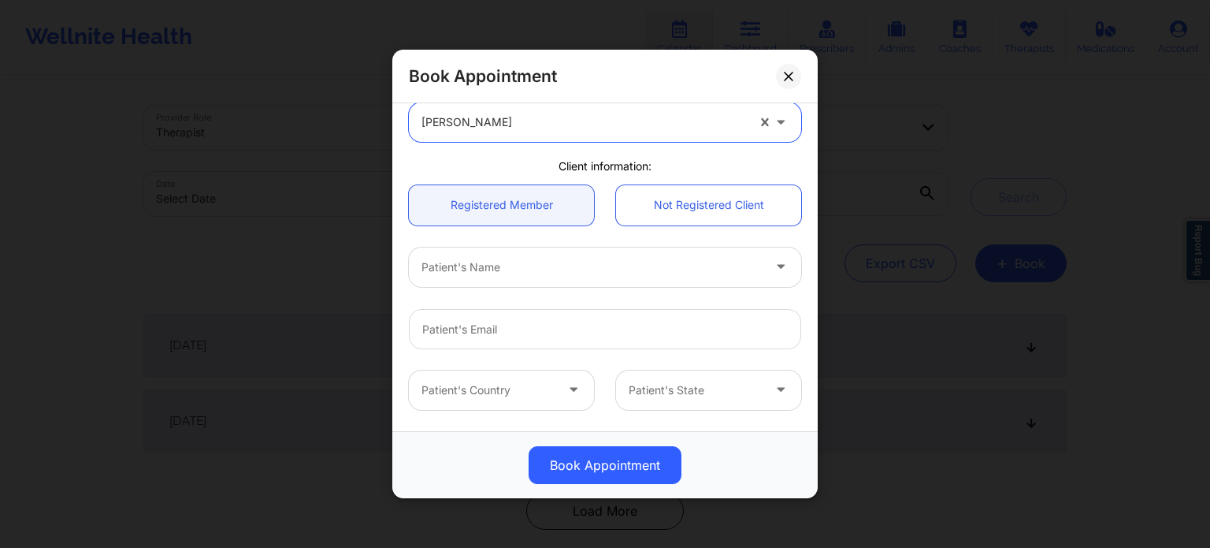
click at [544, 261] on div at bounding box center [592, 267] width 340 height 19
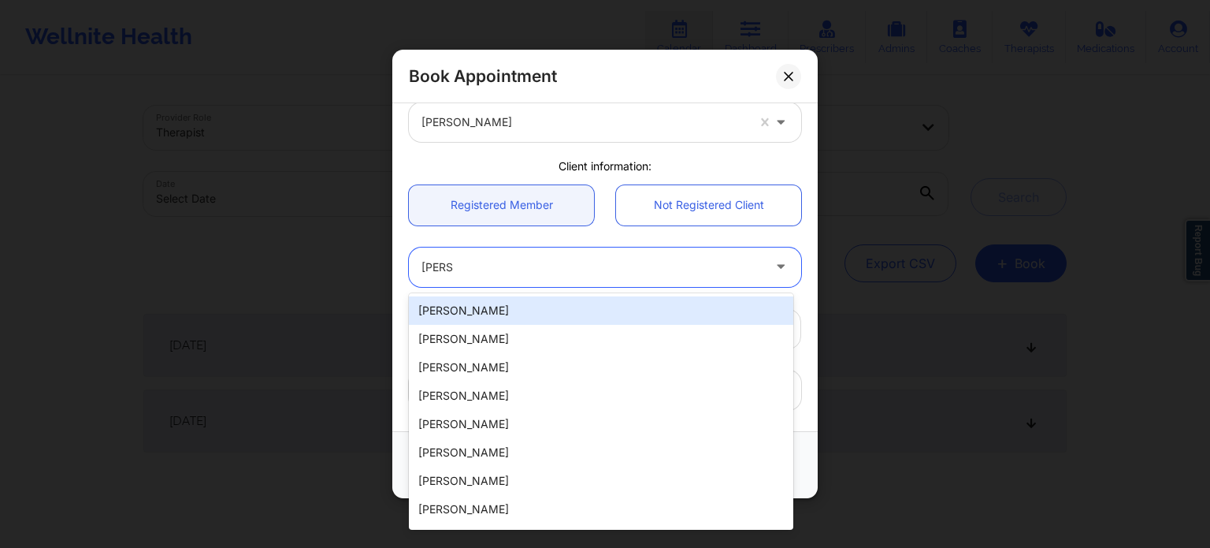
type input "erica"
type input "pell"
click at [563, 302] on div "Erica Pellegrini" at bounding box center [601, 310] width 384 height 28
type input "ericapellegrini37@gmail.com"
type input "+13028678203"
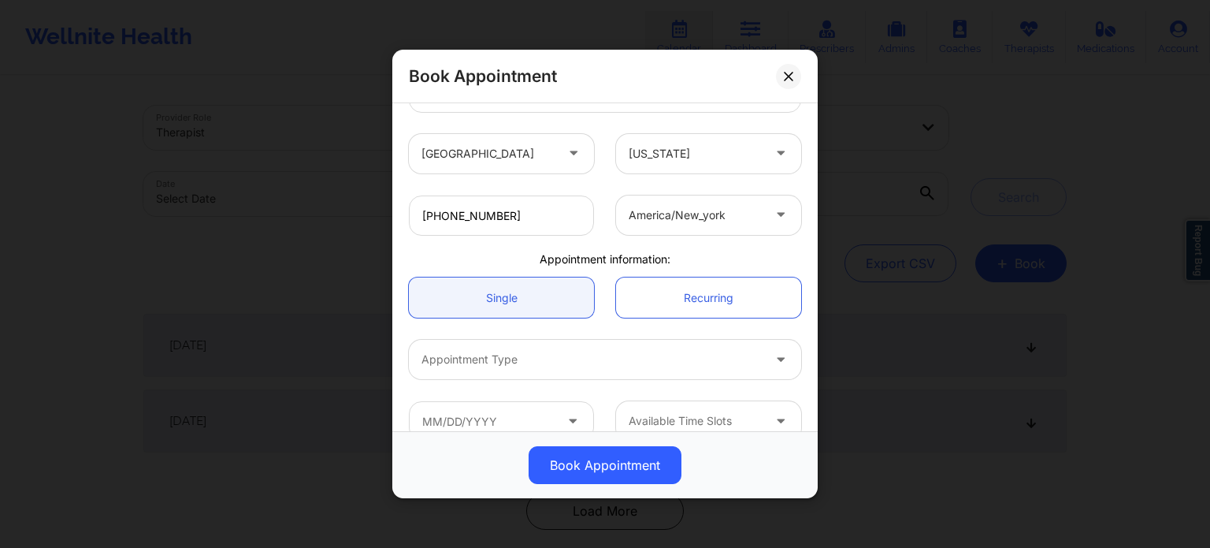
scroll to position [340, 0]
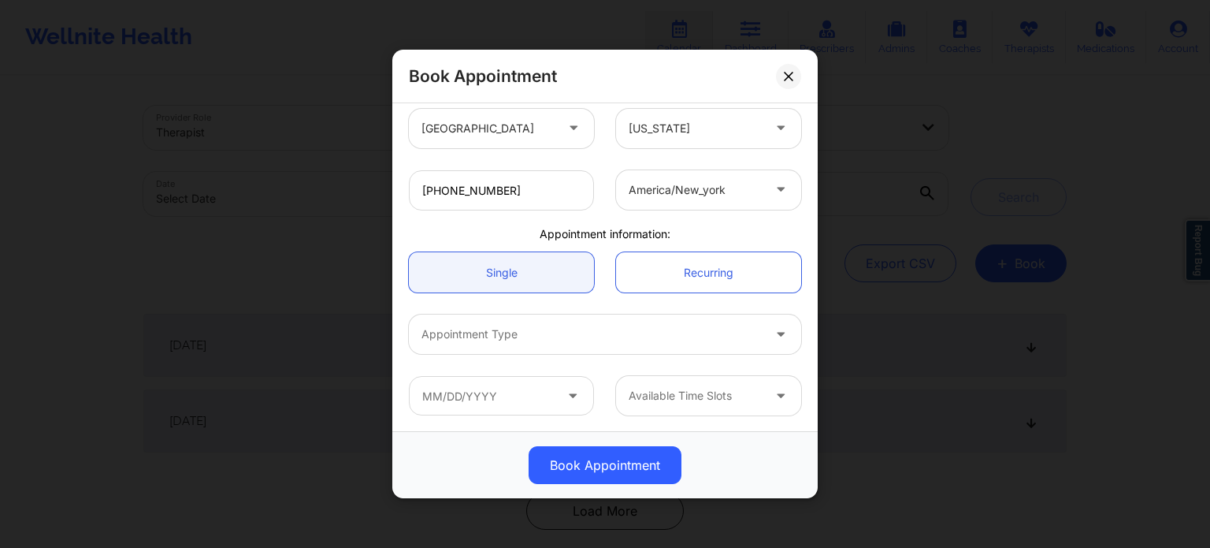
click at [583, 351] on div "Appointment Type" at bounding box center [586, 333] width 355 height 39
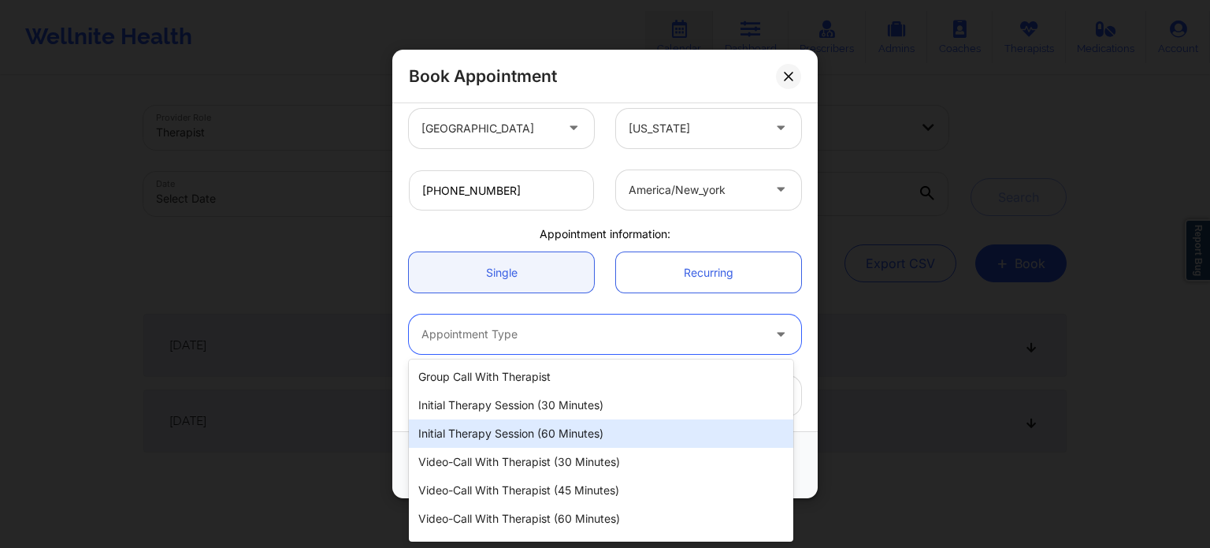
click at [537, 434] on div "Initial Therapy Session (60 minutes)" at bounding box center [601, 433] width 384 height 28
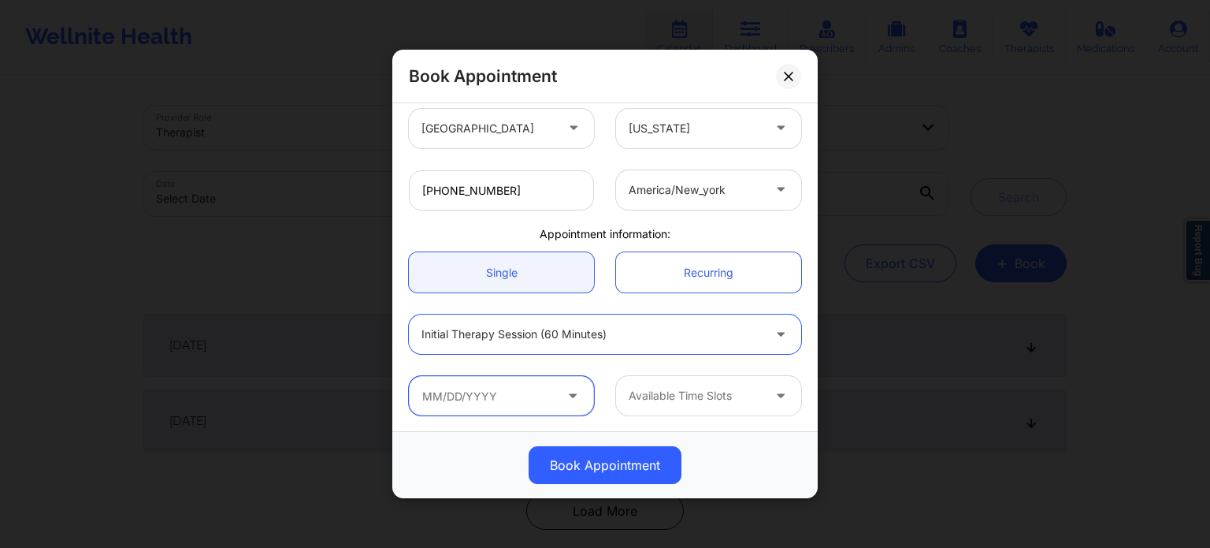
click at [514, 405] on input "text" at bounding box center [501, 395] width 185 height 39
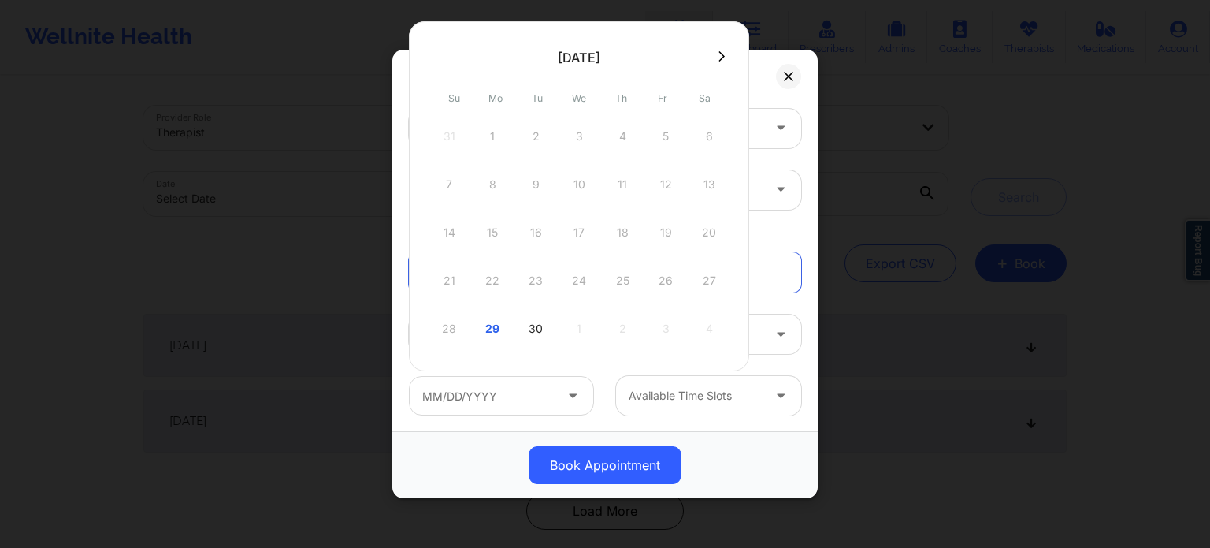
click at [719, 57] on icon at bounding box center [722, 56] width 6 height 12
click at [581, 138] on div "1" at bounding box center [578, 136] width 39 height 44
type input "10/01/2025"
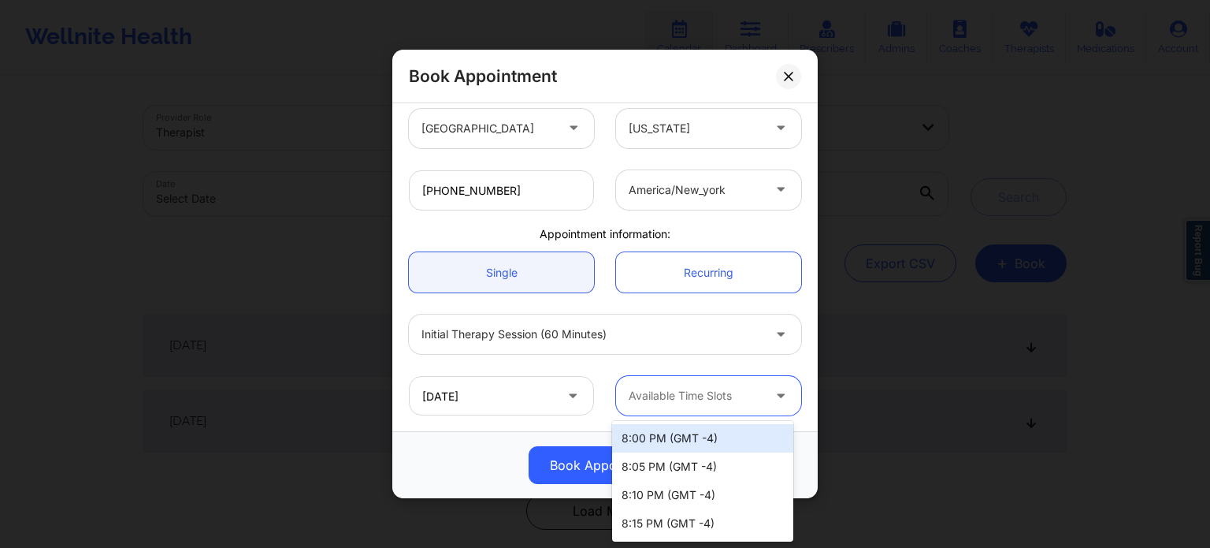
click at [648, 380] on div "Available Time Slots" at bounding box center [689, 395] width 147 height 39
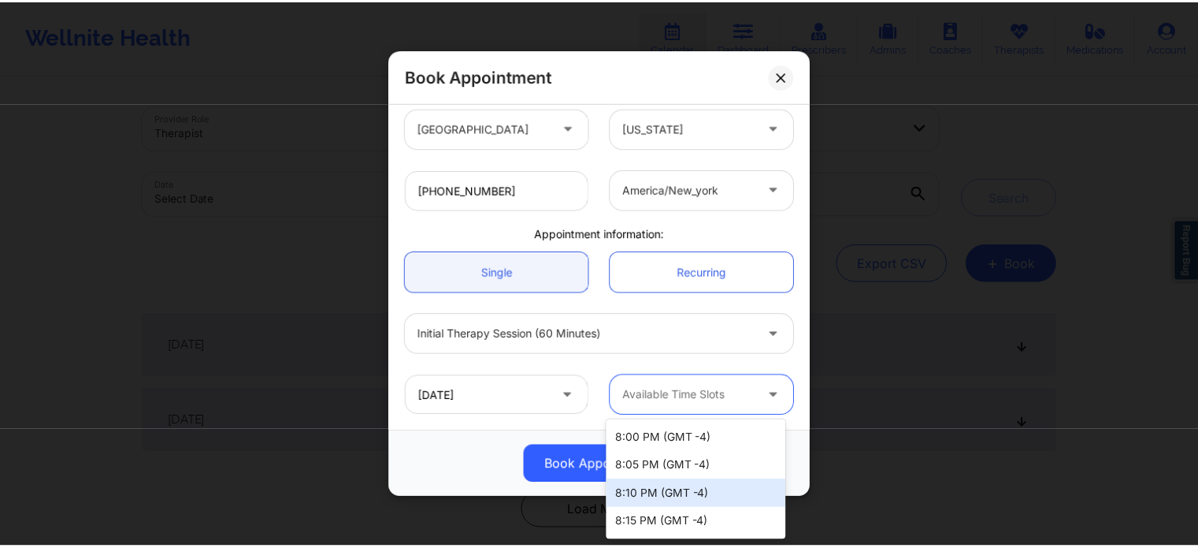
scroll to position [113, 0]
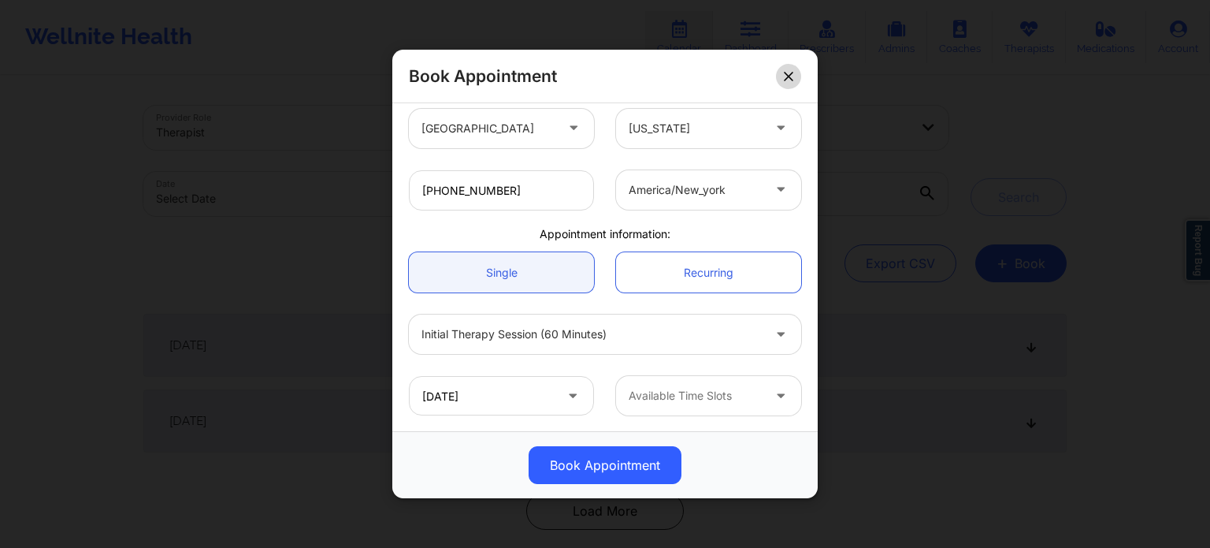
click at [787, 79] on icon at bounding box center [788, 76] width 9 height 9
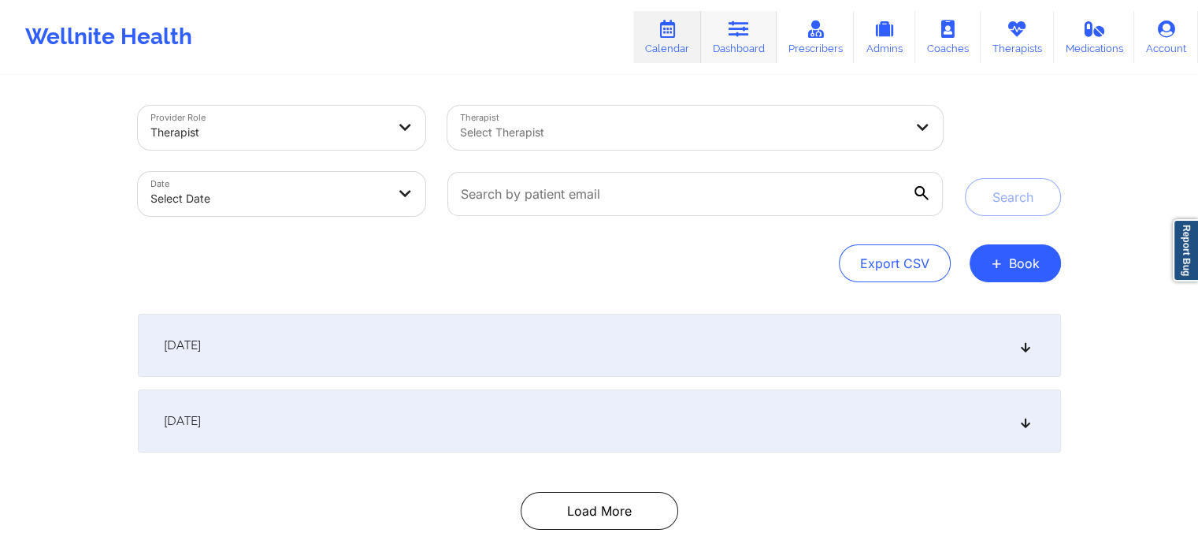
drag, startPoint x: 728, startPoint y: 39, endPoint x: 708, endPoint y: 55, distance: 25.2
click at [728, 40] on link "Dashboard" at bounding box center [739, 37] width 76 height 52
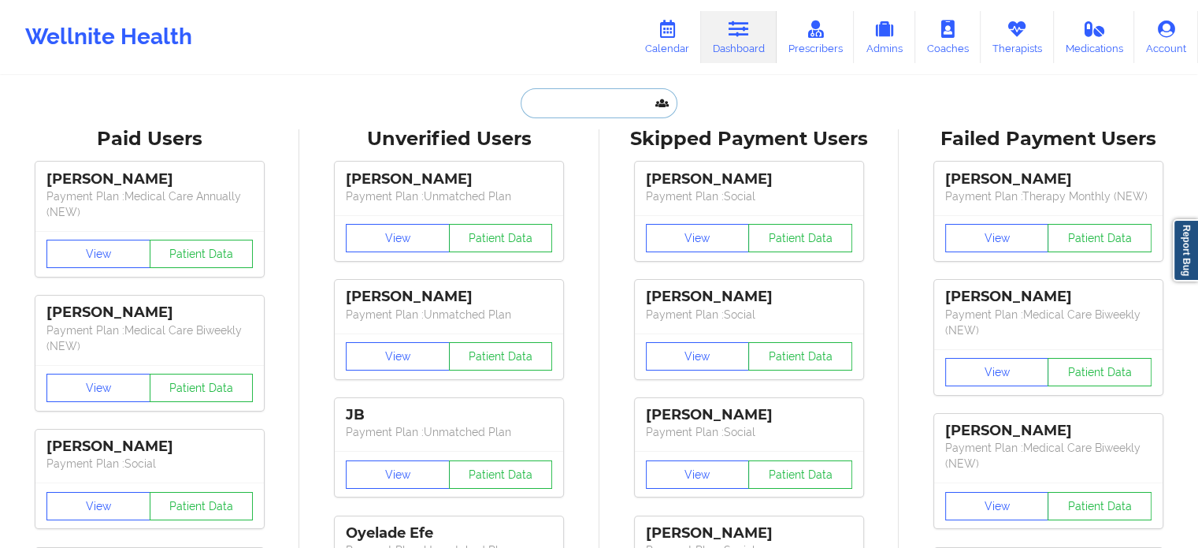
click at [607, 111] on input "text" at bounding box center [599, 103] width 156 height 30
paste input "[EMAIL_ADDRESS][DOMAIN_NAME]"
type input "[EMAIL_ADDRESS][DOMAIN_NAME]"
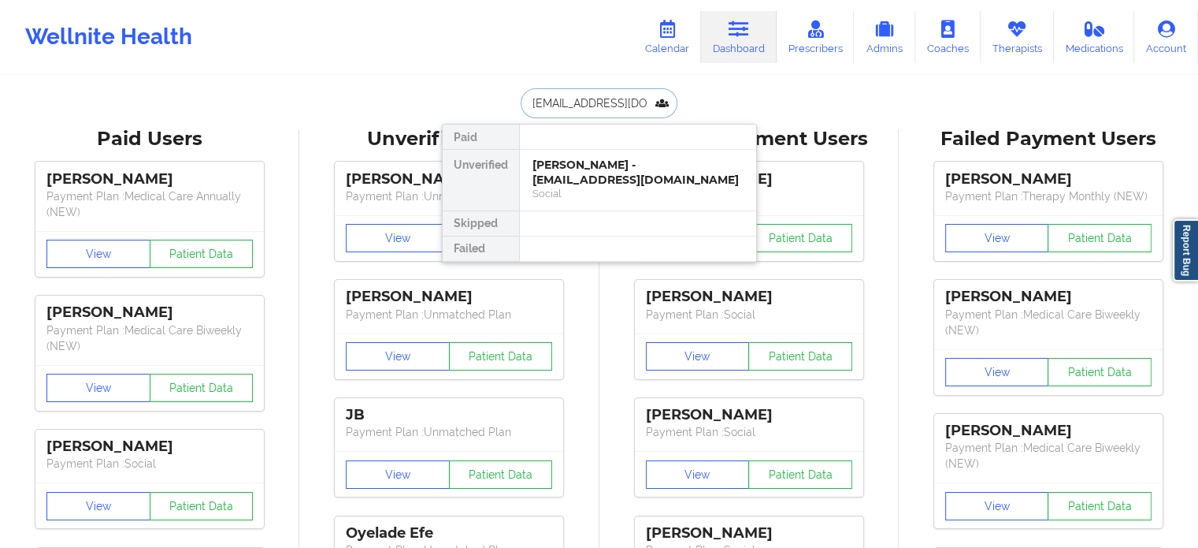
scroll to position [0, 2]
click at [600, 173] on div "[PERSON_NAME] - [EMAIL_ADDRESS][DOMAIN_NAME]" at bounding box center [638, 172] width 211 height 29
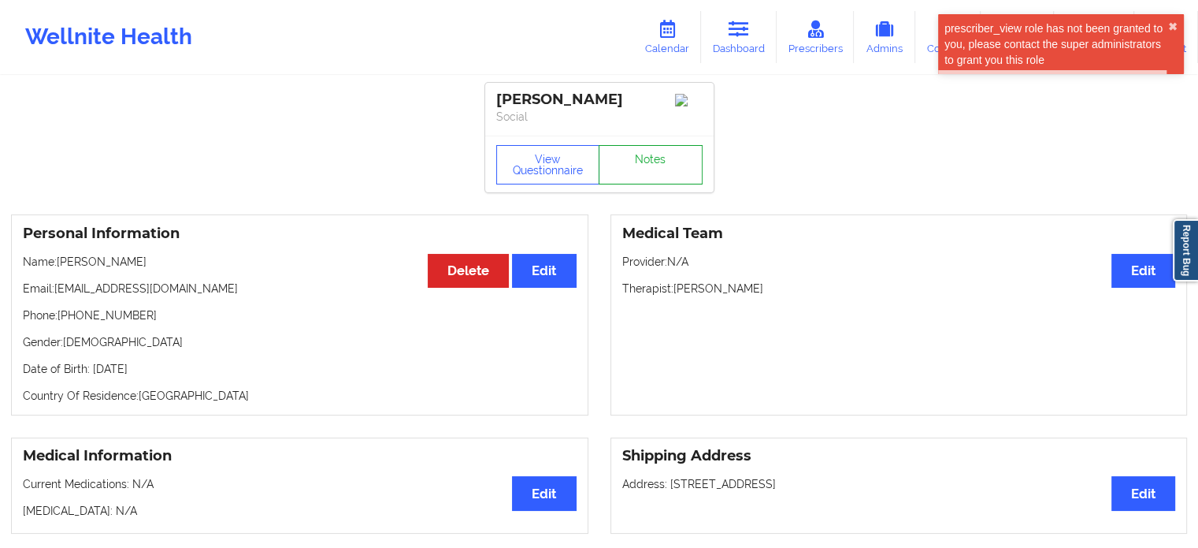
click at [648, 172] on link "Notes" at bounding box center [651, 164] width 104 height 39
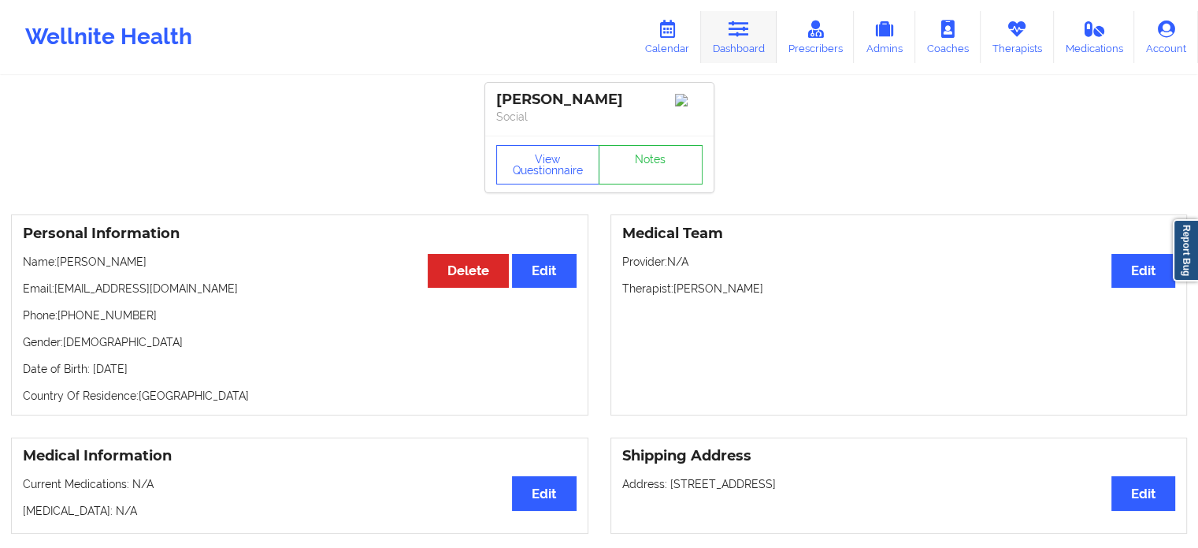
drag, startPoint x: 733, startPoint y: 28, endPoint x: 710, endPoint y: 50, distance: 31.2
click at [733, 28] on icon at bounding box center [739, 28] width 20 height 17
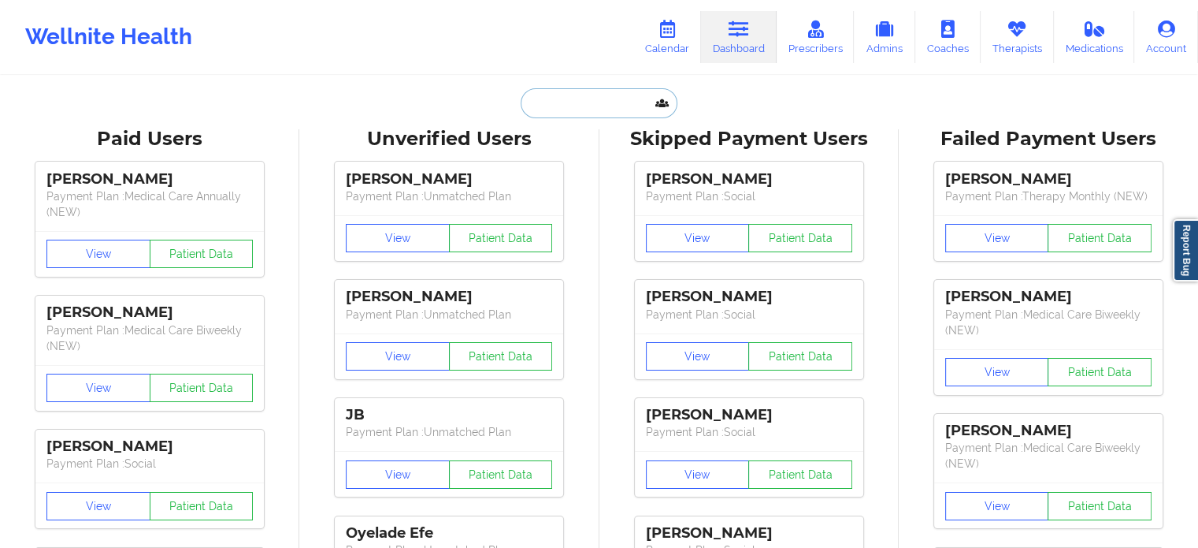
click at [579, 89] on input "text" at bounding box center [599, 103] width 156 height 30
paste input "(631) 766-8993"
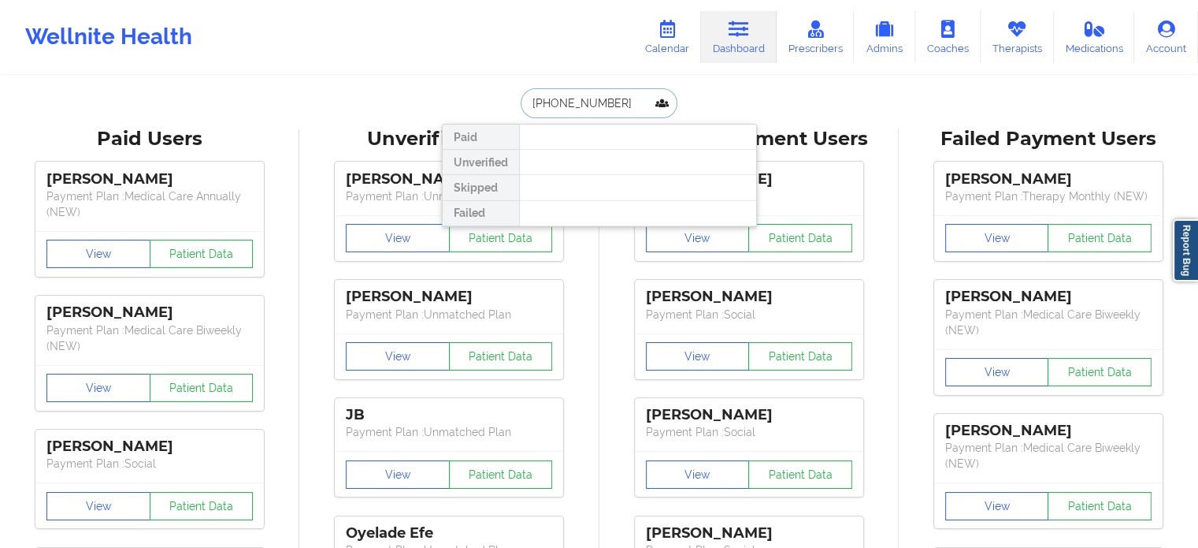
click at [643, 97] on input "(631) 766-8993" at bounding box center [599, 103] width 156 height 30
click at [643, 96] on input "(631) 766-8993" at bounding box center [599, 103] width 156 height 30
paste input "[EMAIL_ADDRESS][DOMAIN_NAME]"
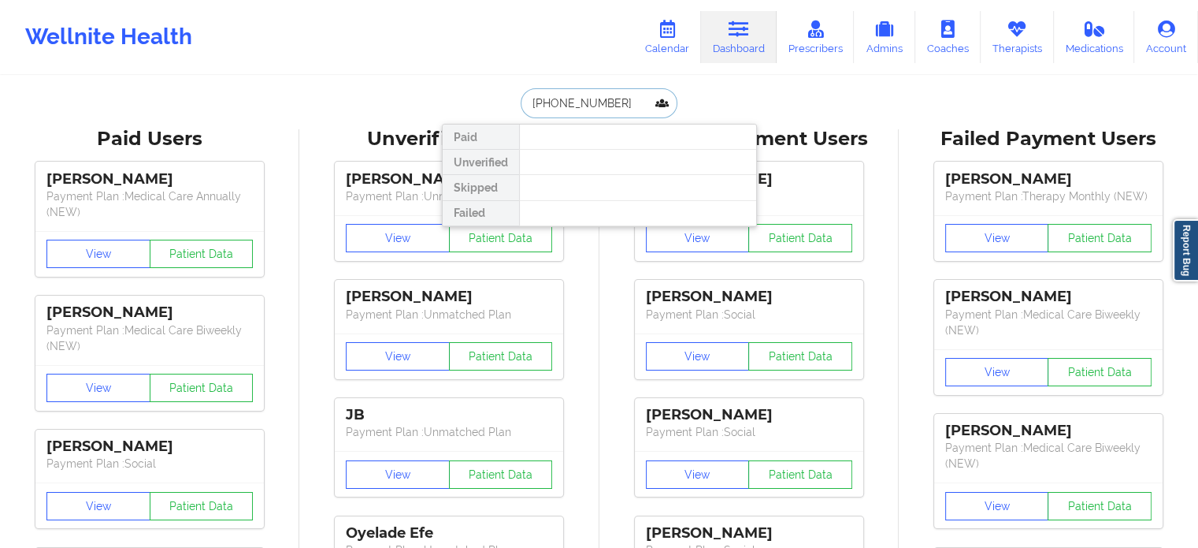
type input "[EMAIL_ADDRESS][DOMAIN_NAME]"
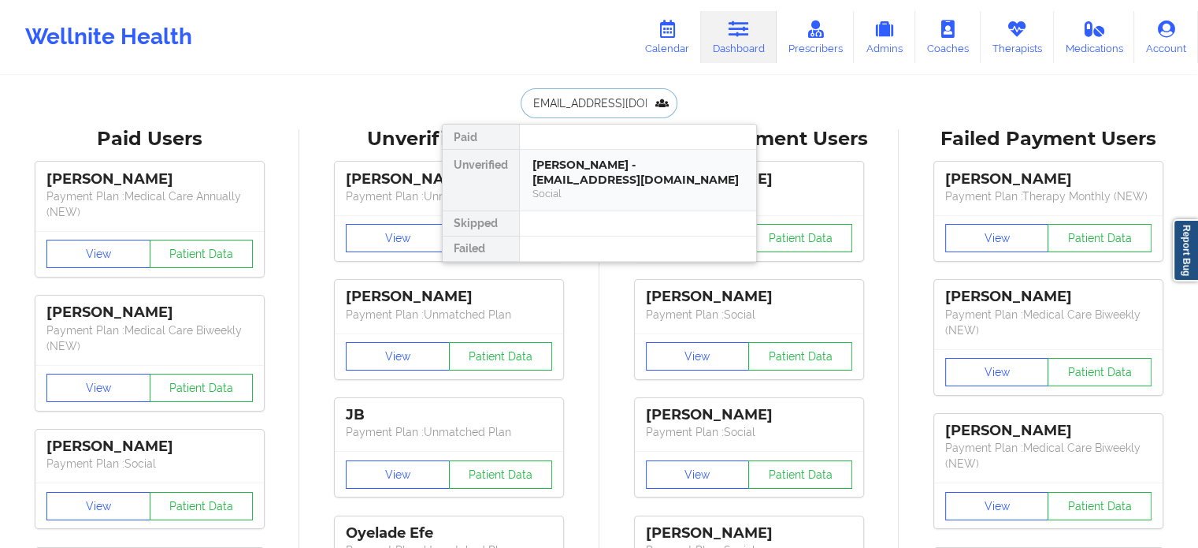
click at [631, 170] on div "[PERSON_NAME] - [EMAIL_ADDRESS][DOMAIN_NAME]" at bounding box center [638, 172] width 211 height 29
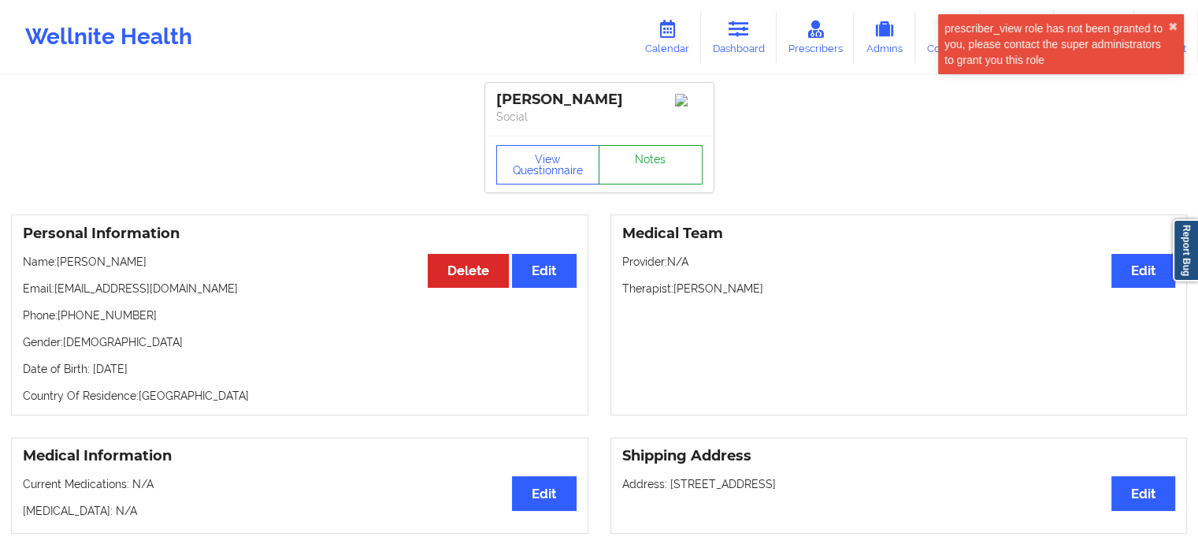
click at [654, 151] on link "Notes" at bounding box center [651, 164] width 104 height 39
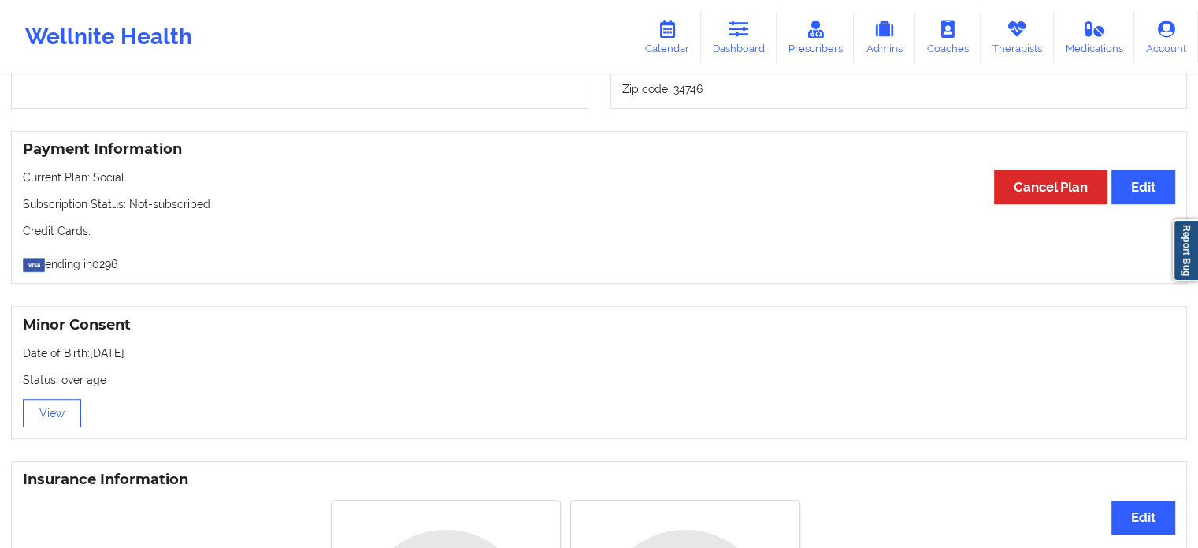
scroll to position [709, 0]
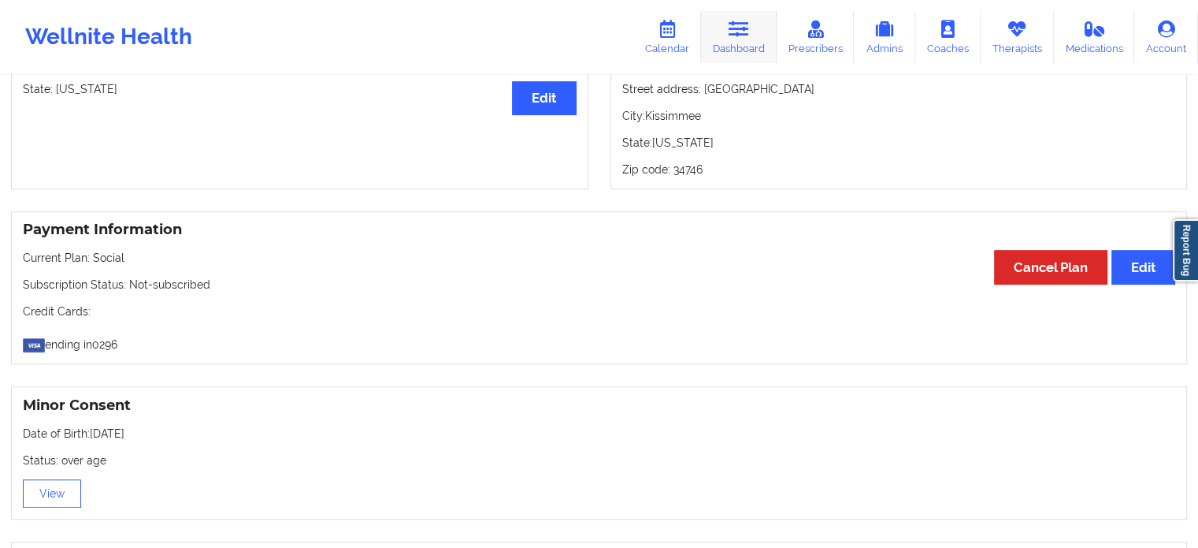
click at [746, 28] on icon at bounding box center [739, 28] width 20 height 17
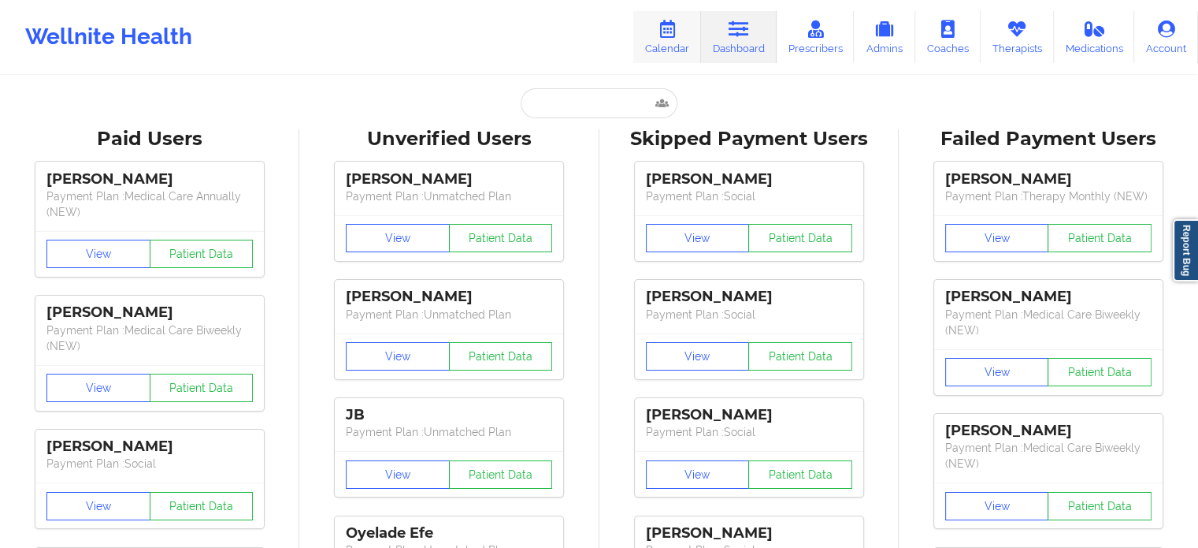
click at [663, 12] on link "Calendar" at bounding box center [667, 37] width 68 height 52
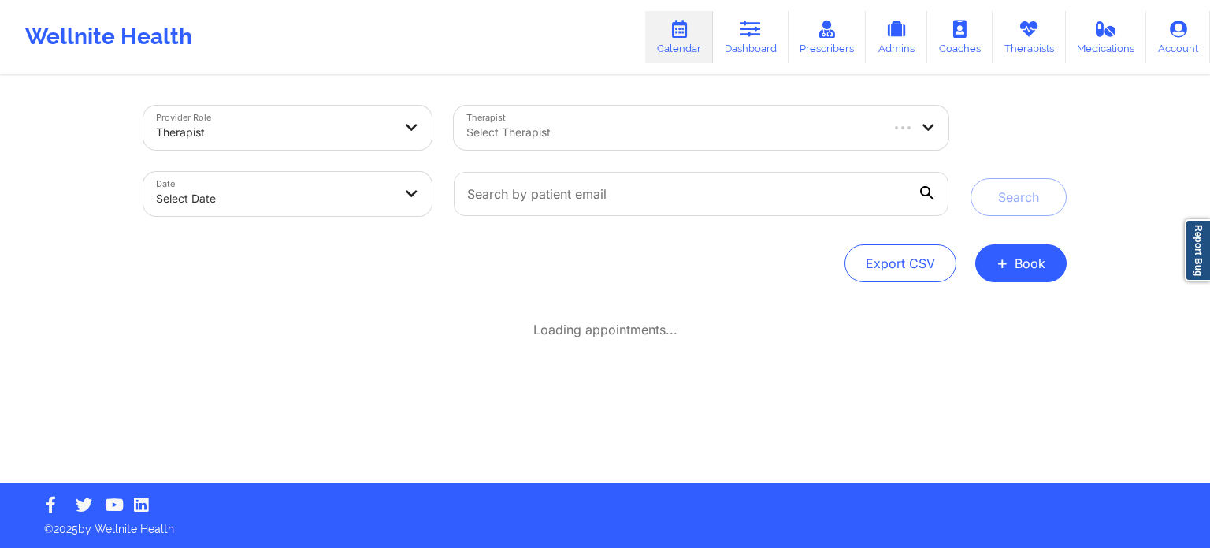
click at [671, 116] on div "Select Therapist" at bounding box center [667, 128] width 426 height 44
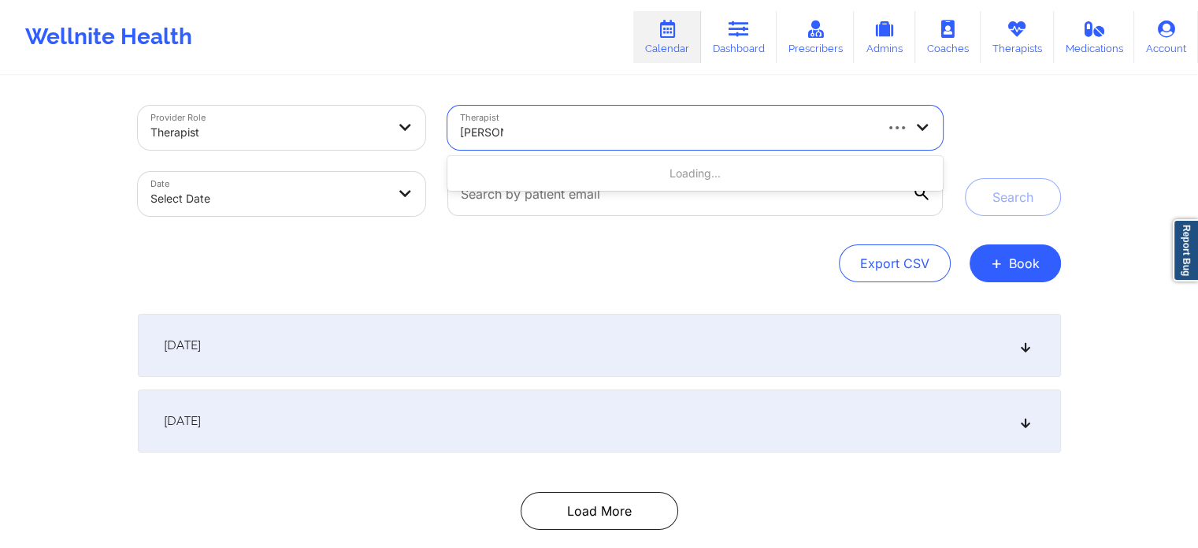
type input "[PERSON_NAME]"
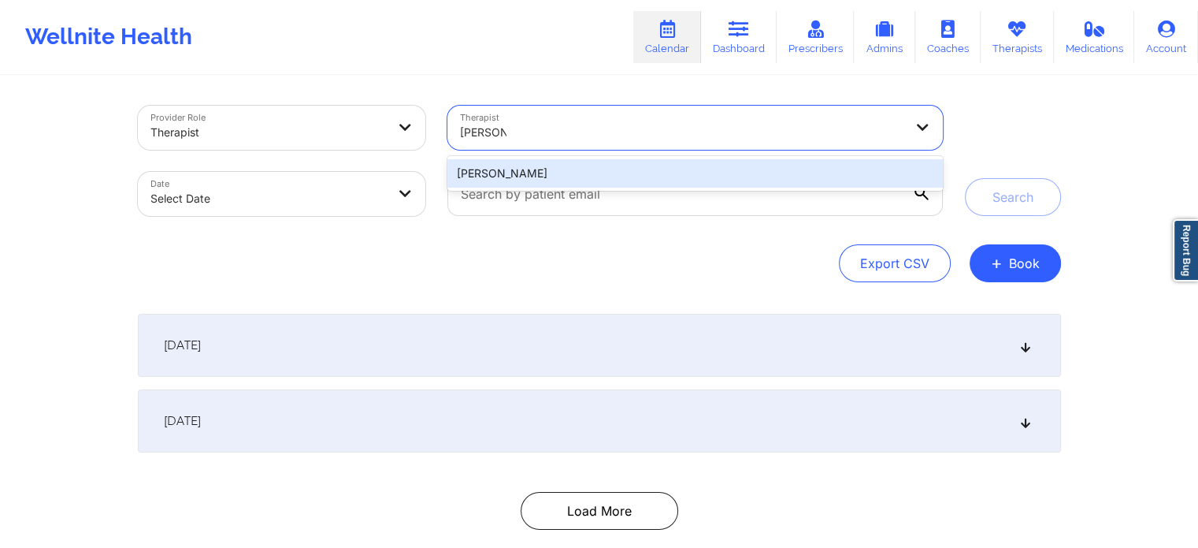
click at [630, 162] on div "[PERSON_NAME]" at bounding box center [695, 173] width 495 height 28
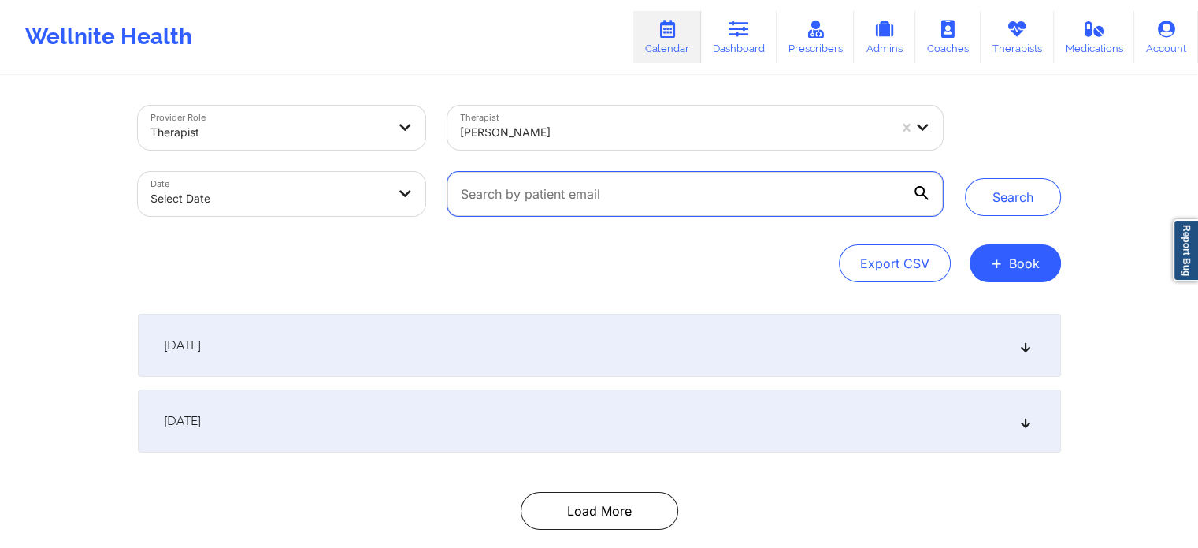
click at [591, 197] on input "text" at bounding box center [695, 194] width 495 height 44
click at [436, 245] on div "Export CSV + Book" at bounding box center [599, 263] width 923 height 38
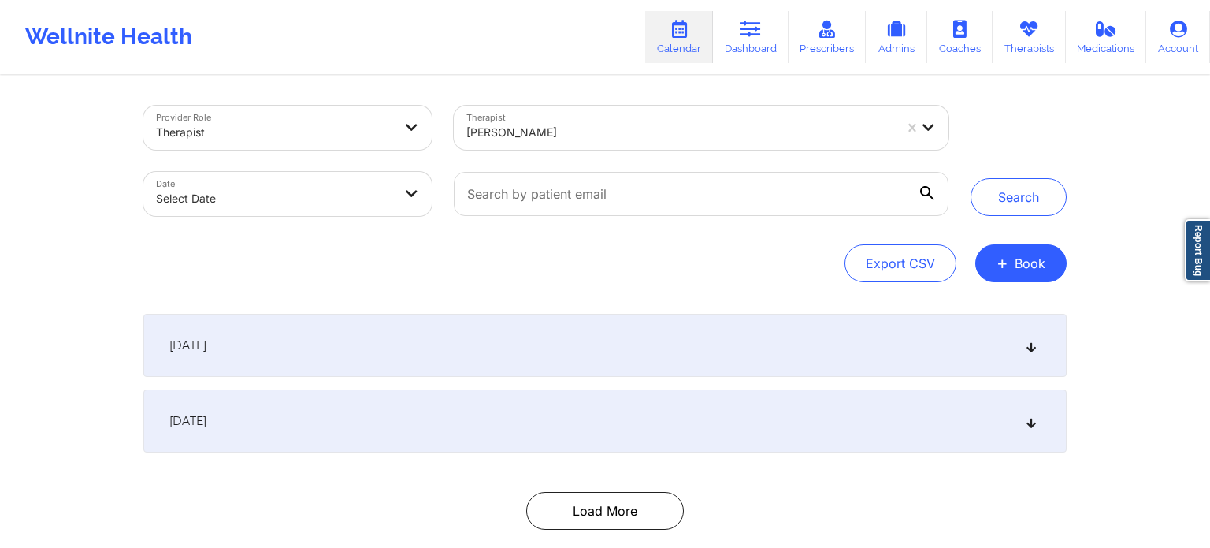
select select "2025-8"
select select "2025-9"
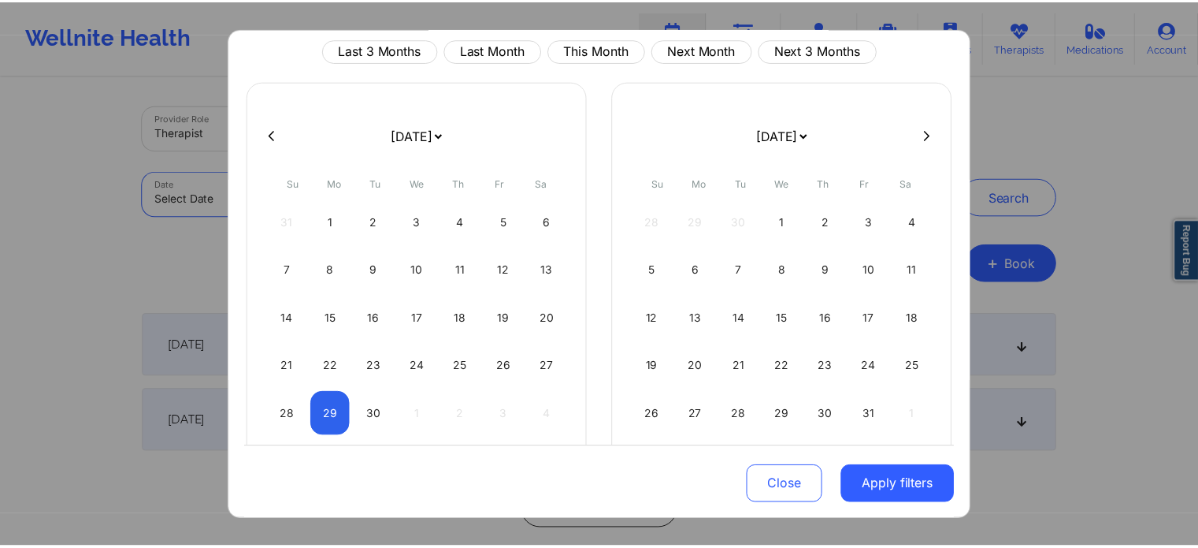
scroll to position [79, 0]
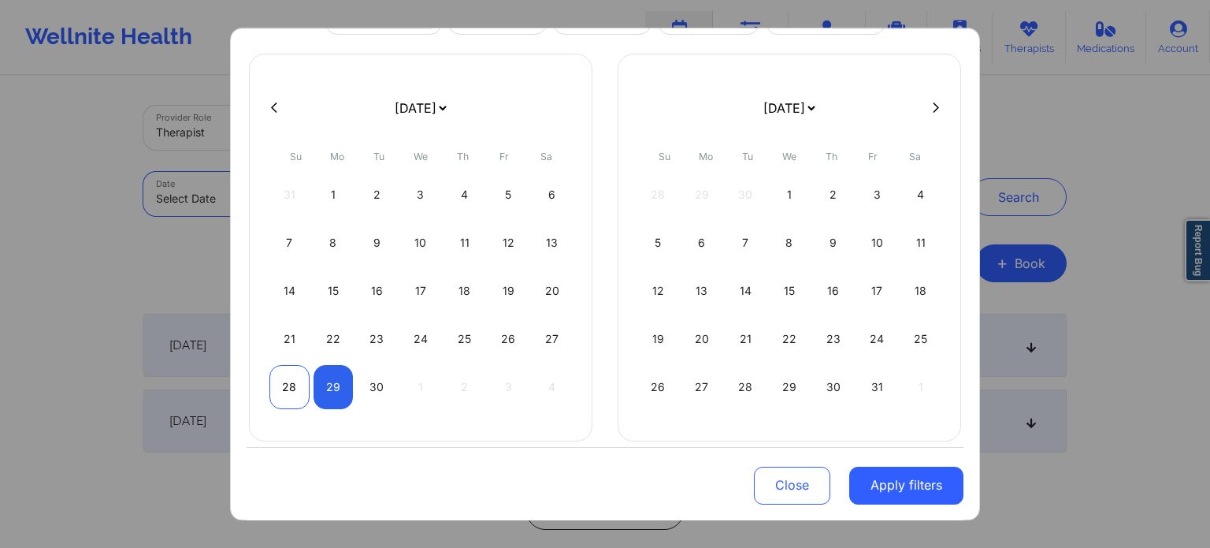
click at [295, 391] on div "28" at bounding box center [289, 387] width 40 height 44
select select "2025-8"
select select "2025-9"
select select "2025-8"
select select "2025-9"
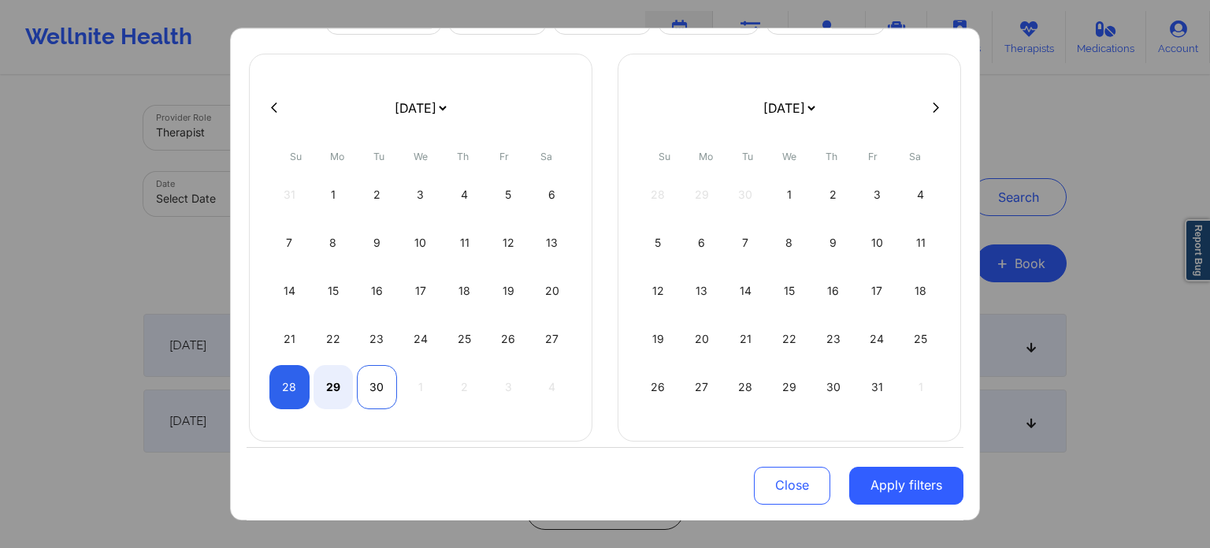
click at [359, 383] on div "30" at bounding box center [377, 387] width 40 height 44
select select "2025-8"
select select "2025-9"
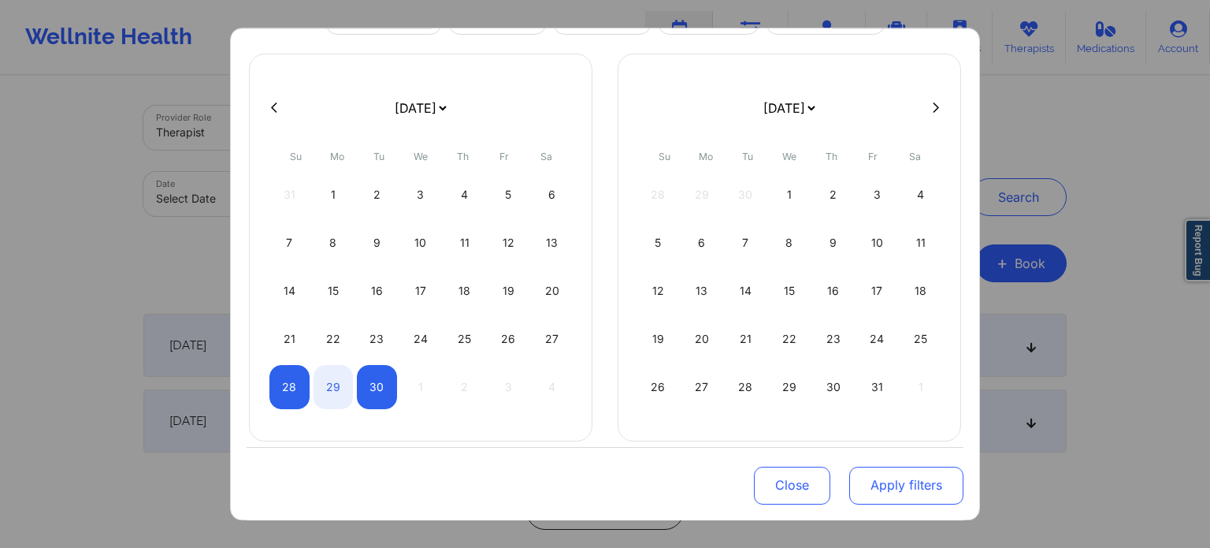
click at [896, 491] on button "Apply filters" at bounding box center [906, 485] width 114 height 38
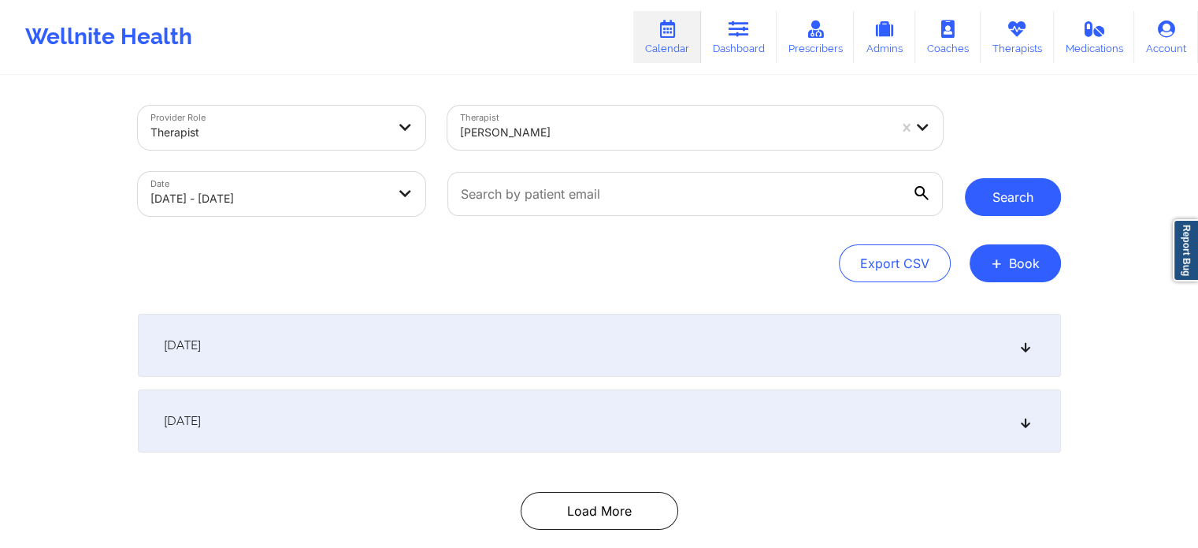
click at [1014, 191] on button "Search" at bounding box center [1013, 197] width 96 height 38
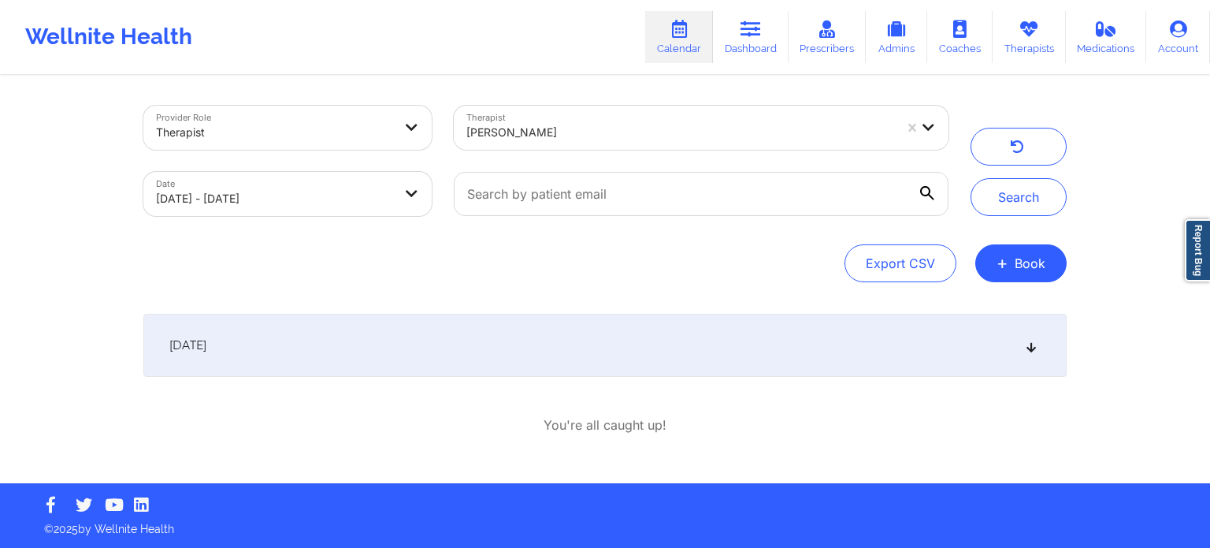
click at [321, 345] on div "[DATE]" at bounding box center [604, 345] width 923 height 63
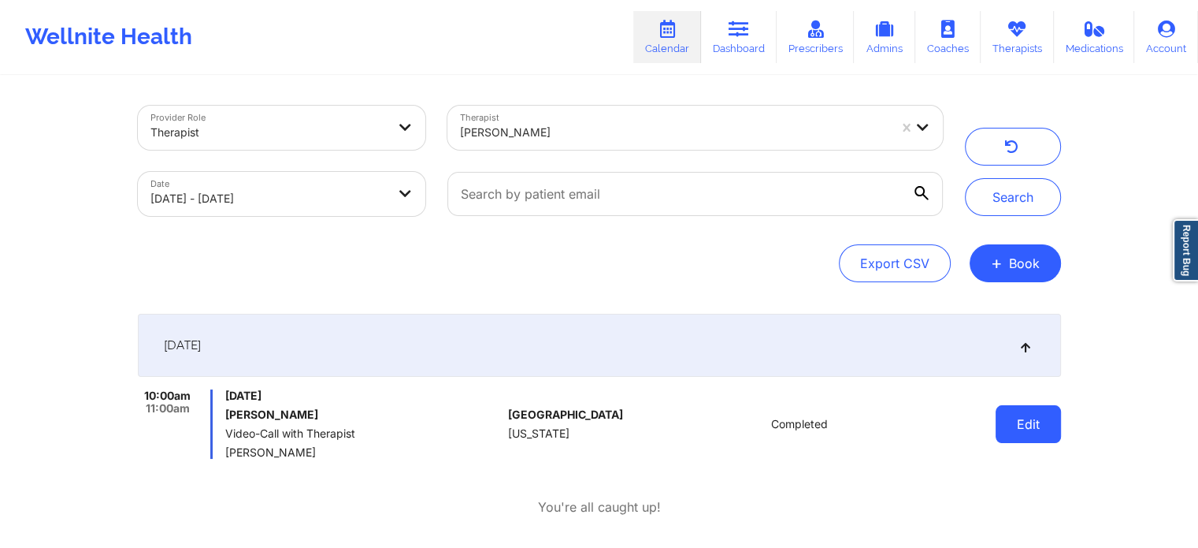
click at [1038, 428] on button "Edit" at bounding box center [1028, 424] width 65 height 38
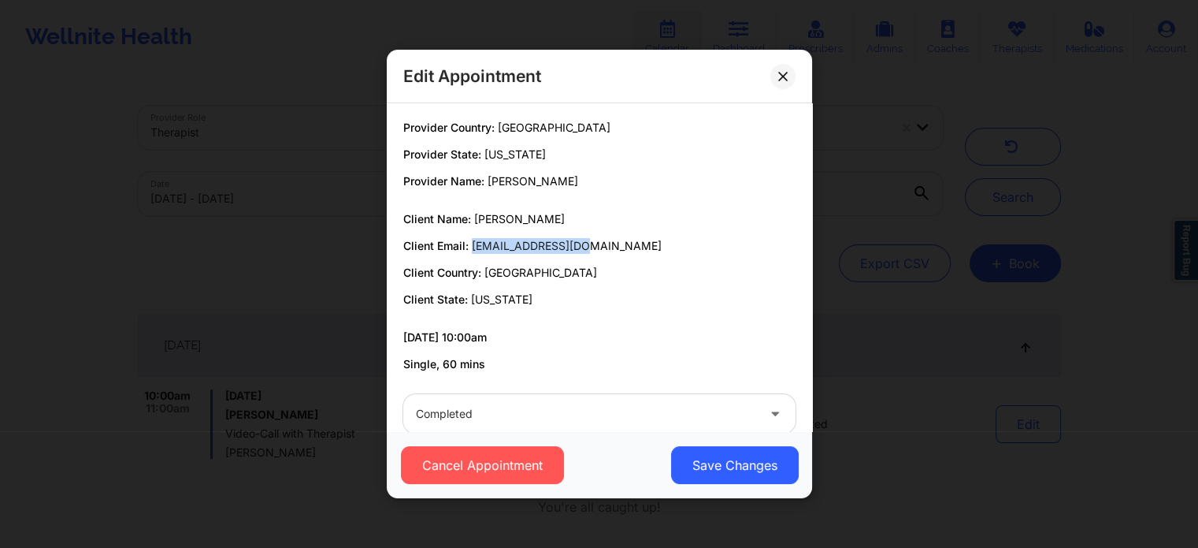
copy span "l3652197@yahoo.com"
drag, startPoint x: 595, startPoint y: 247, endPoint x: 470, endPoint y: 249, distance: 125.3
click at [470, 247] on p "Client Email: l3652197@yahoo.com" at bounding box center [599, 246] width 392 height 16
click at [782, 83] on button at bounding box center [783, 76] width 25 height 25
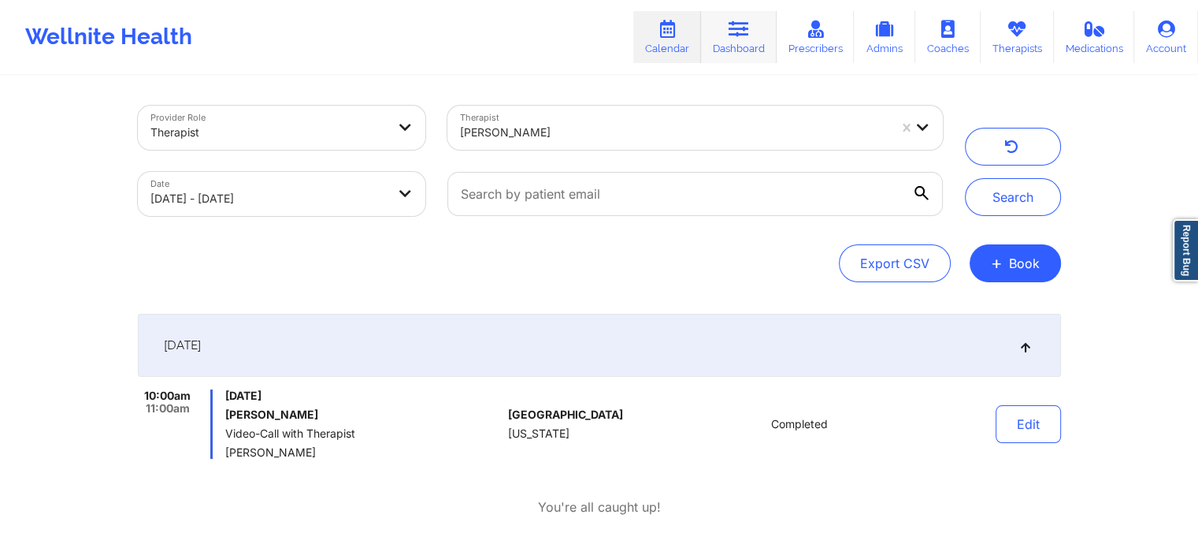
drag, startPoint x: 738, startPoint y: 31, endPoint x: 747, endPoint y: 31, distance: 8.7
click at [738, 32] on icon at bounding box center [739, 28] width 20 height 17
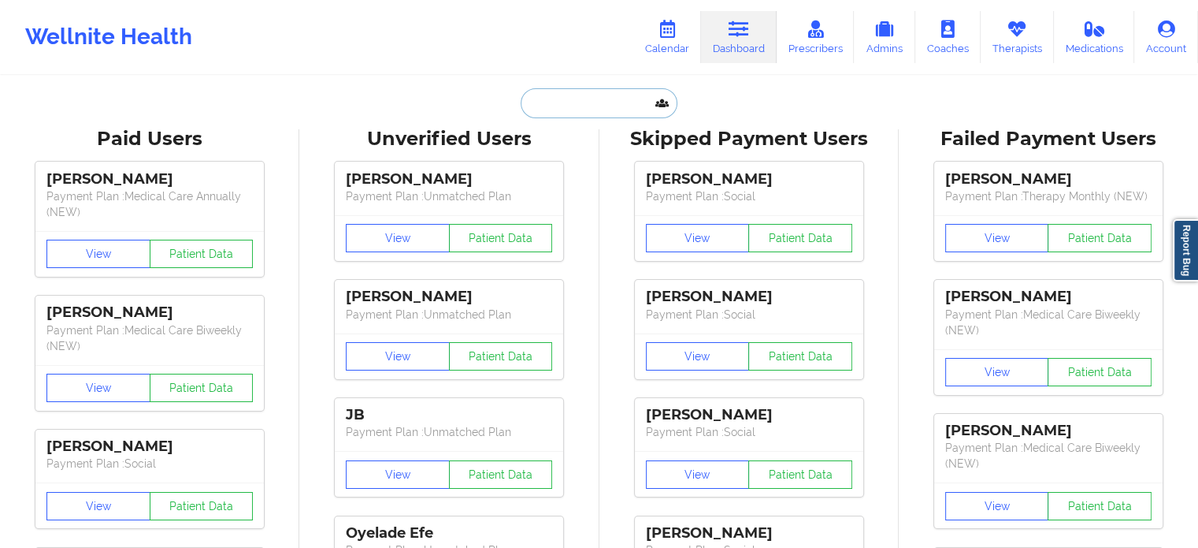
paste input "Updates as of now:"
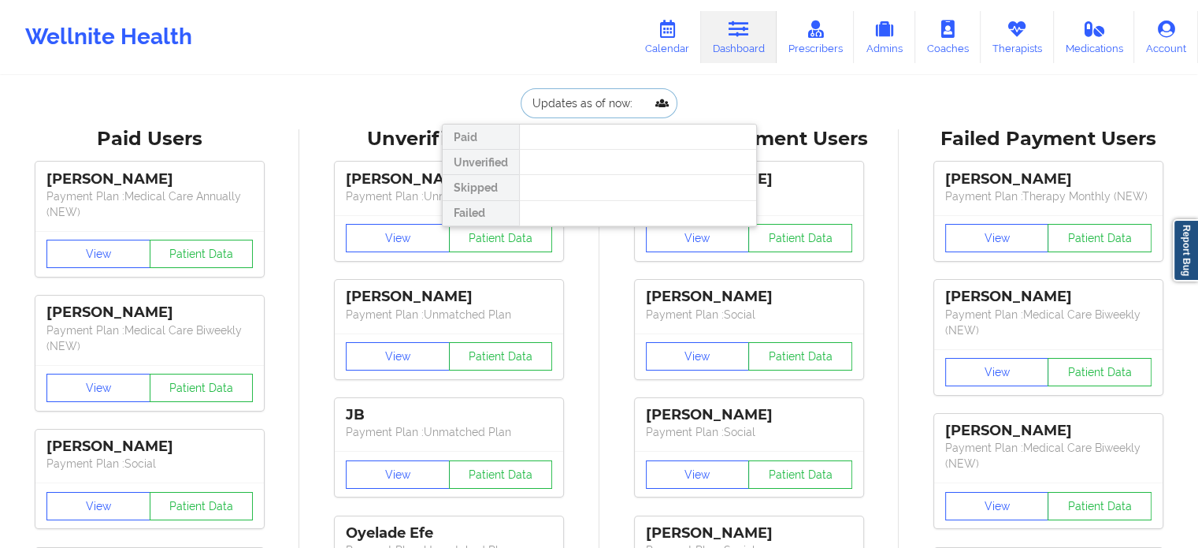
drag, startPoint x: 637, startPoint y: 93, endPoint x: 358, endPoint y: 69, distance: 280.0
click at [620, 95] on input "deborah f" at bounding box center [599, 103] width 156 height 30
click at [620, 94] on input "deborah f" at bounding box center [599, 103] width 156 height 30
click at [619, 94] on input "deborah f" at bounding box center [599, 103] width 156 height 30
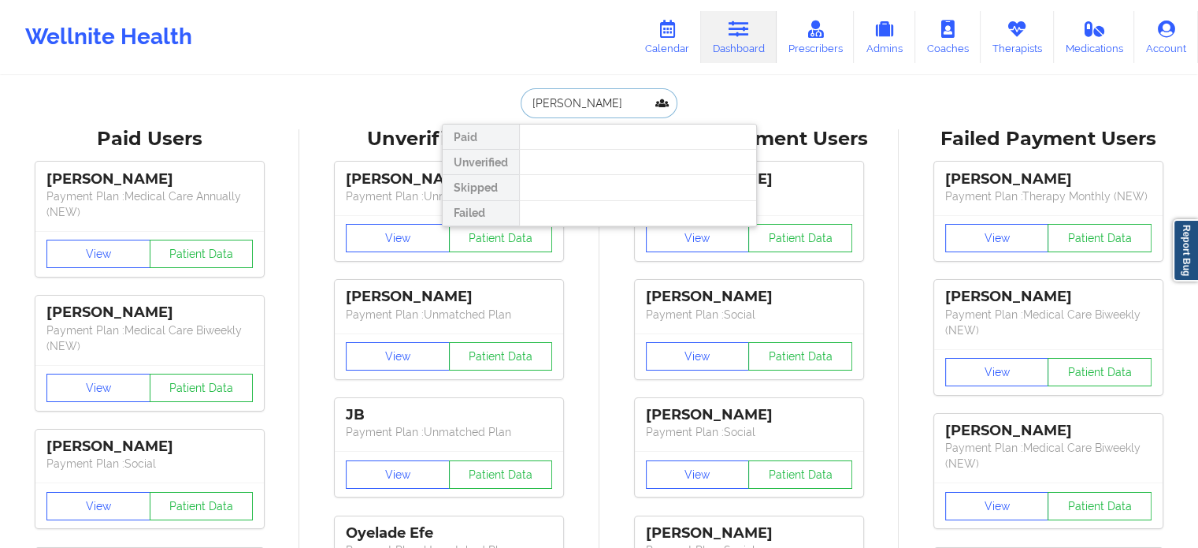
click at [619, 94] on input "deborah f" at bounding box center [599, 103] width 156 height 30
paste input "Dandelionadeline@gmail.com"
type input "Dandelionadeline@gmail.com"
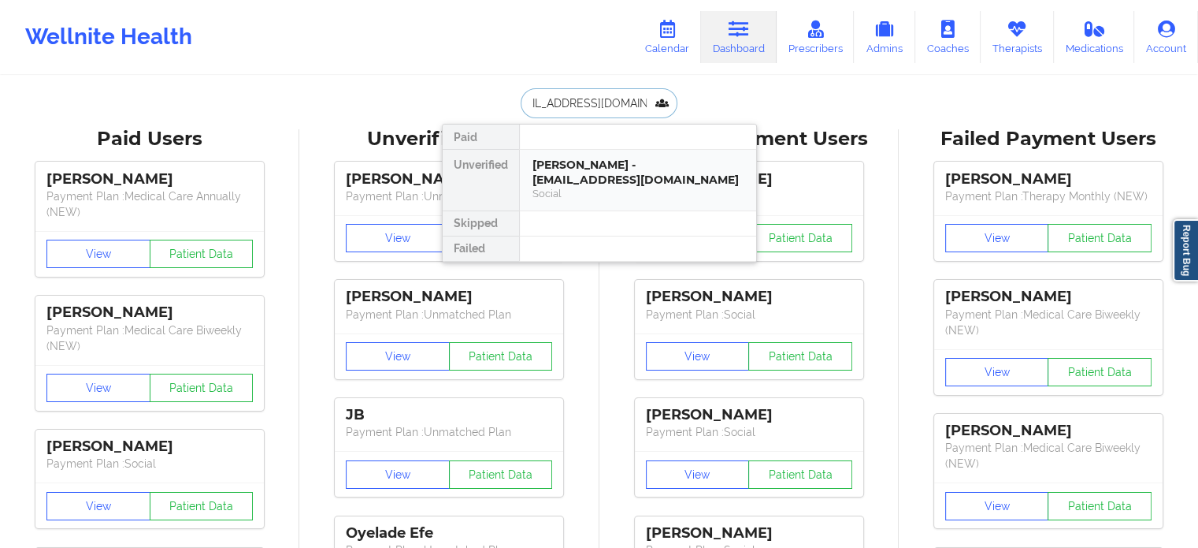
click at [623, 174] on div "Selena Adelle Fester - dandelionadeline@gmail.com" at bounding box center [638, 172] width 211 height 29
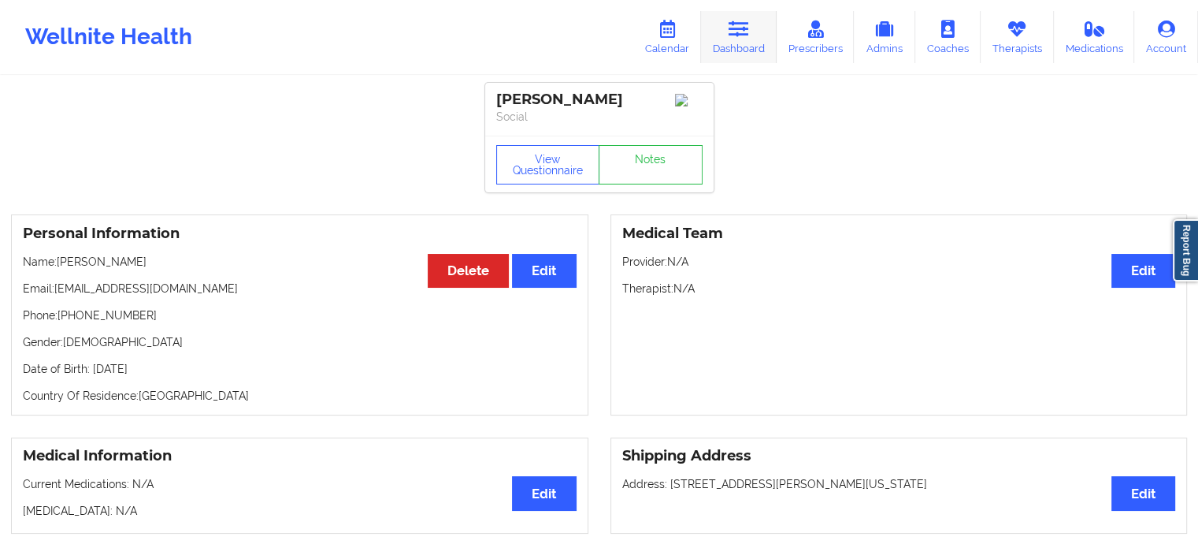
click at [741, 28] on icon at bounding box center [739, 28] width 20 height 17
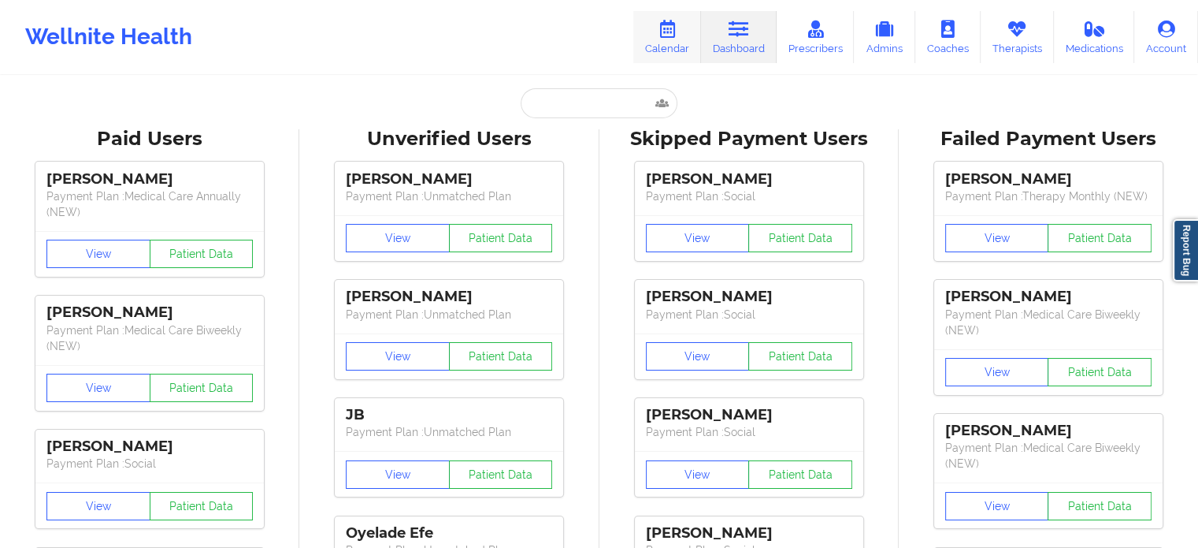
click at [665, 53] on link "Calendar" at bounding box center [667, 37] width 68 height 52
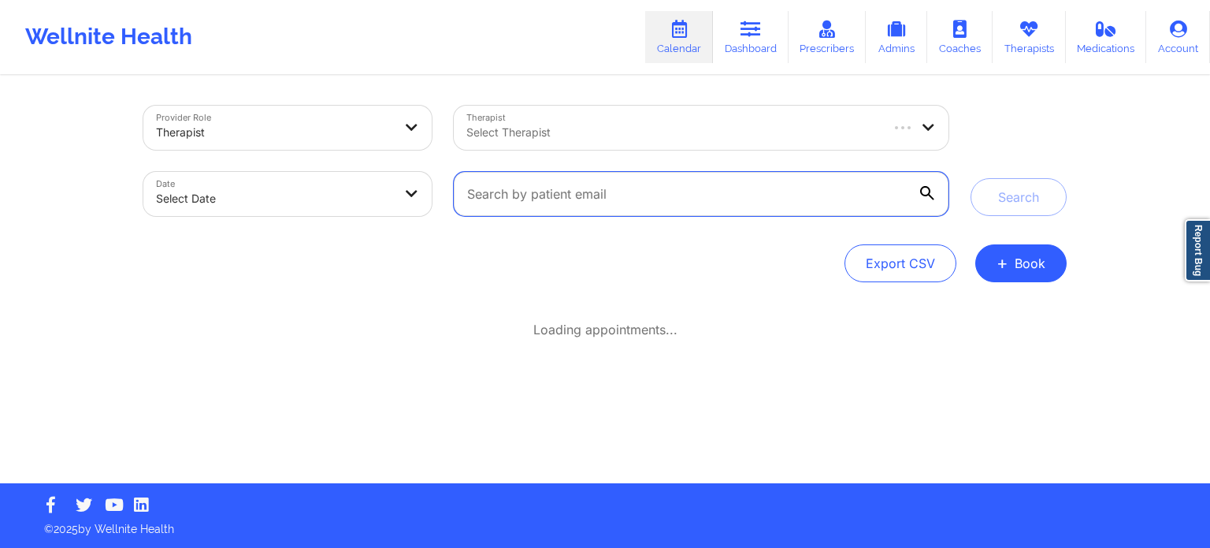
click at [599, 189] on input "text" at bounding box center [701, 194] width 495 height 44
paste input "Dandelionadeline@gmail.com"
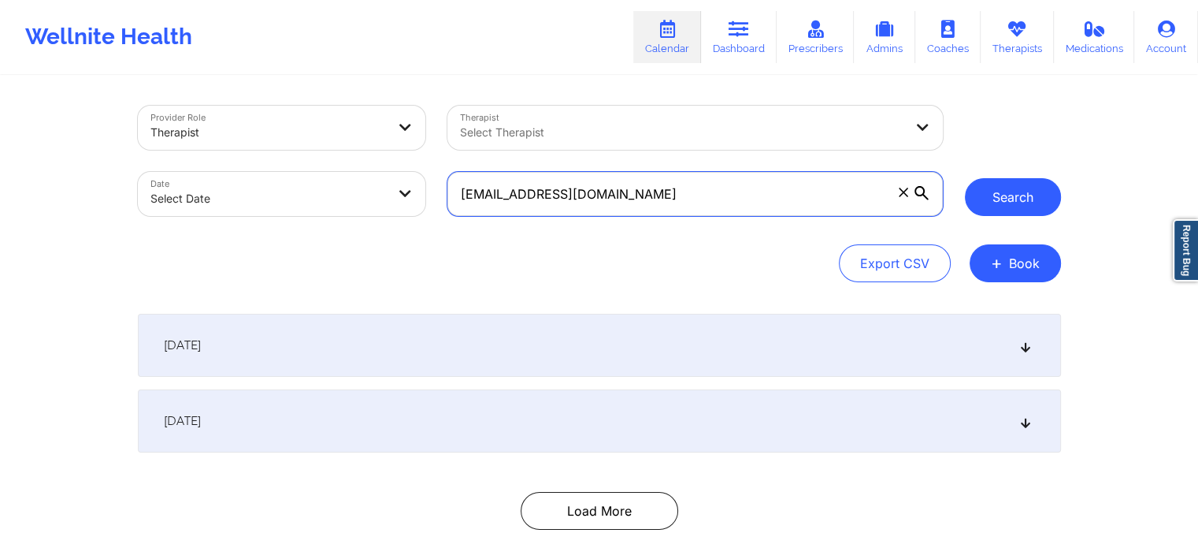
type input "Dandelionadeline@gmail.com"
click at [1005, 202] on button "Search" at bounding box center [1013, 197] width 96 height 38
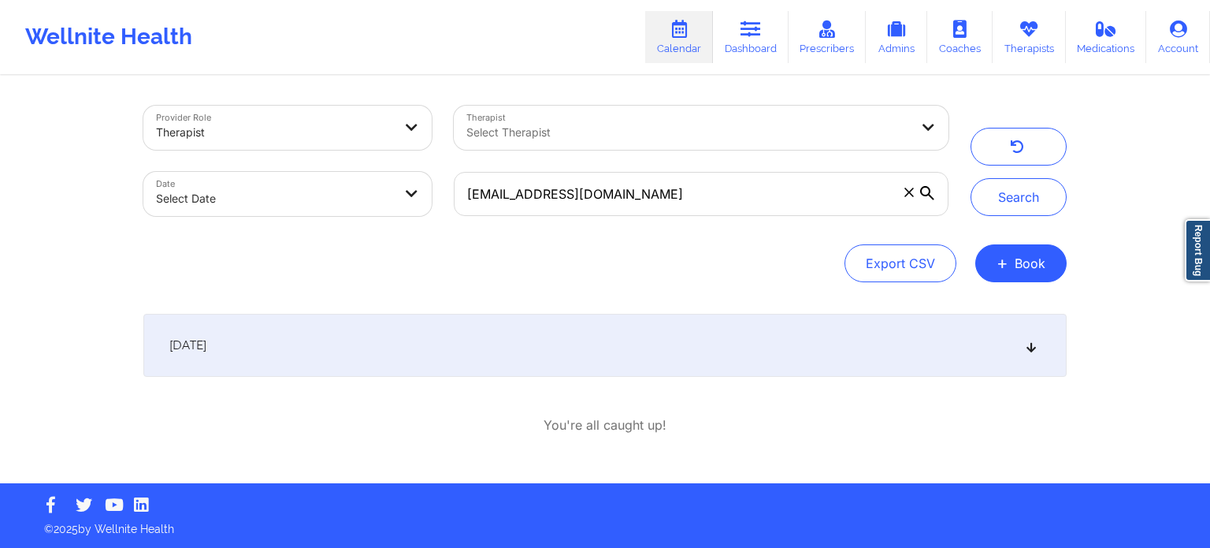
click at [448, 361] on div "[DATE]" at bounding box center [604, 345] width 923 height 63
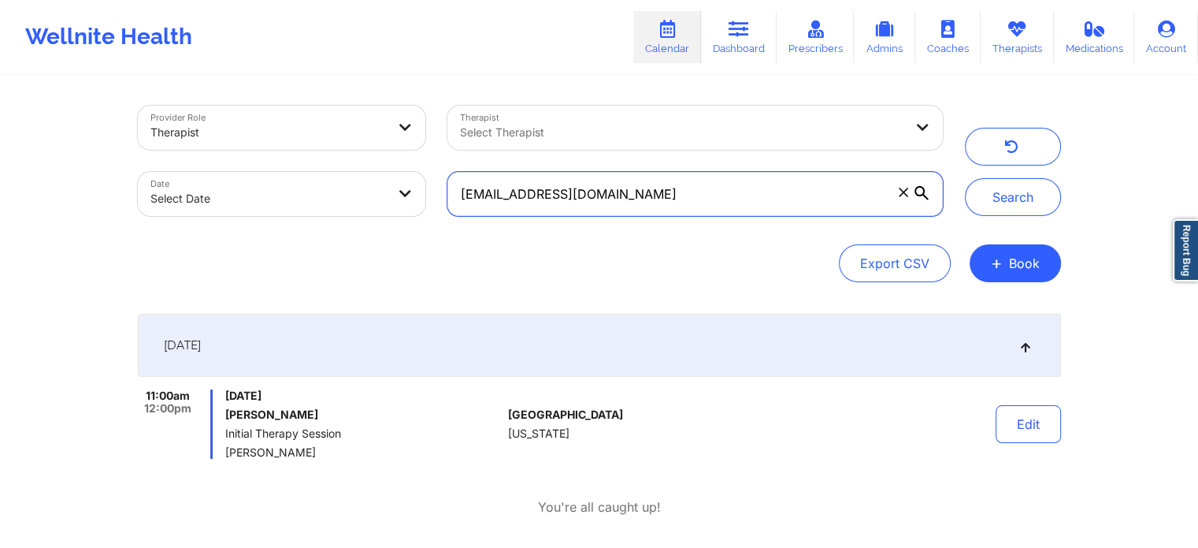
click at [649, 193] on input "Dandelionadeline@gmail.com" at bounding box center [695, 194] width 495 height 44
click at [649, 191] on input "Dandelionadeline@gmail.com" at bounding box center [695, 194] width 495 height 44
click at [649, 192] on input "Dandelionadeline@gmail.com" at bounding box center [695, 194] width 495 height 44
click at [649, 194] on input "Dandelionadeline@gmail.com" at bounding box center [695, 194] width 495 height 44
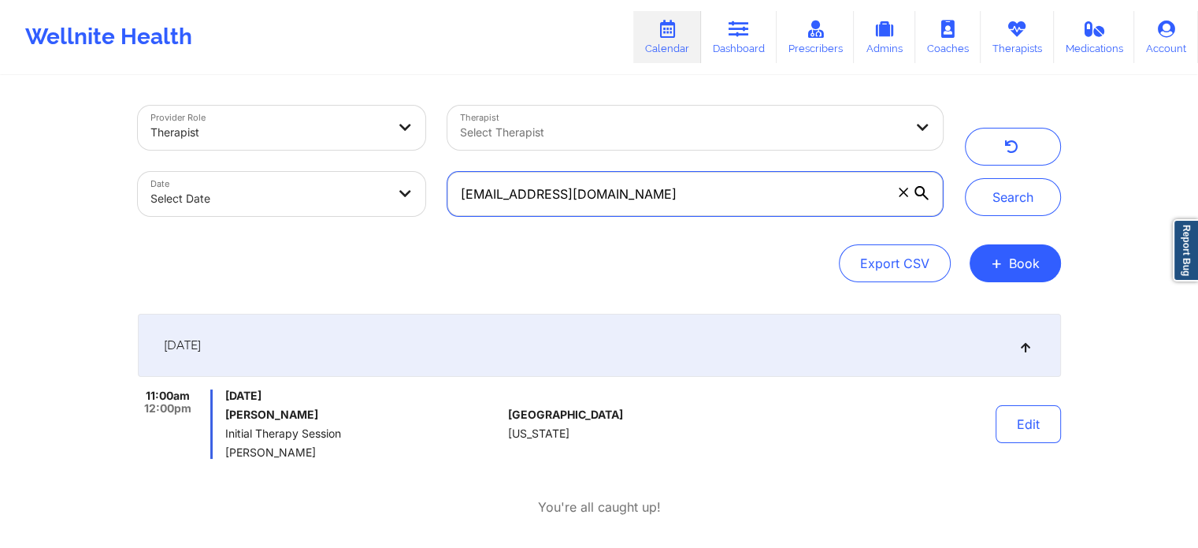
click at [649, 194] on input "Dandelionadeline@gmail.com" at bounding box center [695, 194] width 495 height 44
click at [901, 190] on icon at bounding box center [903, 192] width 9 height 9
click at [901, 190] on input "Dandelionadeline@gmail.com" at bounding box center [695, 194] width 495 height 44
click at [633, 199] on input "text" at bounding box center [695, 194] width 495 height 44
paste input "thanos_21x@yahoo.com"
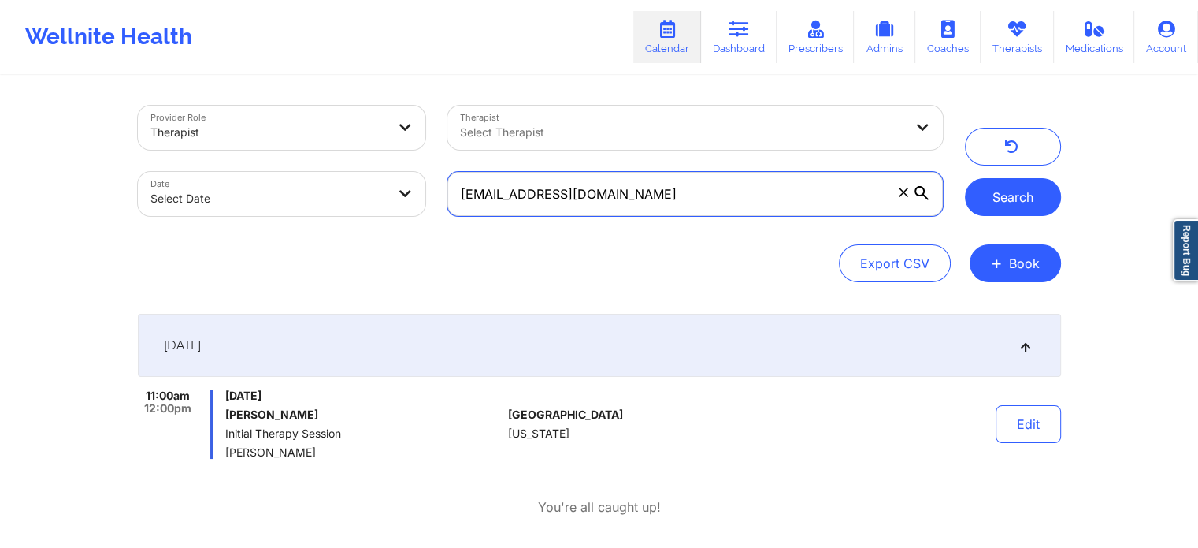
type input "thanos_21x@yahoo.com"
click at [1002, 198] on button "Search" at bounding box center [1013, 197] width 96 height 38
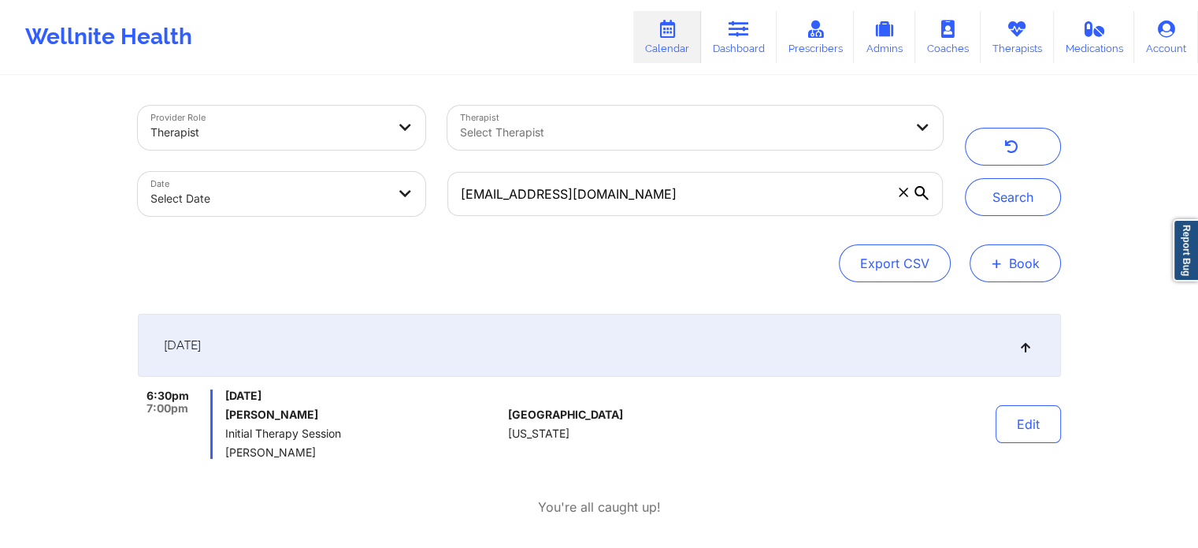
click at [1012, 266] on button "+ Book" at bounding box center [1015, 263] width 91 height 38
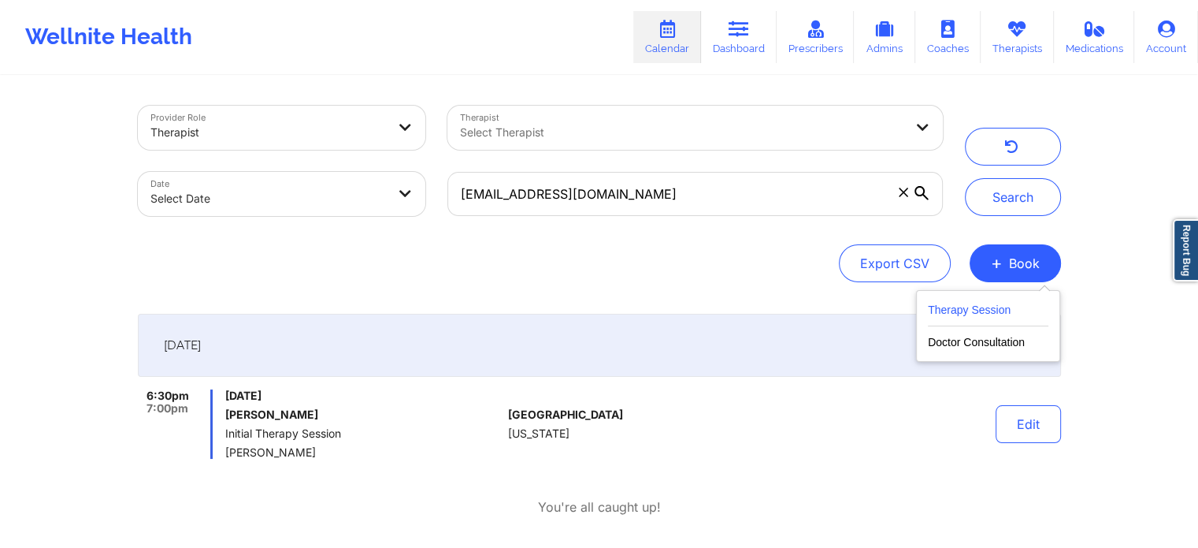
click at [1008, 311] on button "Therapy Session" at bounding box center [988, 313] width 121 height 26
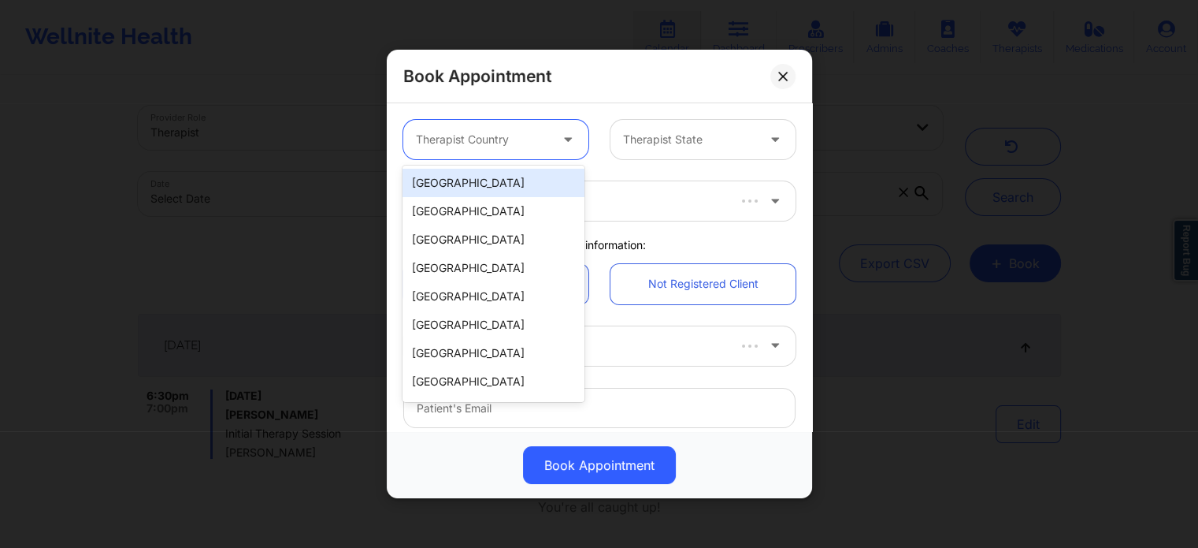
click at [522, 147] on div at bounding box center [482, 139] width 133 height 19
click at [517, 175] on div "[GEOGRAPHIC_DATA]" at bounding box center [493, 183] width 181 height 28
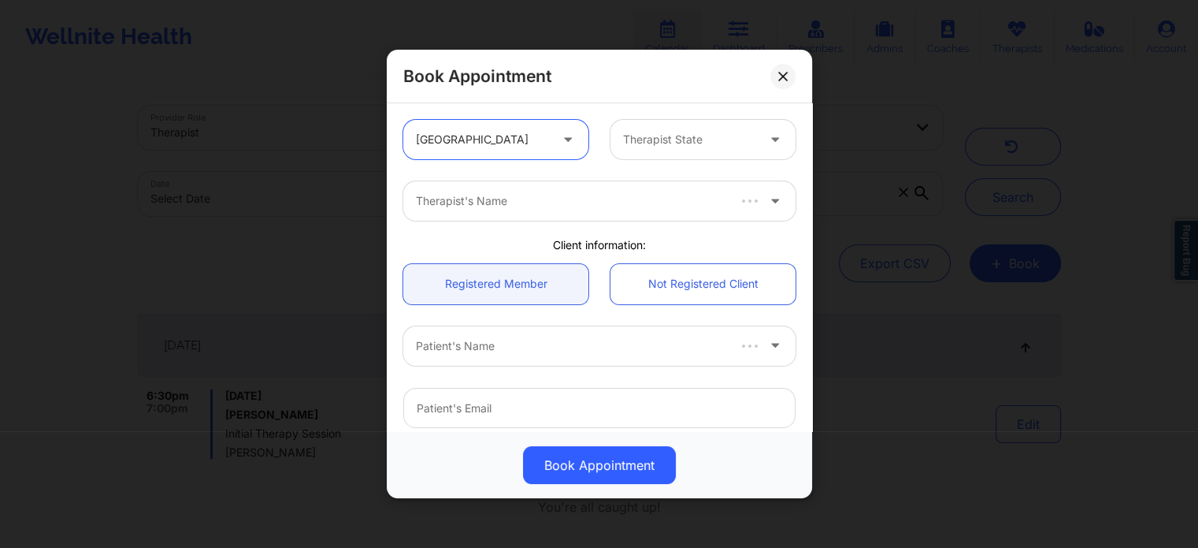
click at [662, 153] on div "Therapist State" at bounding box center [684, 139] width 147 height 39
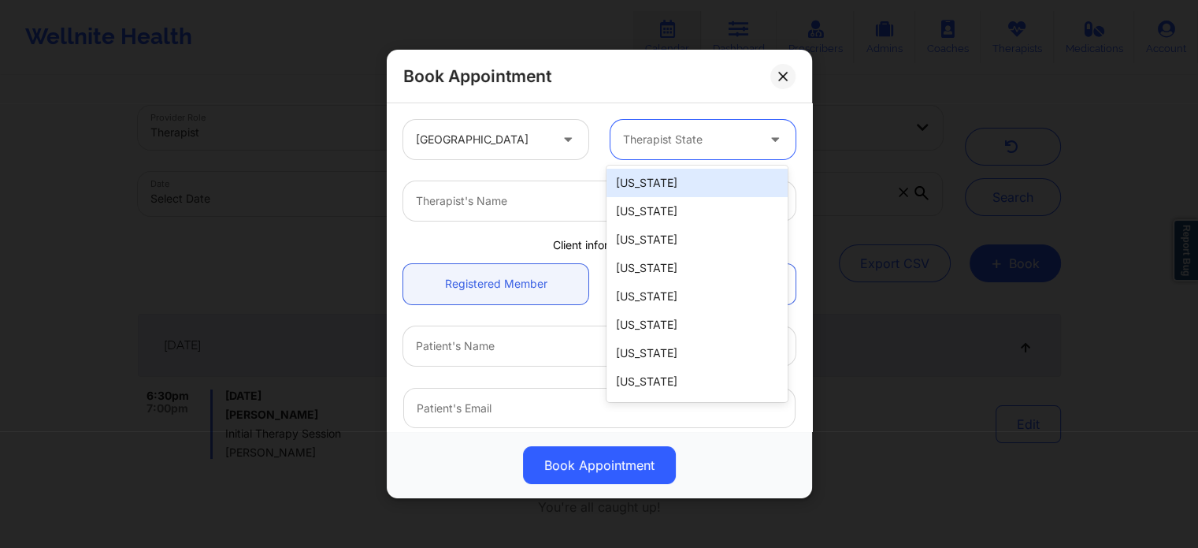
type input "f"
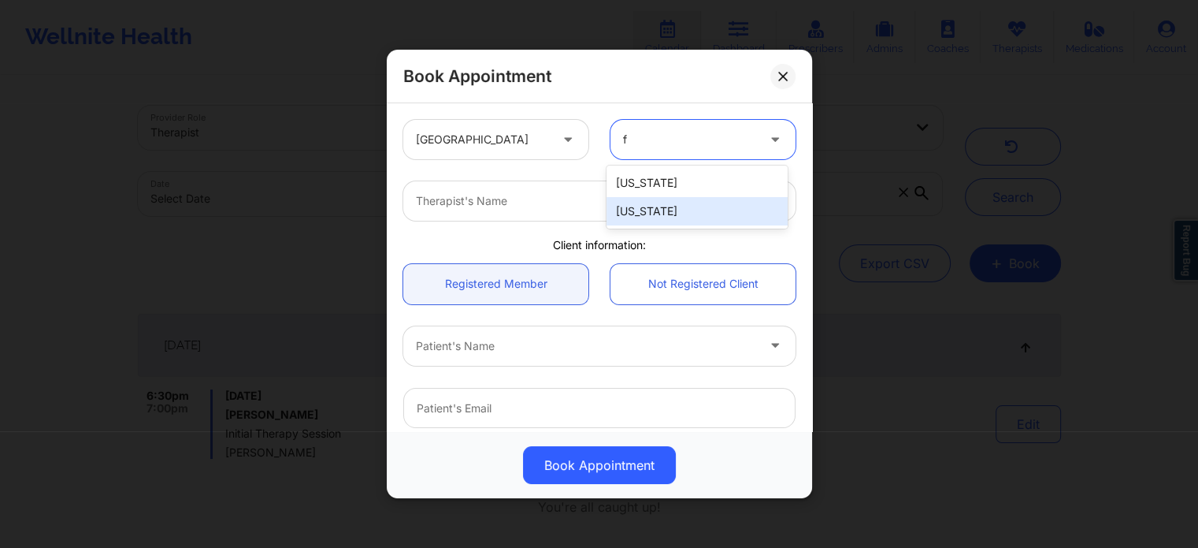
click at [642, 206] on div "[US_STATE]" at bounding box center [697, 211] width 181 height 28
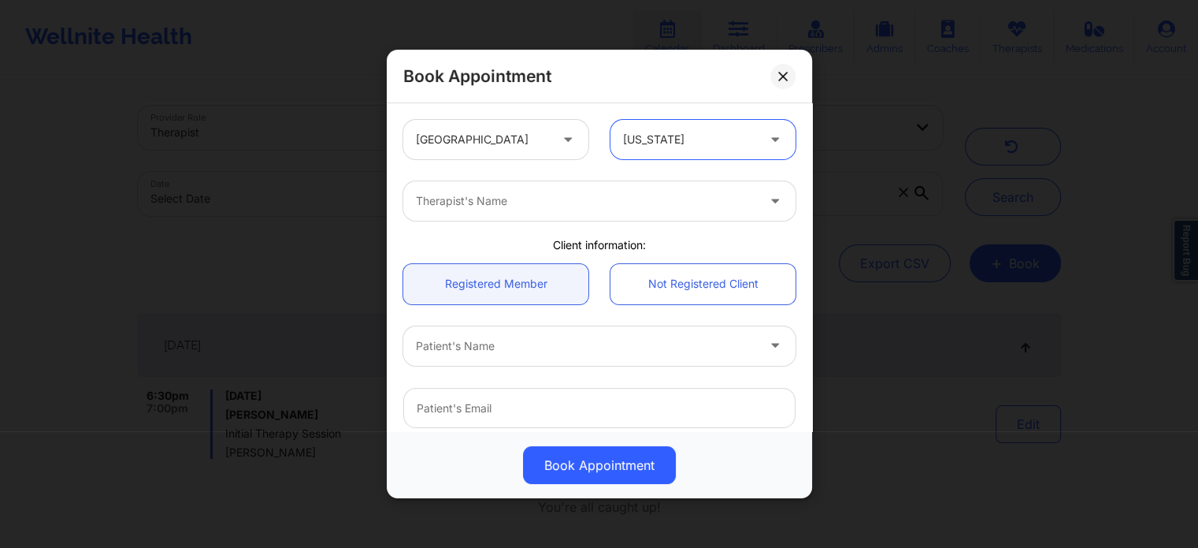
click at [553, 189] on div "Therapist's Name" at bounding box center [580, 200] width 355 height 39
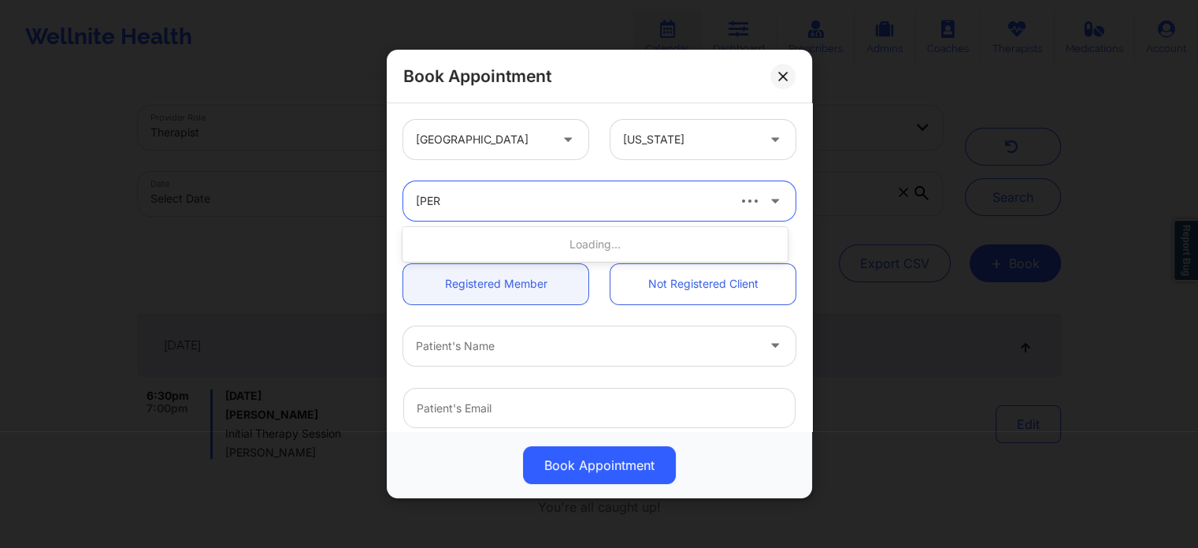
type input "glenn"
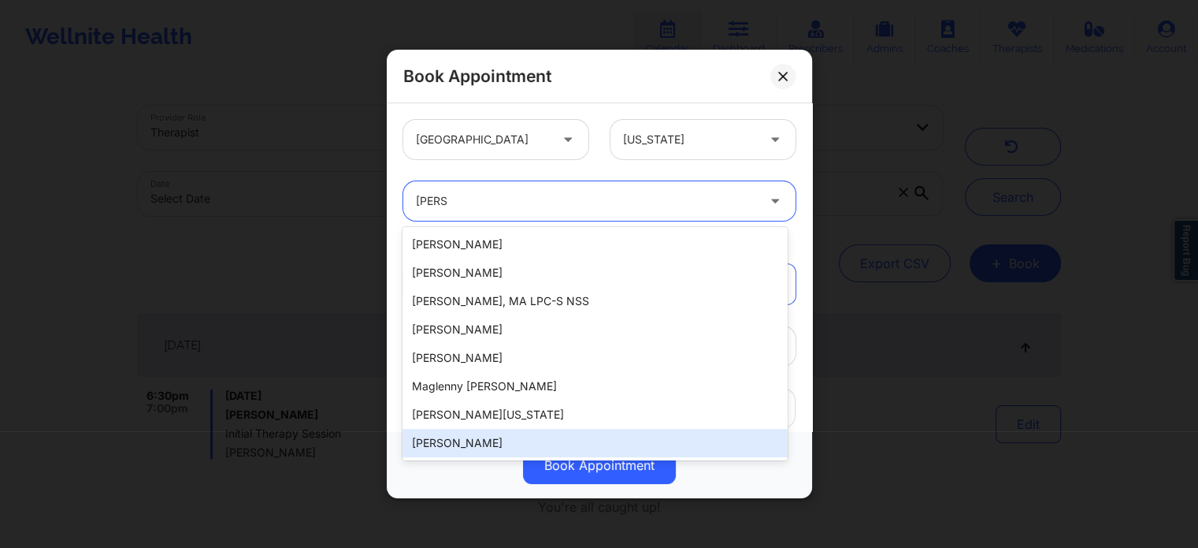
click at [455, 447] on div "Melissa Glenn" at bounding box center [595, 443] width 384 height 28
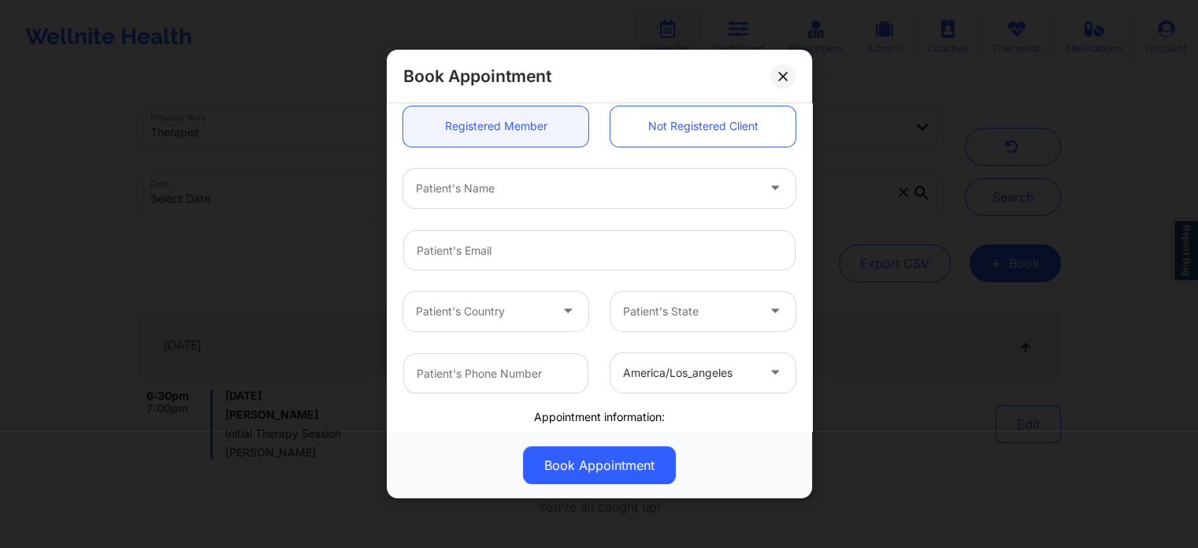
scroll to position [340, 0]
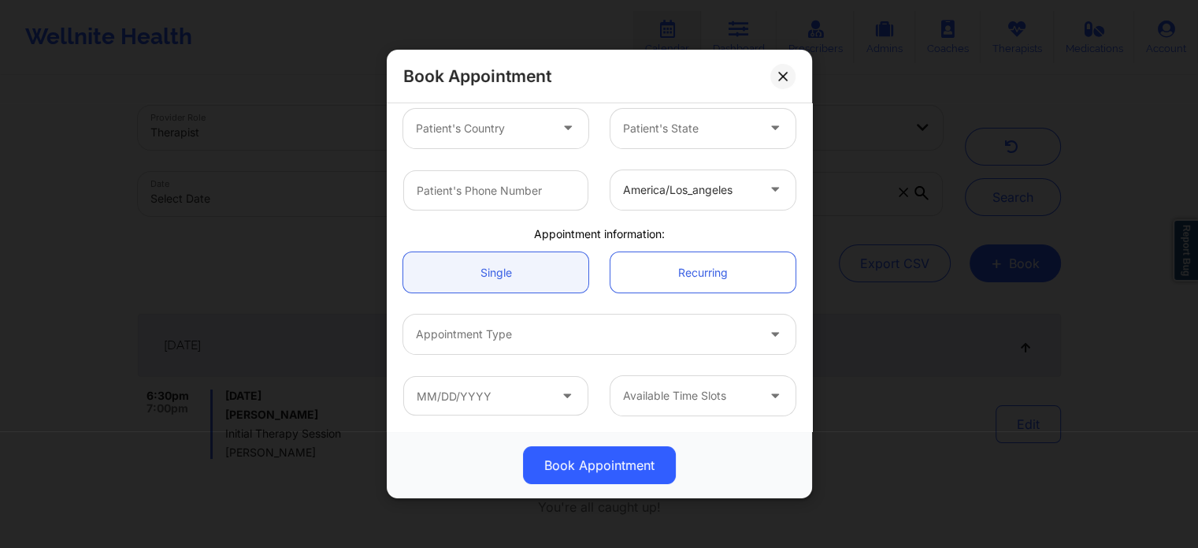
click at [681, 195] on div at bounding box center [689, 189] width 133 height 19
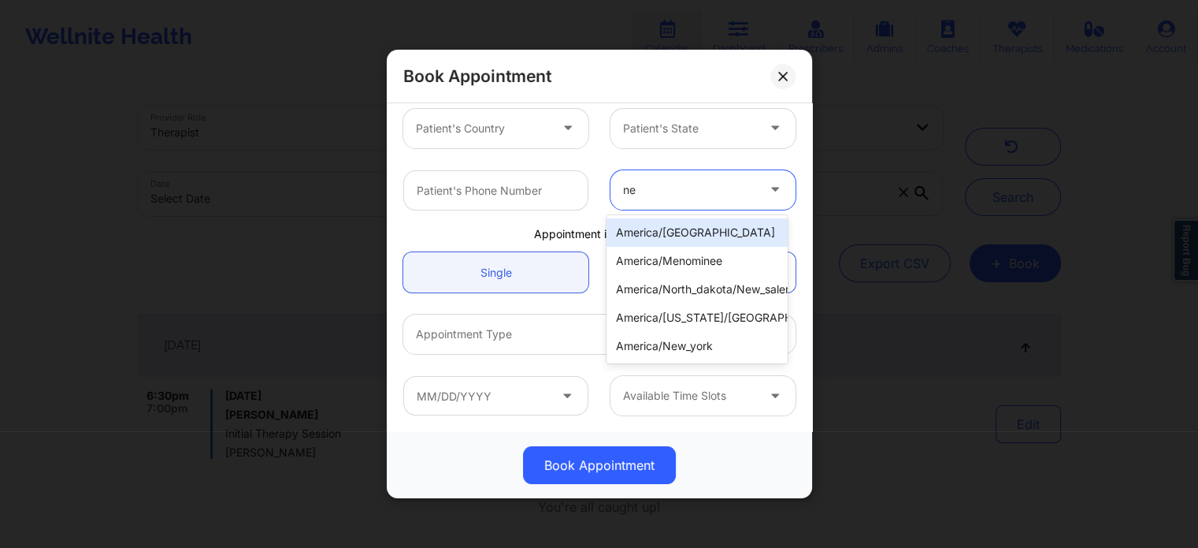
type input "new"
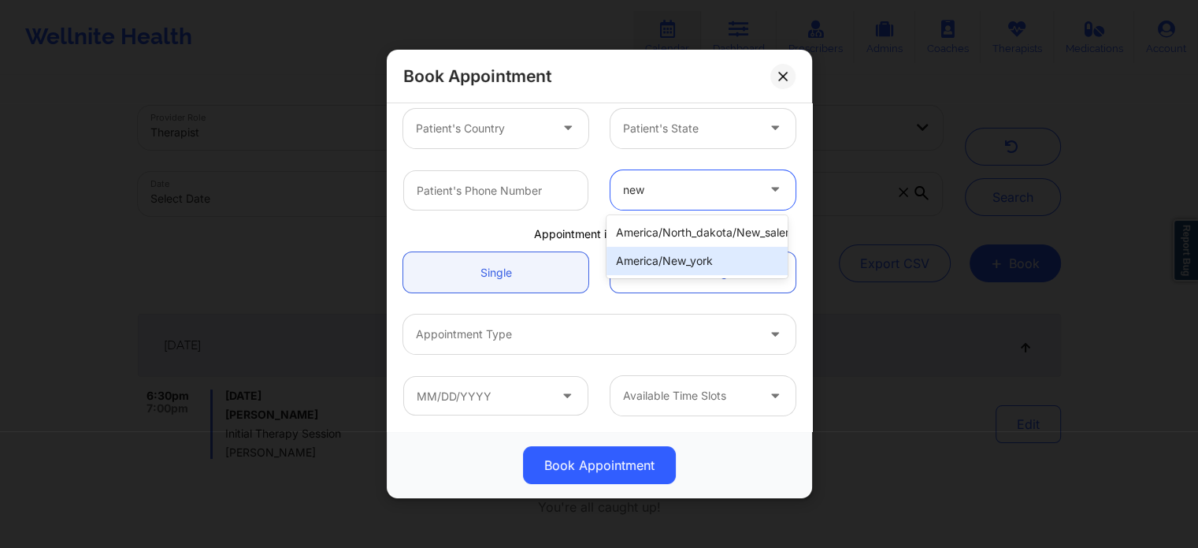
click at [670, 254] on div "america/new_york" at bounding box center [697, 261] width 181 height 28
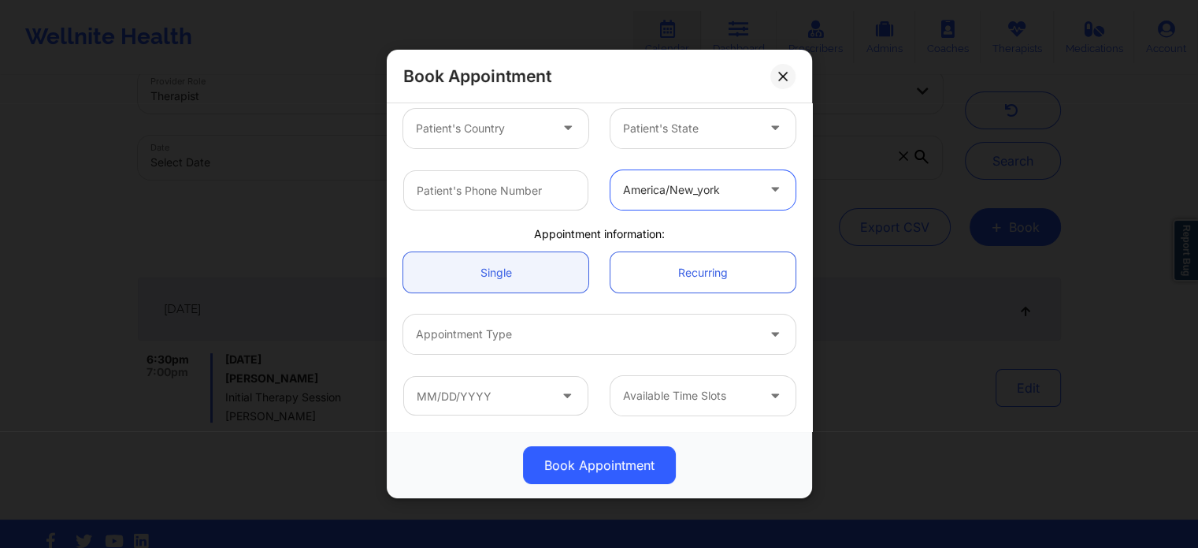
scroll to position [72, 0]
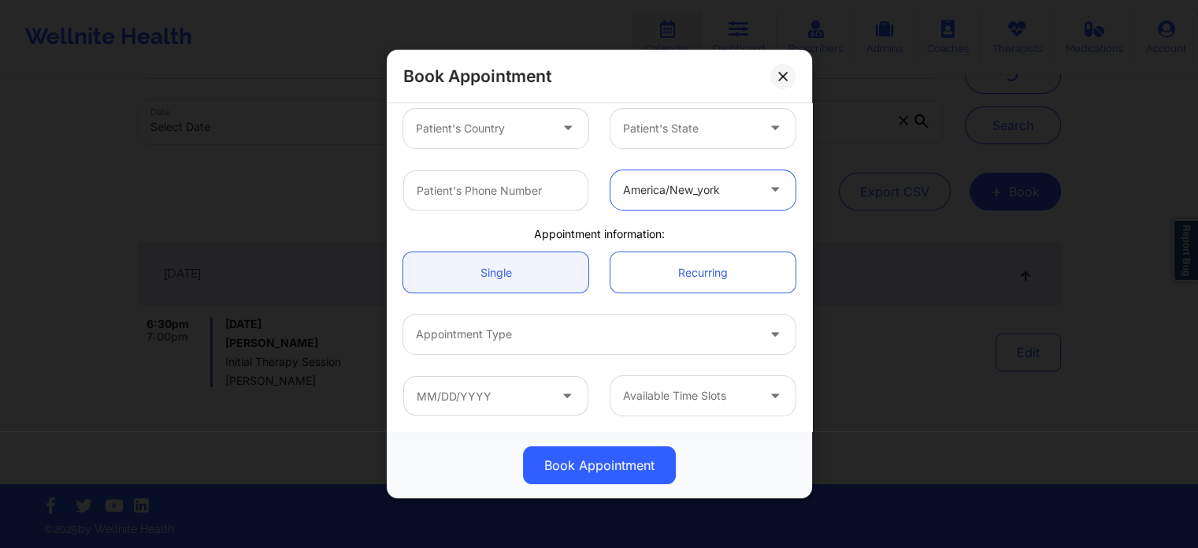
click at [497, 340] on div at bounding box center [586, 334] width 340 height 19
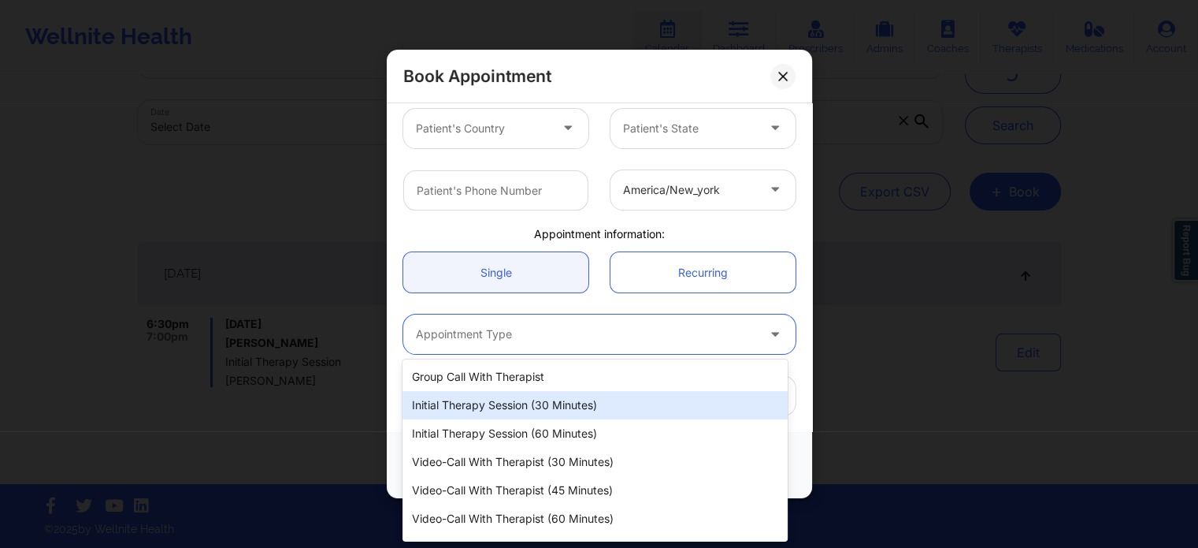
click at [492, 431] on div "Initial Therapy Session (60 minutes)" at bounding box center [595, 433] width 384 height 28
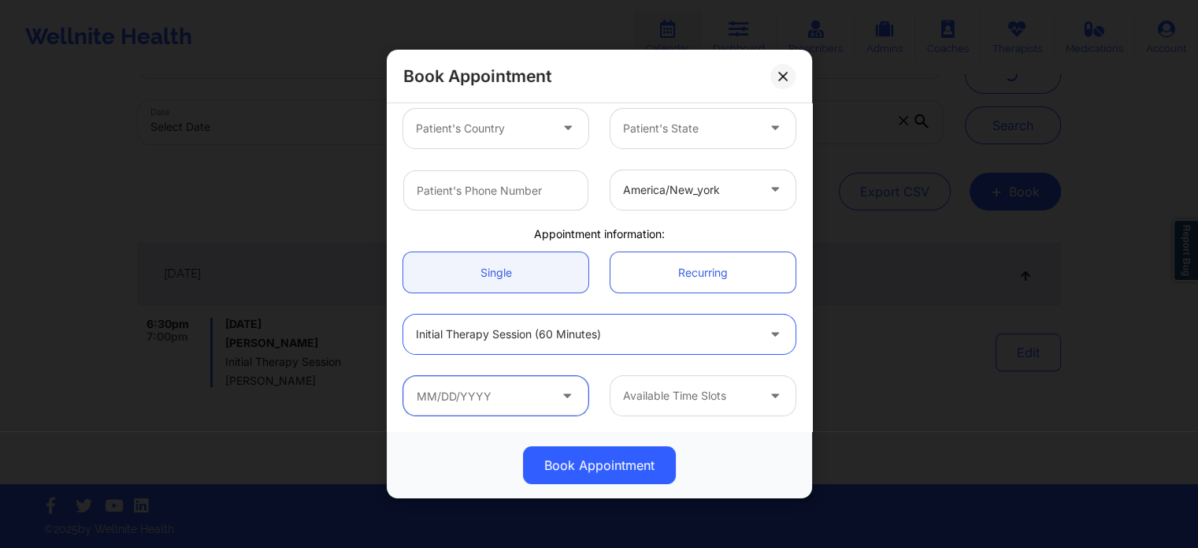
click at [508, 385] on input "text" at bounding box center [495, 395] width 185 height 39
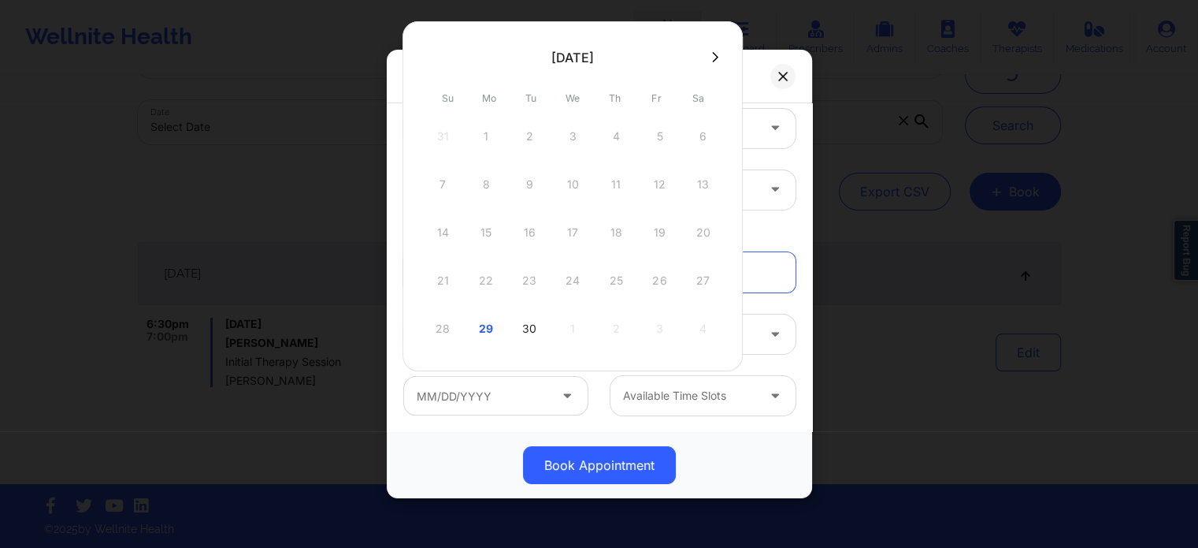
click at [533, 324] on div "30" at bounding box center [529, 328] width 39 height 44
type input "[DATE]"
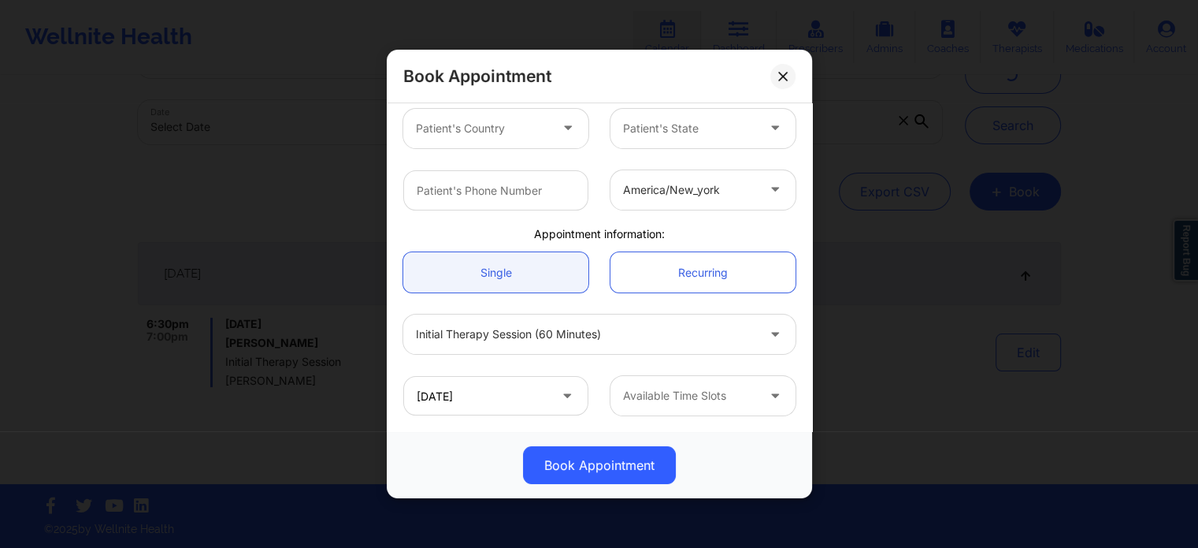
click at [651, 383] on div "Available Time Slots" at bounding box center [684, 395] width 147 height 39
click at [652, 384] on div "Available Time Slots" at bounding box center [684, 395] width 147 height 39
click at [678, 395] on div at bounding box center [689, 395] width 133 height 19
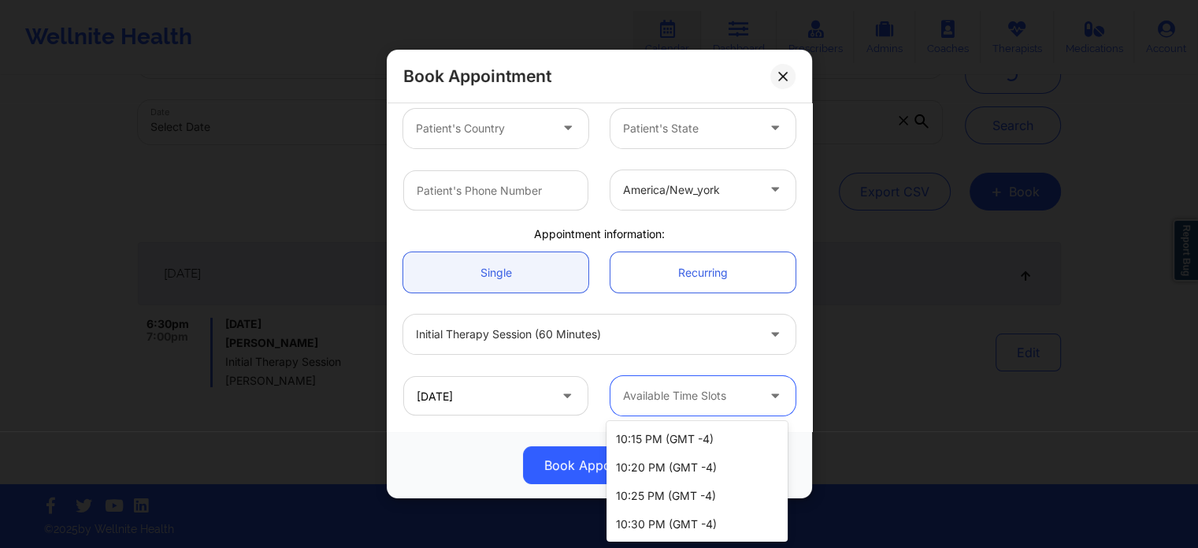
scroll to position [0, 0]
click at [796, 362] on div "Initial Therapy Session (60 minutes)" at bounding box center [599, 333] width 414 height 61
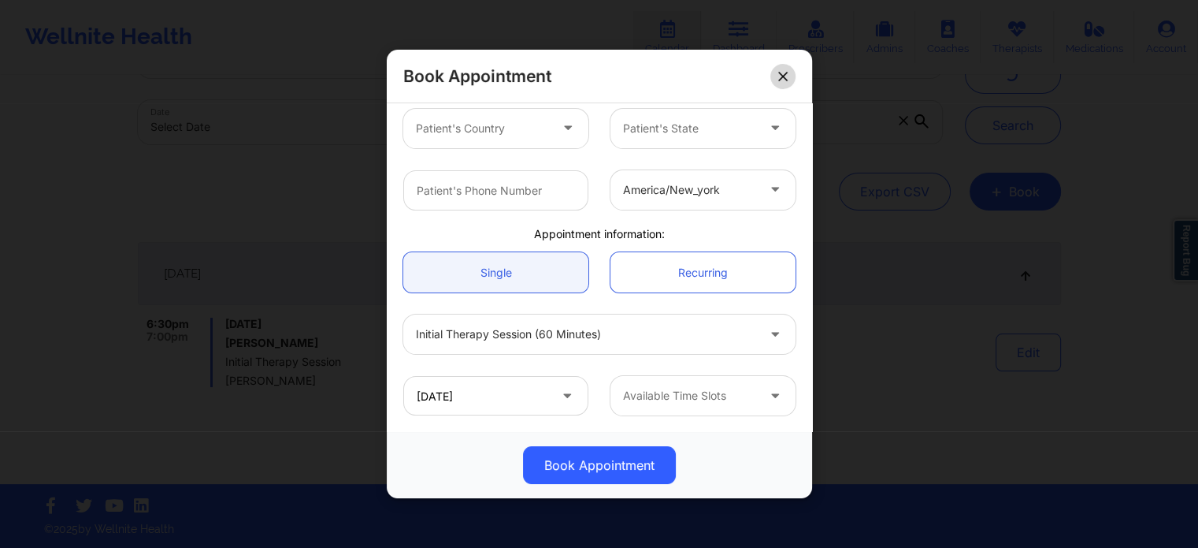
click at [778, 80] on icon at bounding box center [782, 76] width 9 height 9
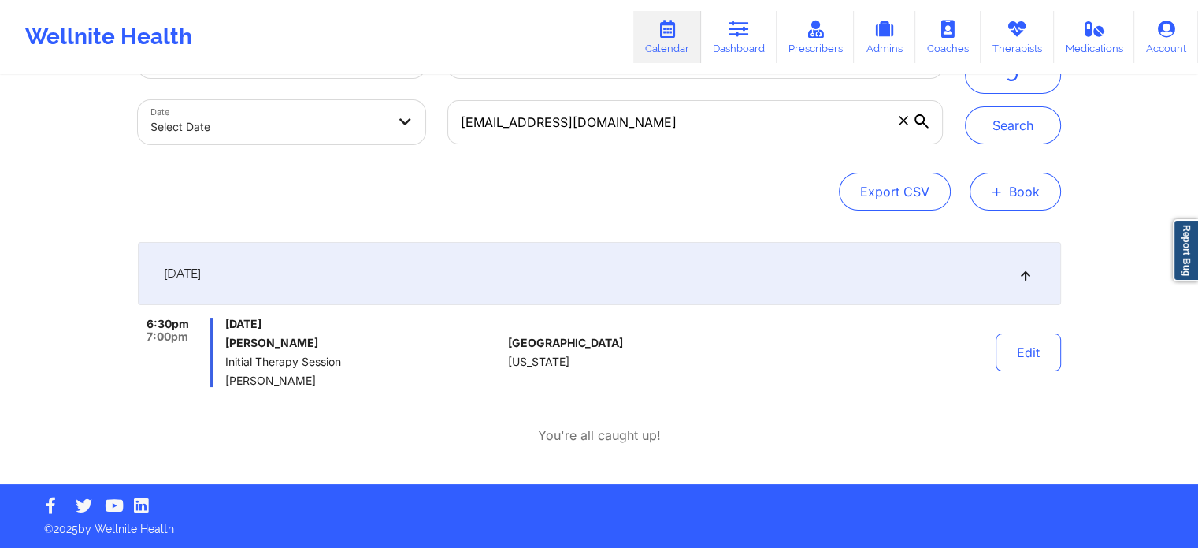
click at [996, 195] on span "+" at bounding box center [997, 191] width 12 height 9
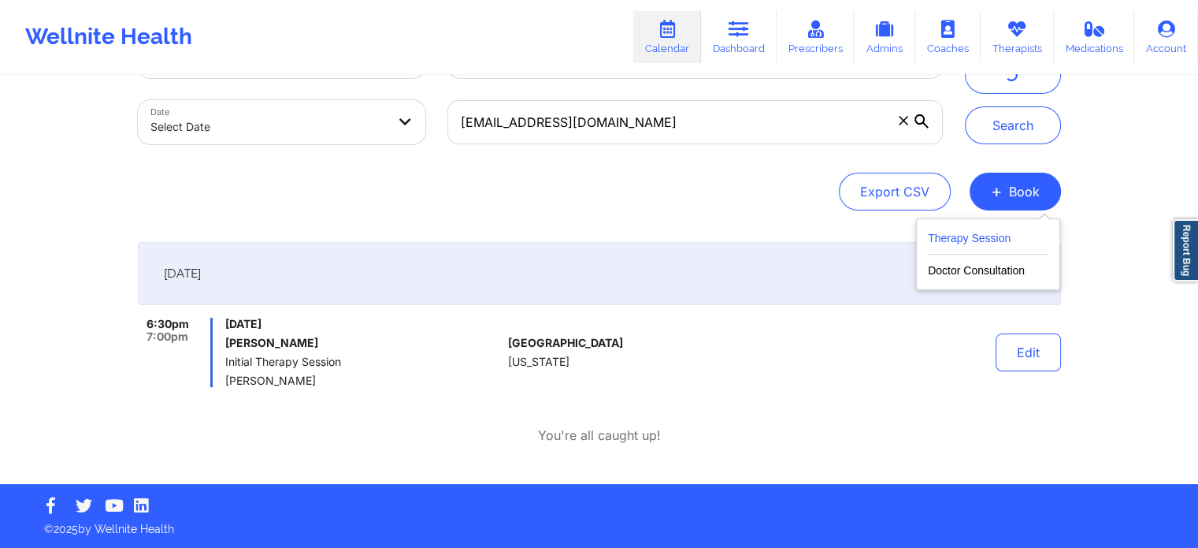
click at [965, 232] on button "Therapy Session" at bounding box center [988, 241] width 121 height 26
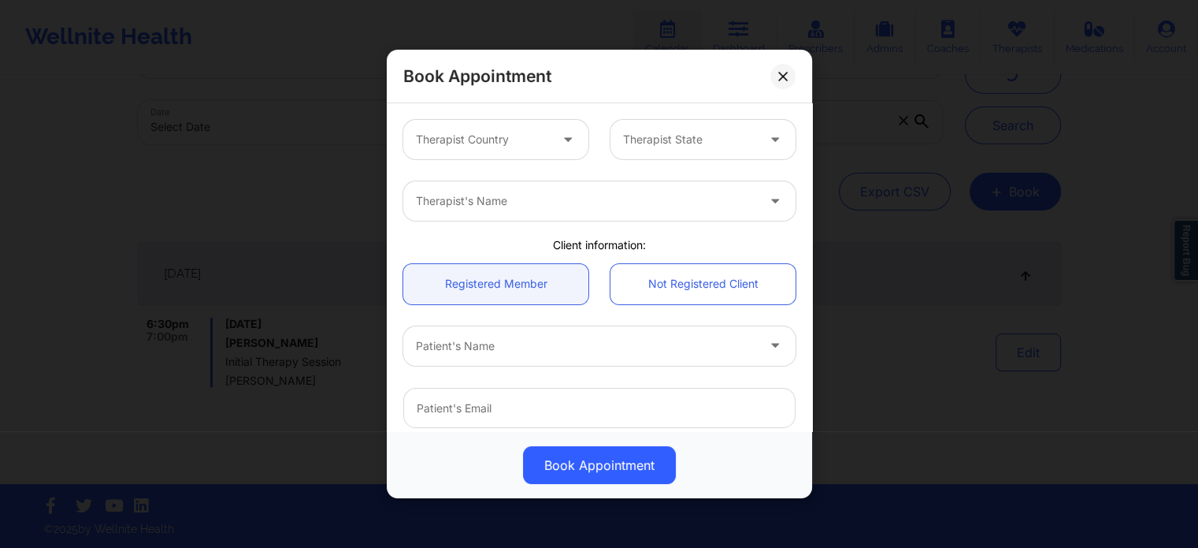
drag, startPoint x: 537, startPoint y: 139, endPoint x: 530, endPoint y: 158, distance: 20.2
click at [537, 141] on div at bounding box center [482, 139] width 133 height 19
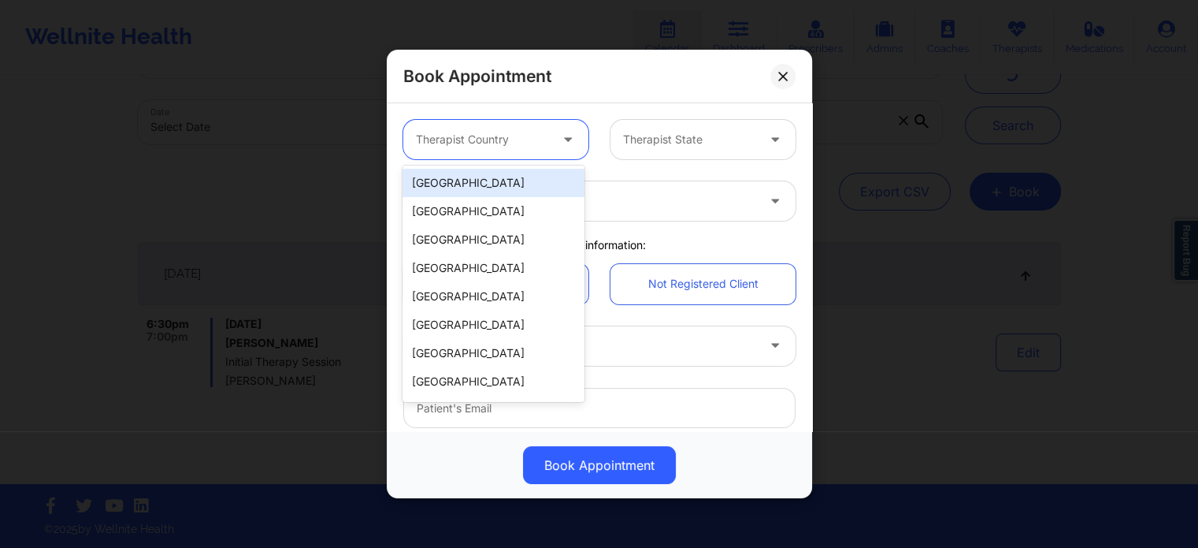
click at [507, 187] on div "[GEOGRAPHIC_DATA]" at bounding box center [493, 183] width 181 height 28
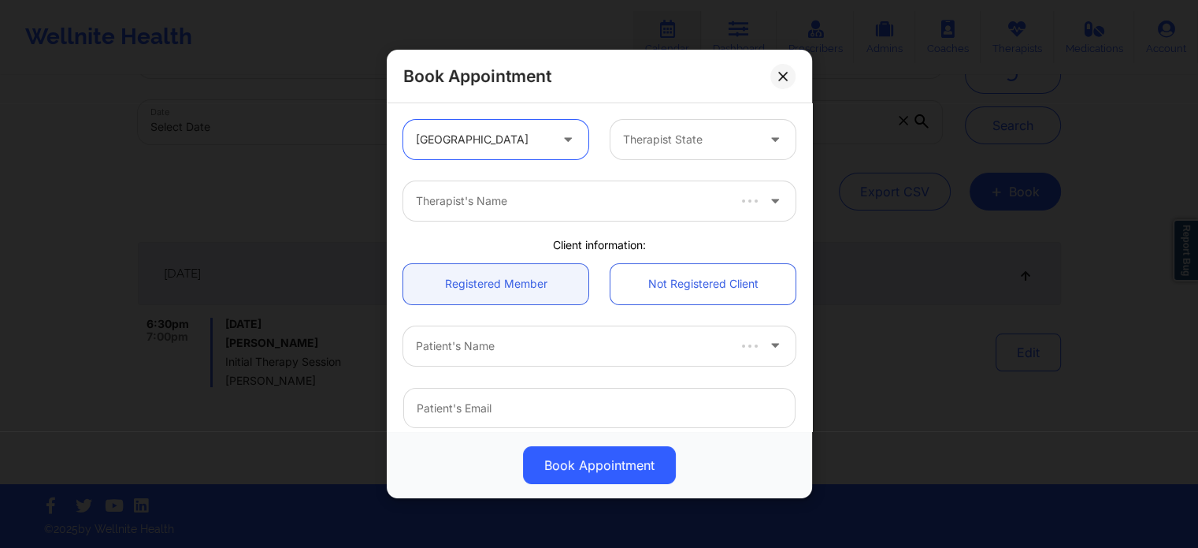
click at [693, 148] on div "Therapist State" at bounding box center [684, 139] width 147 height 39
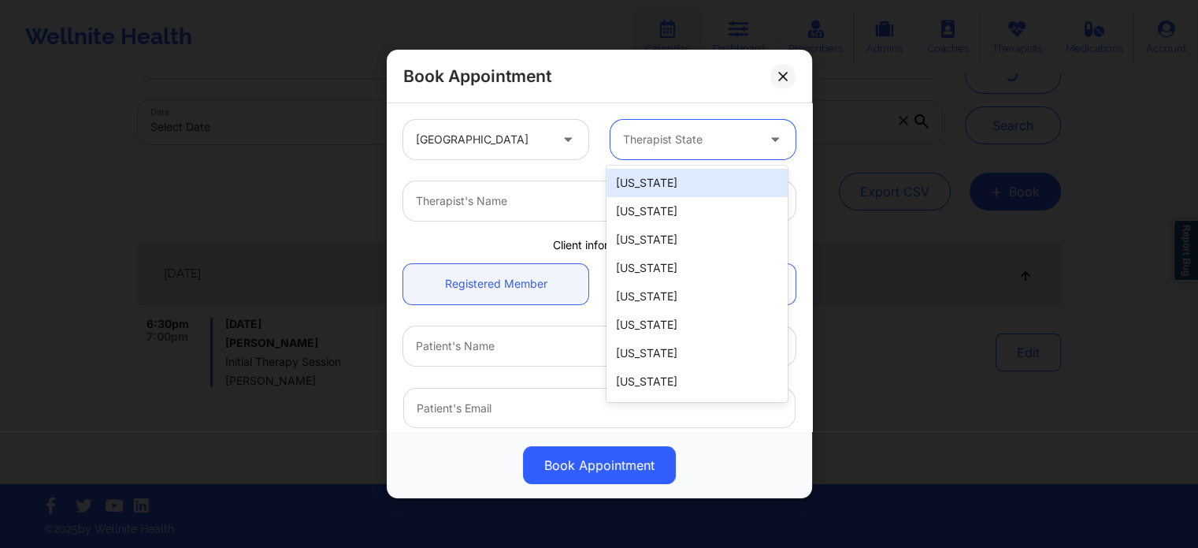
type input "f"
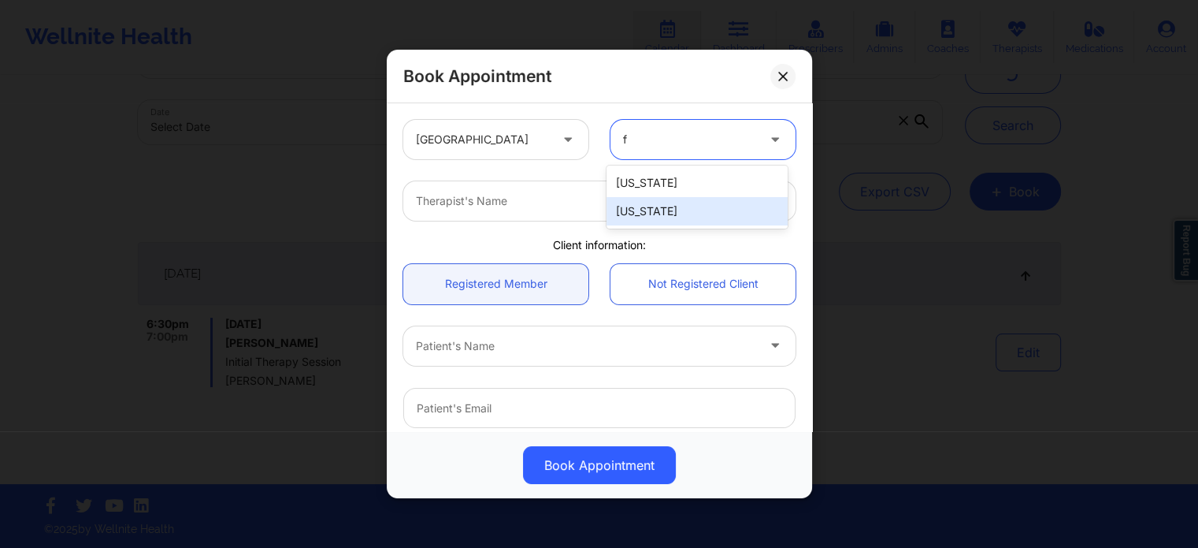
click at [662, 199] on div "[US_STATE]" at bounding box center [697, 211] width 181 height 28
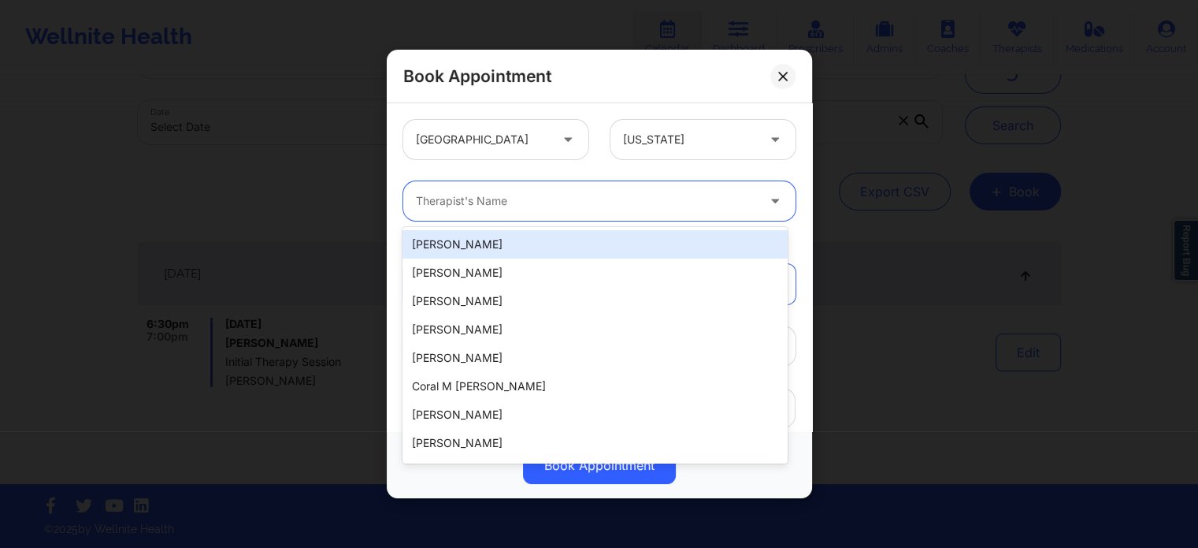
click at [603, 204] on div at bounding box center [586, 200] width 340 height 19
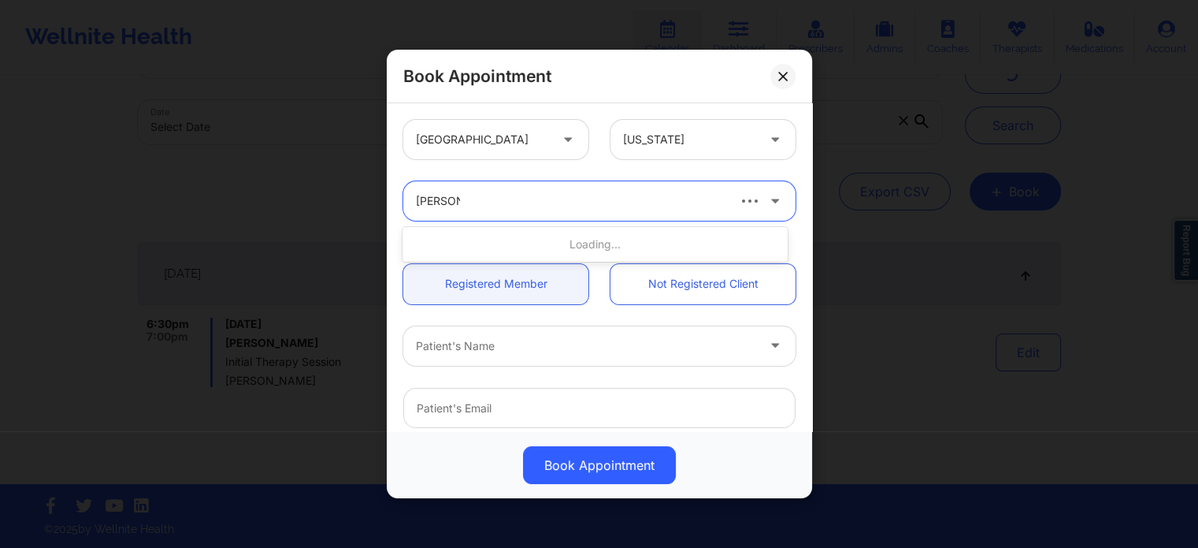
type input "melissa g"
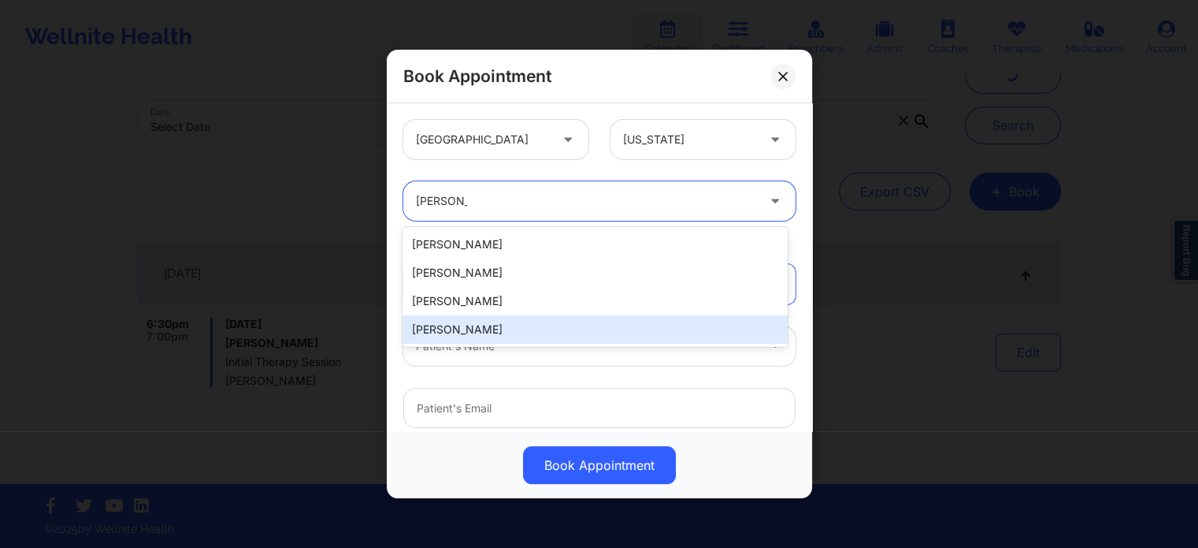
click at [500, 333] on div "Melissa Glenn" at bounding box center [595, 329] width 384 height 28
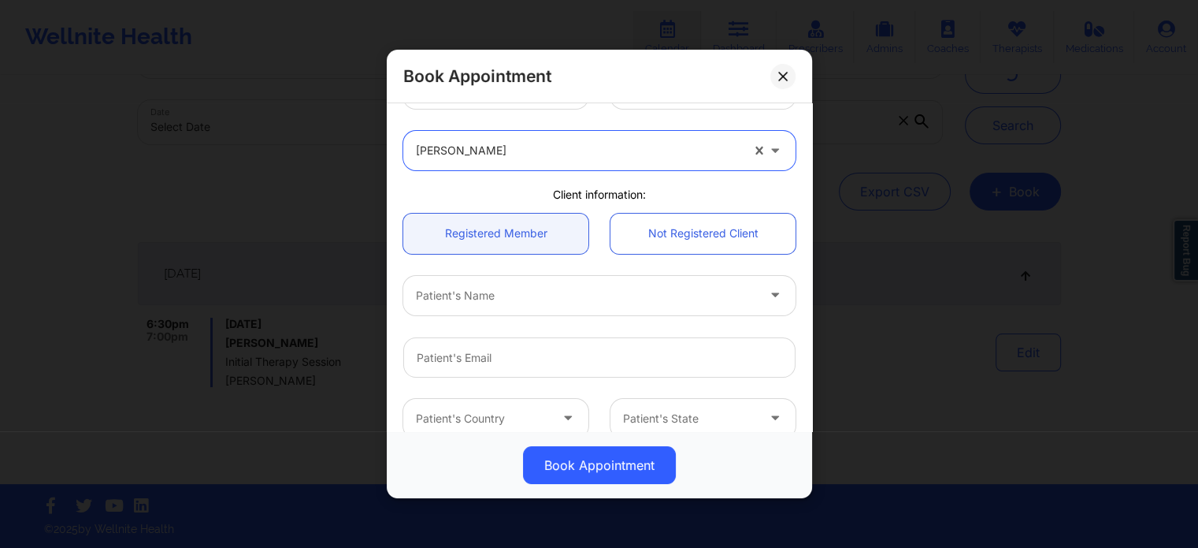
scroll to position [158, 0]
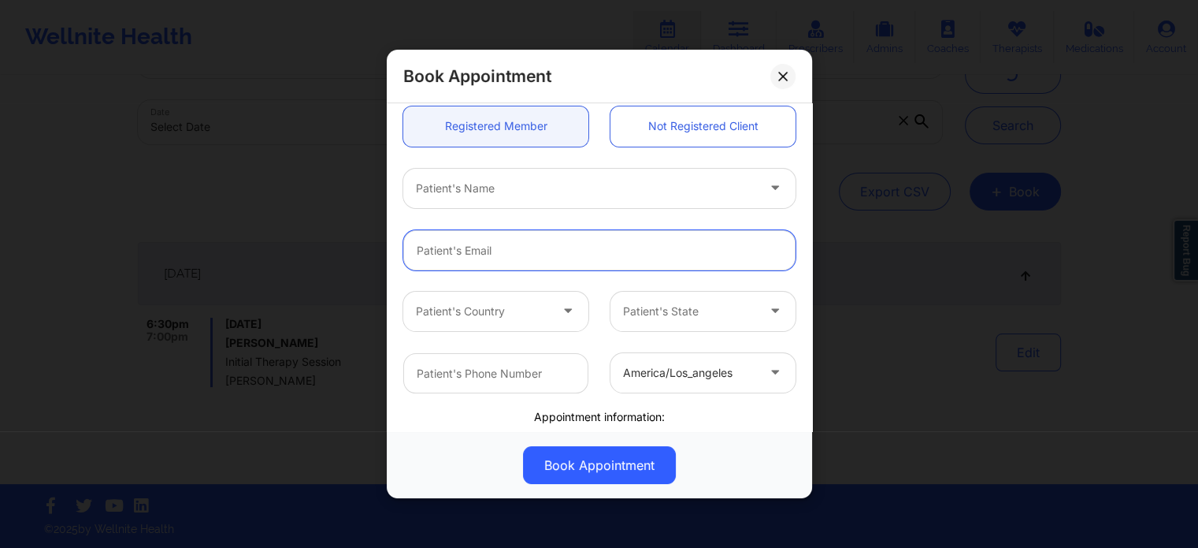
click at [517, 256] on input "email" at bounding box center [599, 250] width 392 height 40
paste input "[EMAIL_ADDRESS][DOMAIN_NAME]"
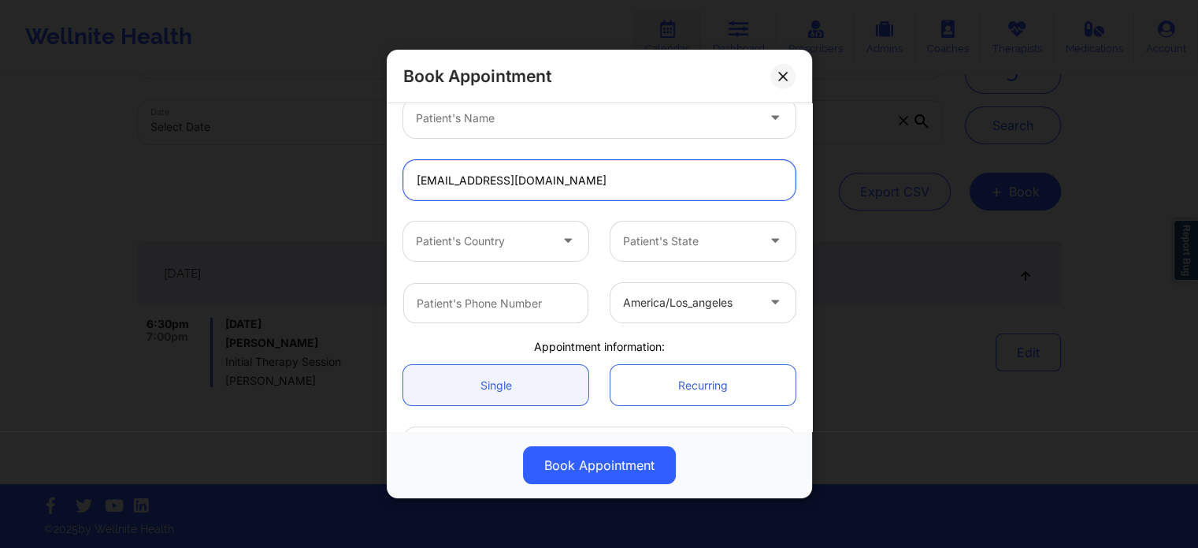
scroll to position [236, 0]
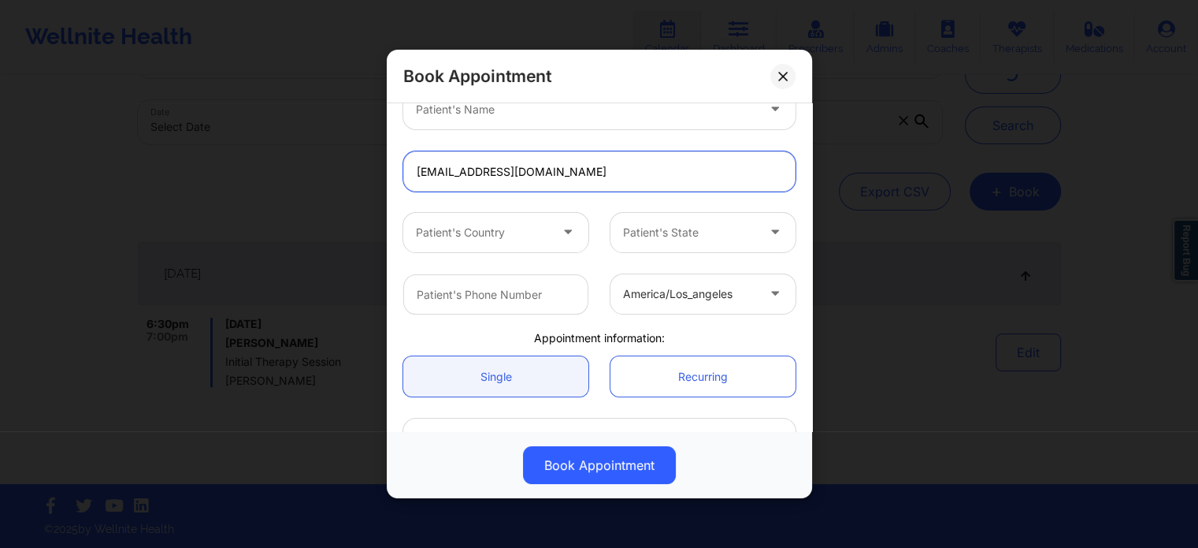
type input "[EMAIL_ADDRESS][DOMAIN_NAME]"
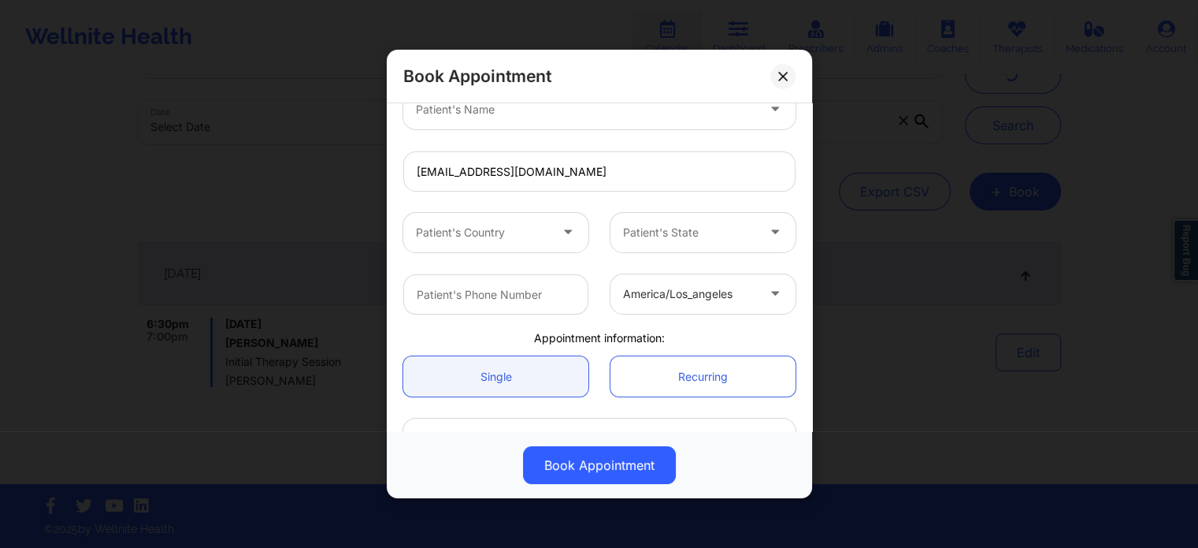
click at [665, 283] on div "america/los_angeles" at bounding box center [689, 293] width 133 height 39
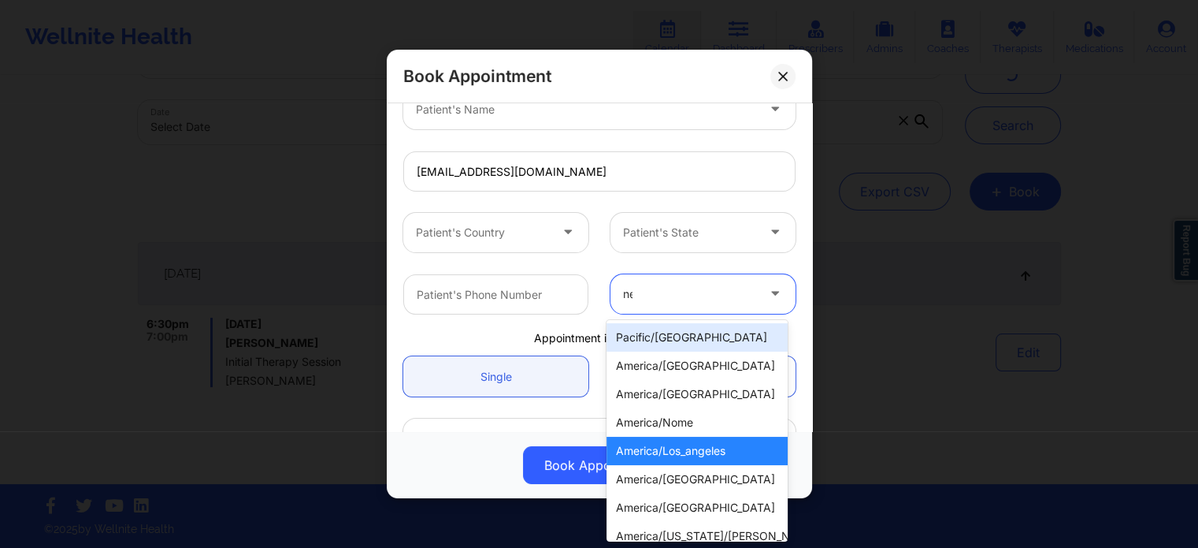
type input "new"
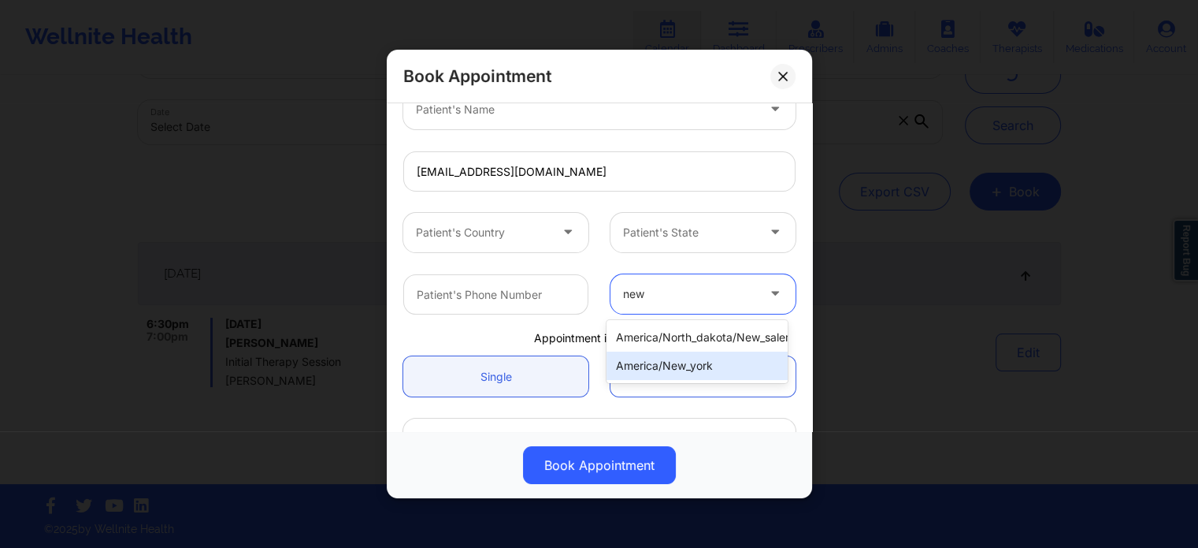
click at [663, 377] on div "america/new_york" at bounding box center [697, 365] width 181 height 28
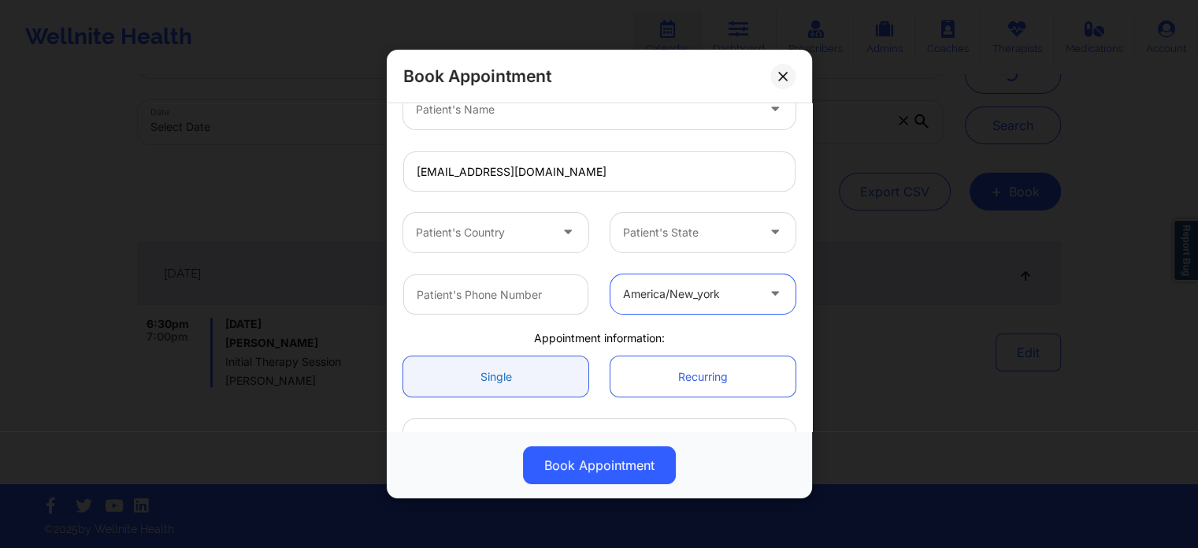
scroll to position [340, 0]
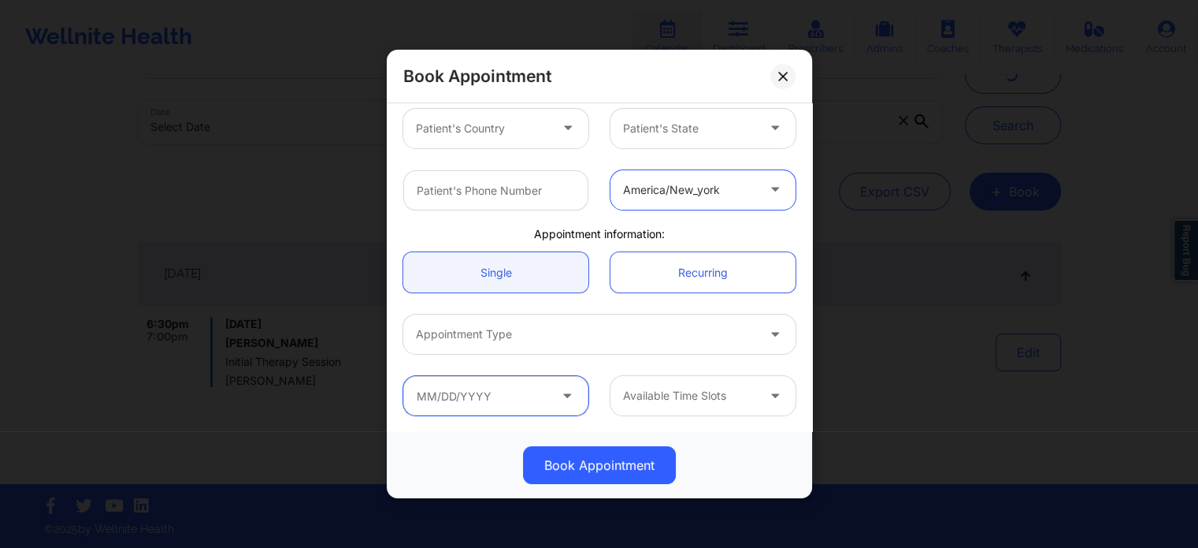
click at [507, 401] on input "text" at bounding box center [495, 395] width 185 height 39
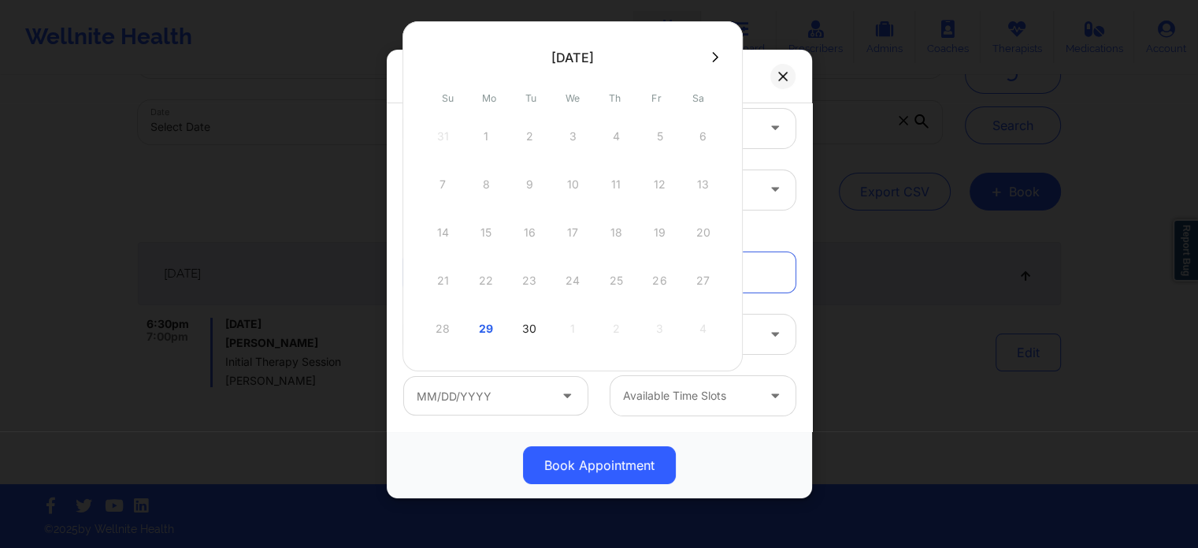
click at [533, 331] on div "30" at bounding box center [529, 328] width 39 height 44
type input "[DATE]"
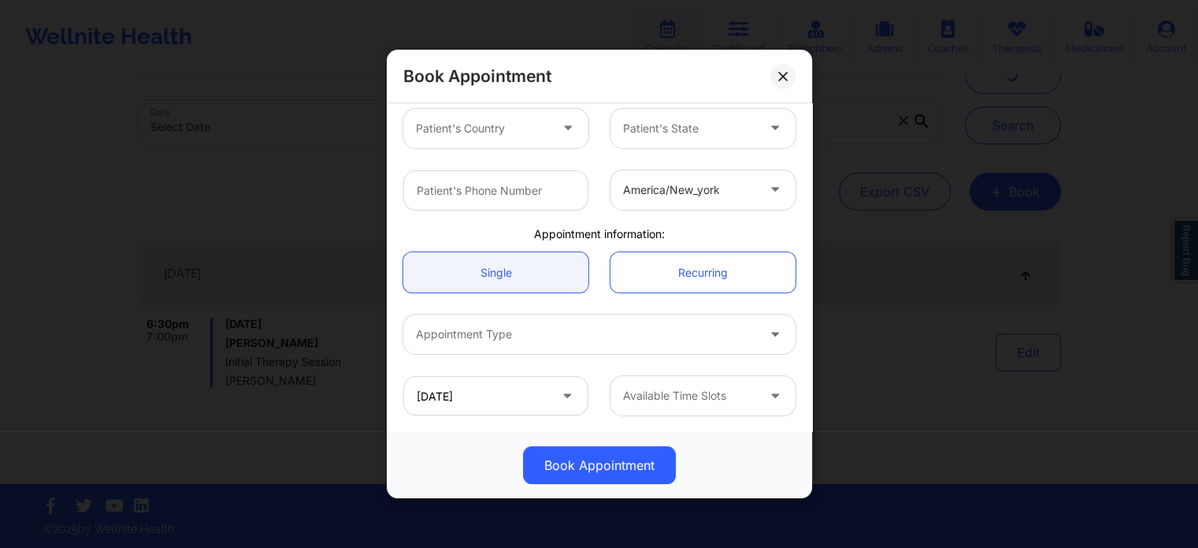
click at [661, 392] on div at bounding box center [689, 395] width 133 height 19
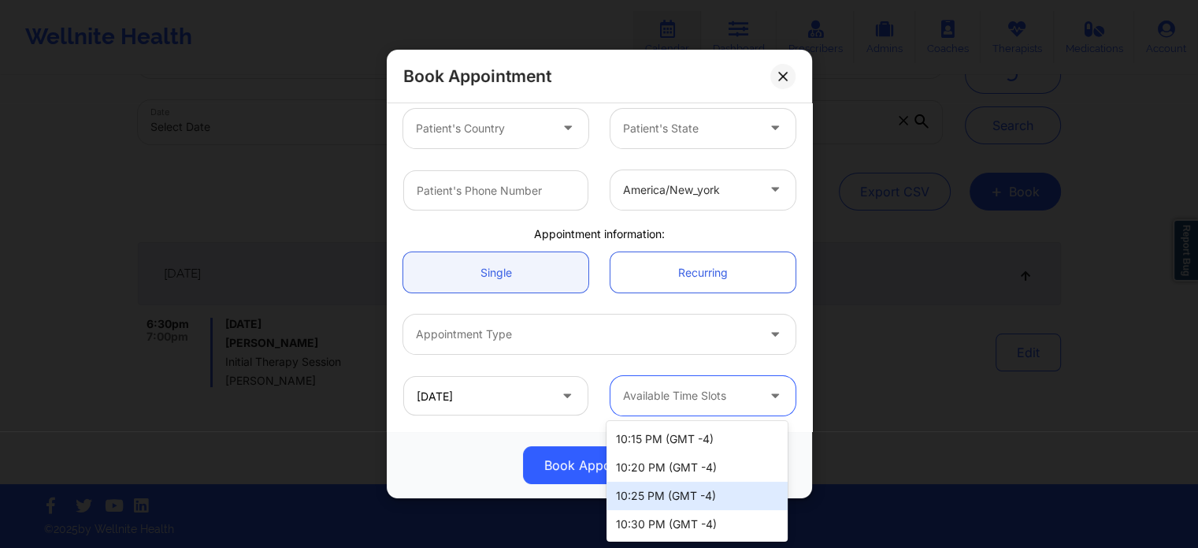
scroll to position [0, 0]
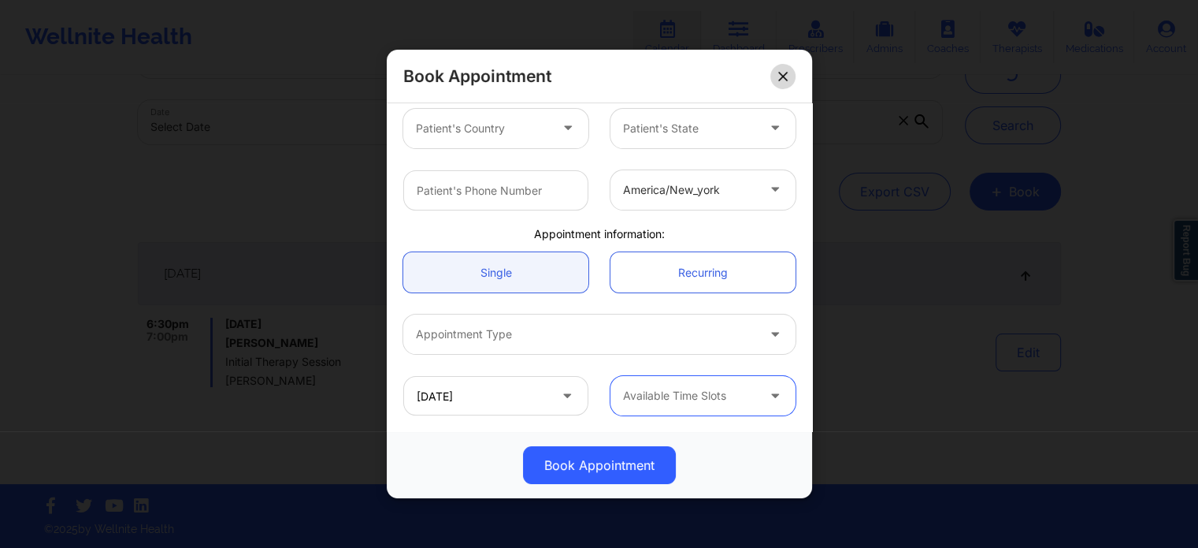
click at [773, 77] on button at bounding box center [783, 76] width 25 height 25
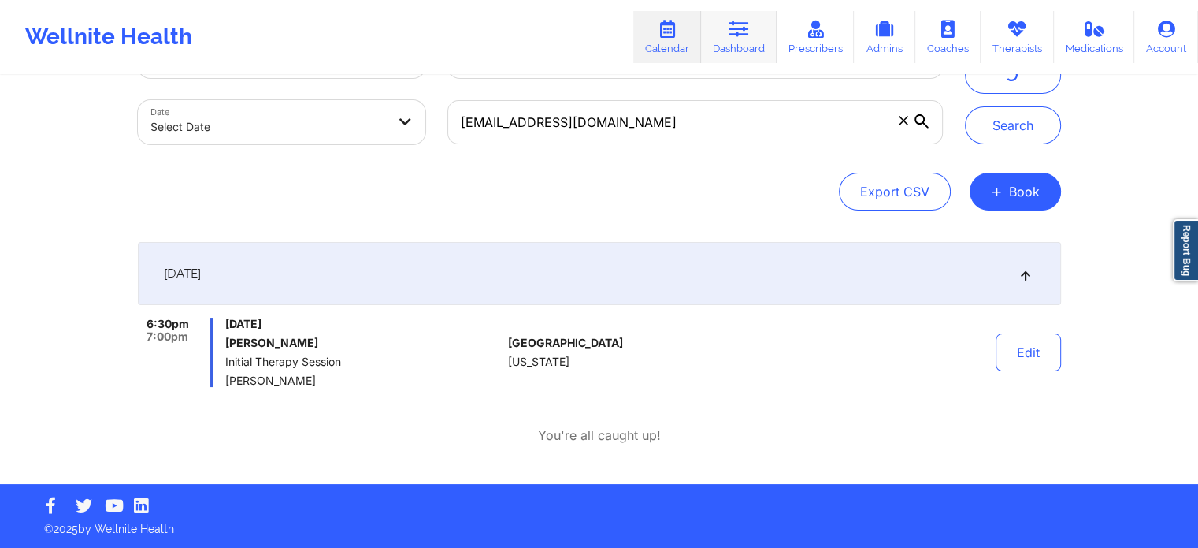
click at [734, 50] on link "Dashboard" at bounding box center [739, 37] width 76 height 52
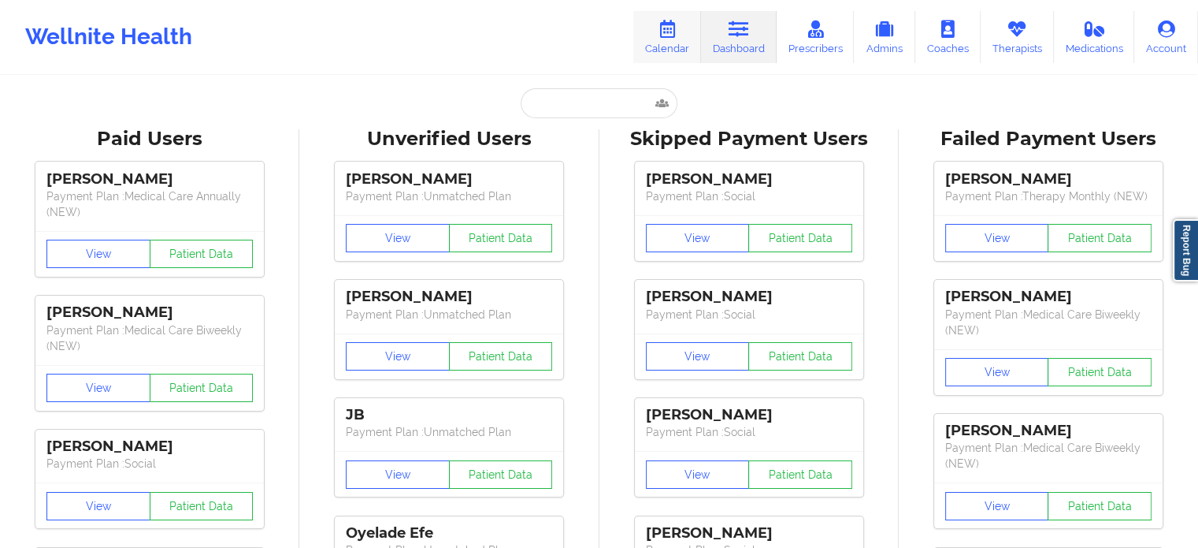
click at [684, 24] on link "Calendar" at bounding box center [667, 37] width 68 height 52
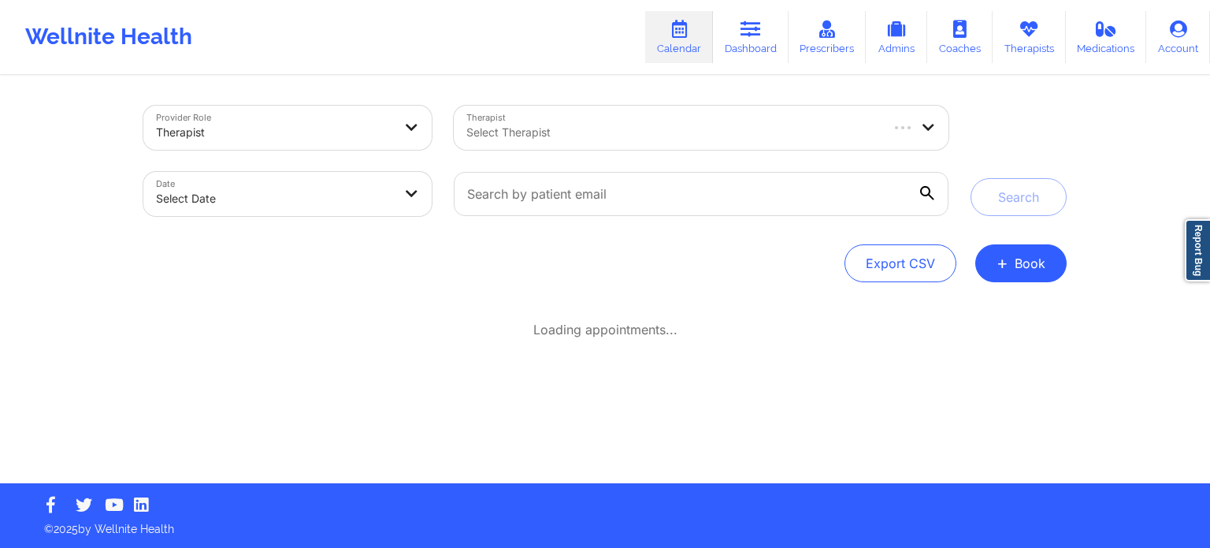
click at [618, 136] on div at bounding box center [672, 132] width 412 height 19
paste input "Robert Torrance Cale"
type input "Robert Torrance Cale"
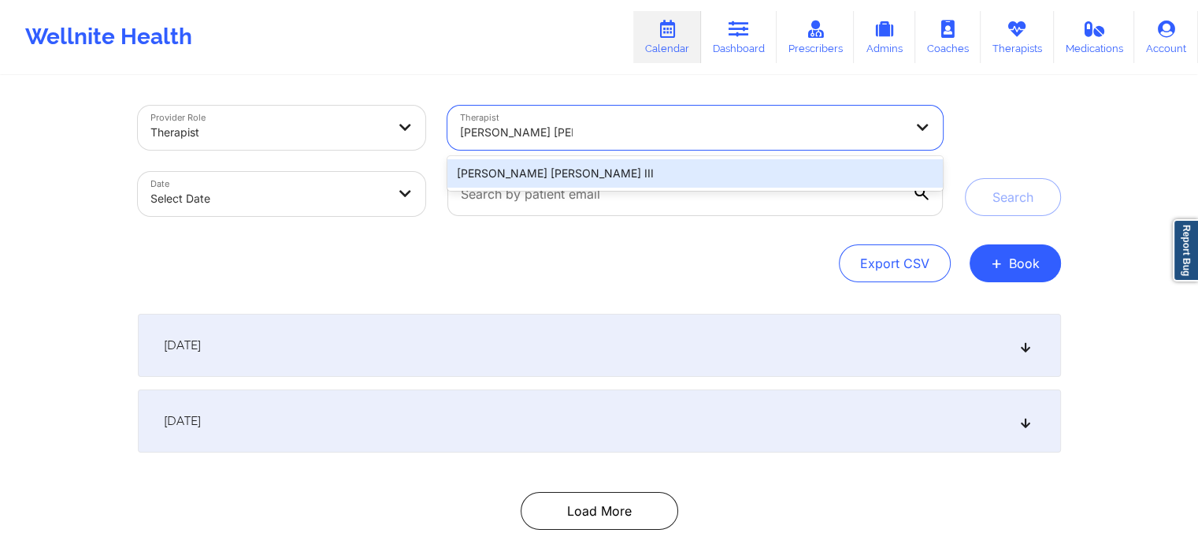
click at [608, 173] on div "Robert Torrance Cale III" at bounding box center [695, 173] width 495 height 28
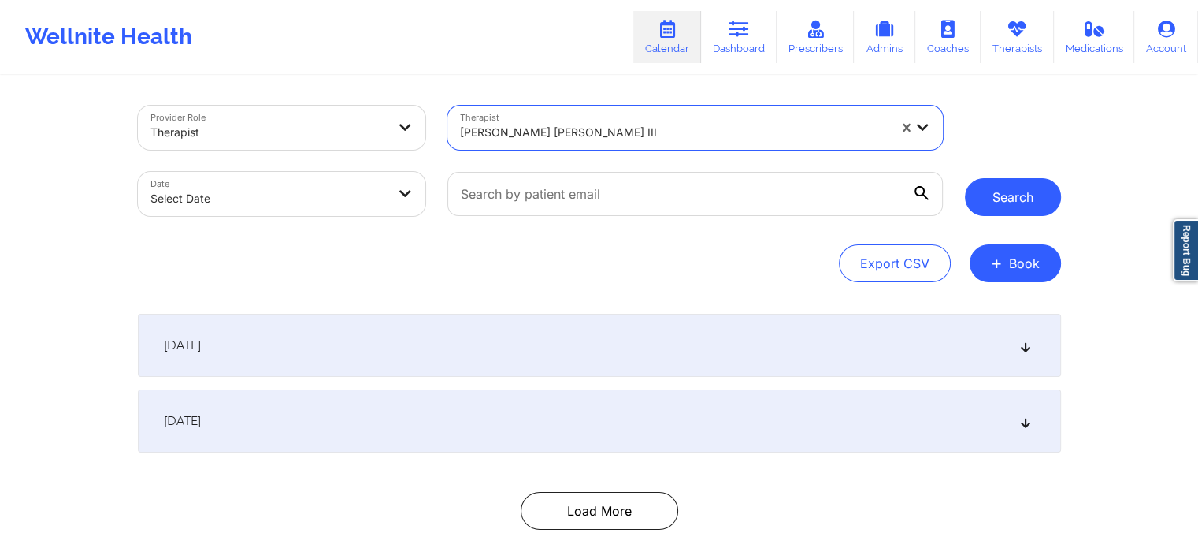
click at [1013, 185] on button "Search" at bounding box center [1013, 197] width 96 height 38
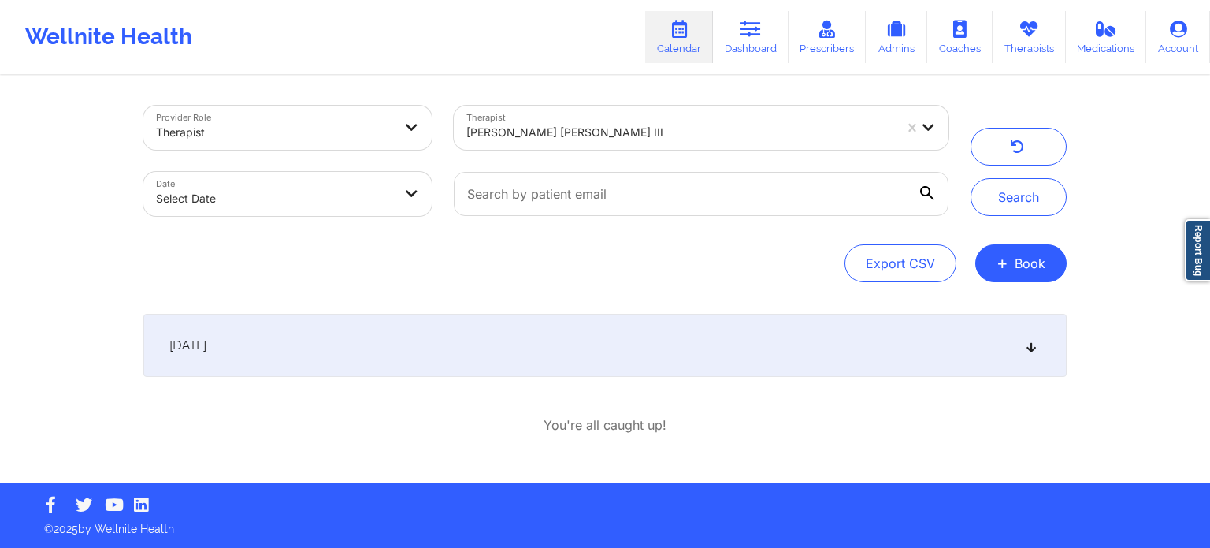
click at [338, 334] on div "[DATE]" at bounding box center [604, 345] width 923 height 63
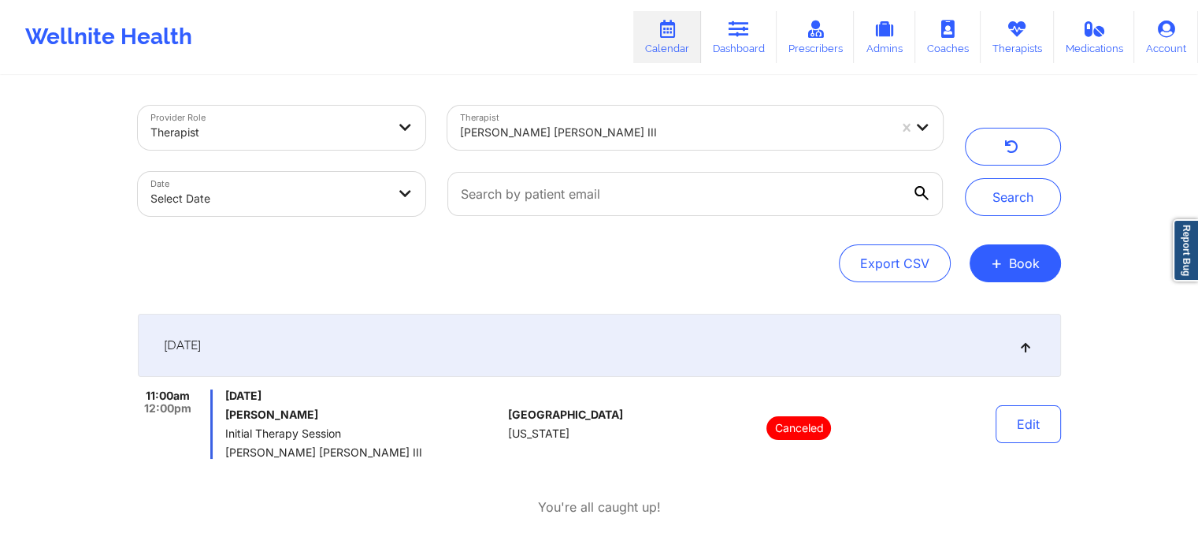
click at [312, 201] on body "Wellnite Health Calendar Dashboard Prescribers Admins Coaches Therapists Medica…" at bounding box center [599, 274] width 1198 height 548
select select "2025-8"
select select "2025-9"
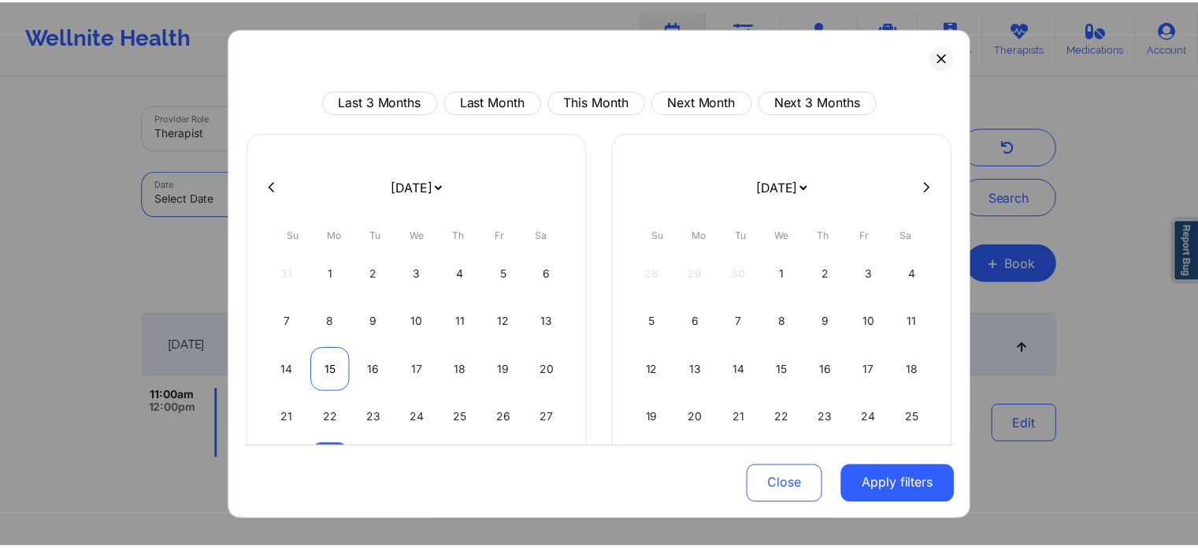
scroll to position [79, 0]
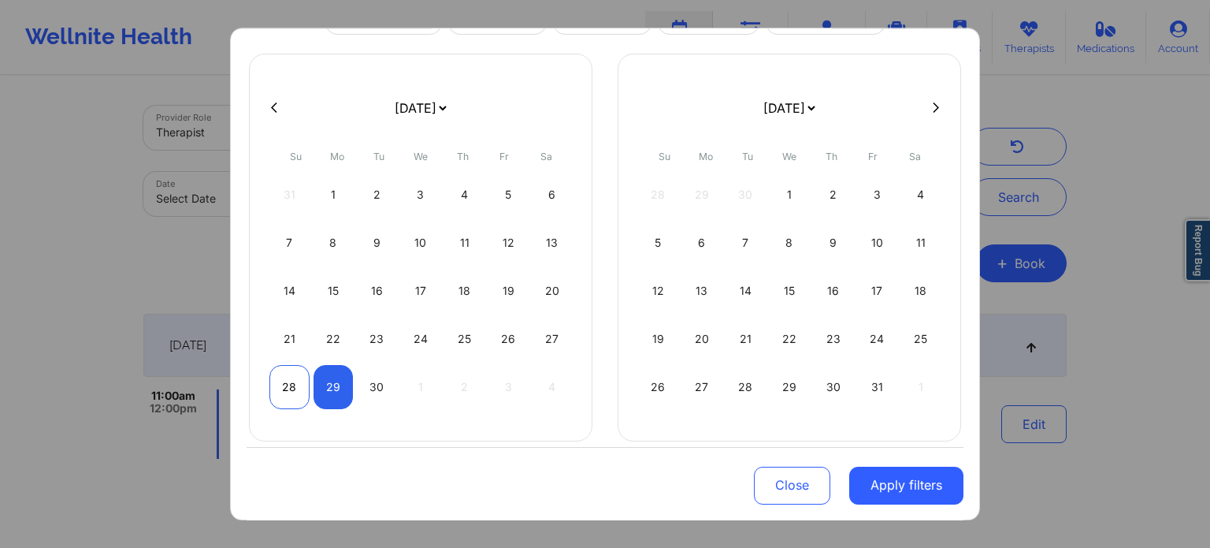
click at [282, 381] on div "28" at bounding box center [289, 387] width 40 height 44
select select "2025-8"
select select "2025-9"
click at [370, 372] on div "30" at bounding box center [377, 387] width 40 height 44
select select "2025-8"
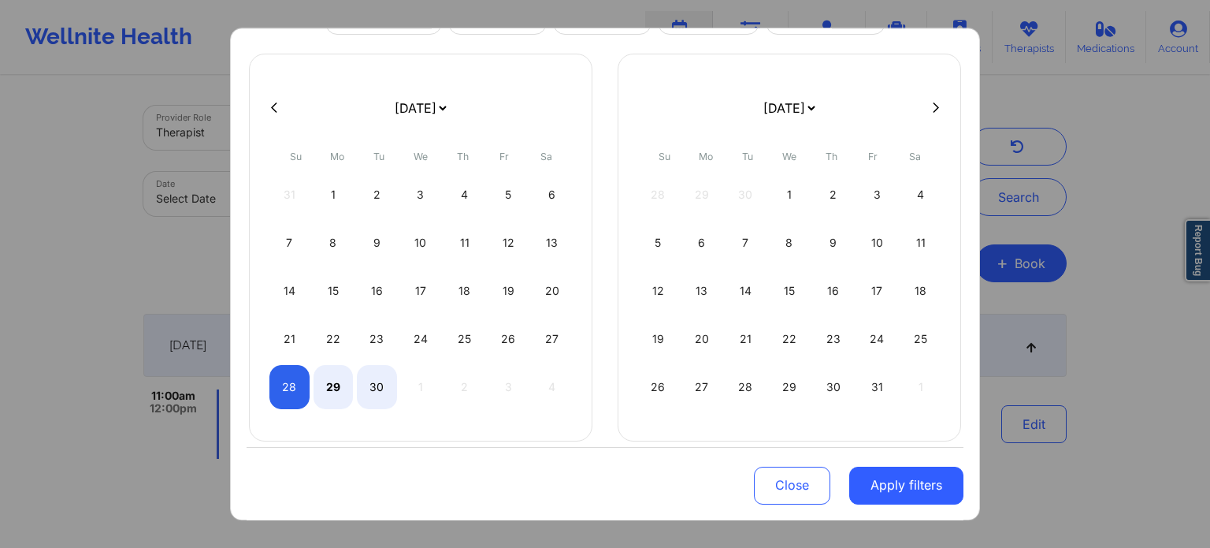
select select "2025-9"
click at [871, 481] on button "Apply filters" at bounding box center [906, 485] width 114 height 38
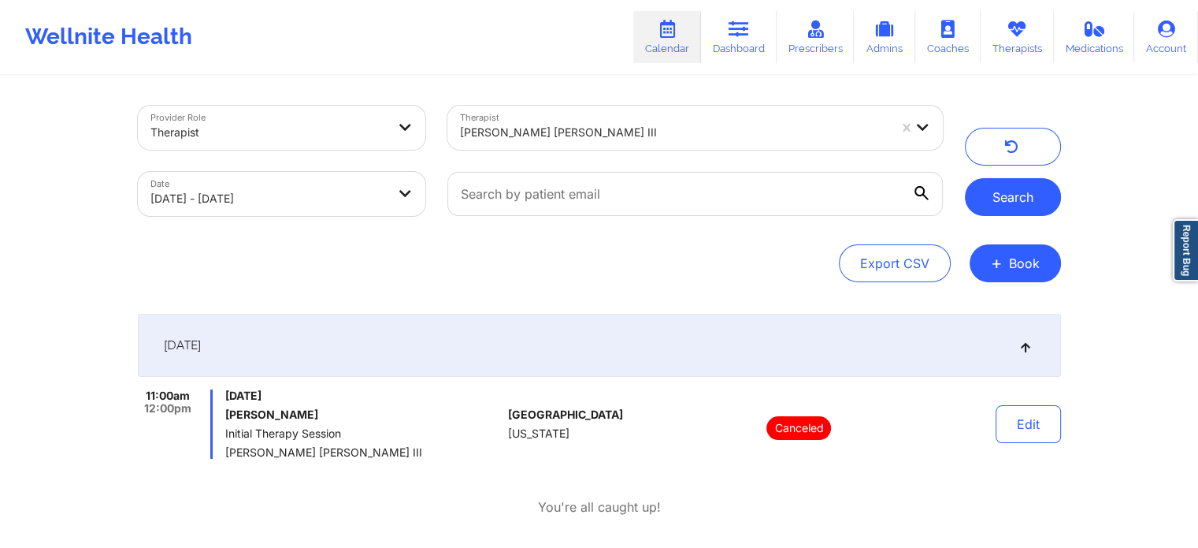
click at [1034, 191] on button "Search" at bounding box center [1013, 197] width 96 height 38
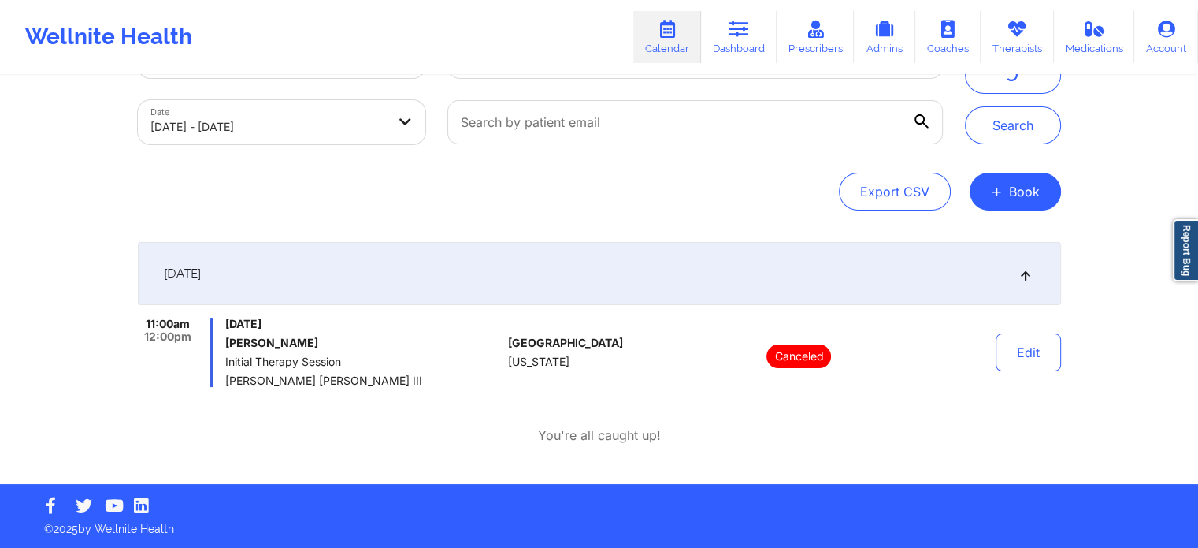
copy h6 "Jonathan Clarke"
drag, startPoint x: 321, startPoint y: 343, endPoint x: 350, endPoint y: 139, distance: 205.2
click at [223, 344] on div "11:00am 12:00pm Monday, September 29, 2025 Jonathan Clarke Initial Therapy Sess…" at bounding box center [320, 352] width 365 height 69
